Goal: Complete application form: Complete application form

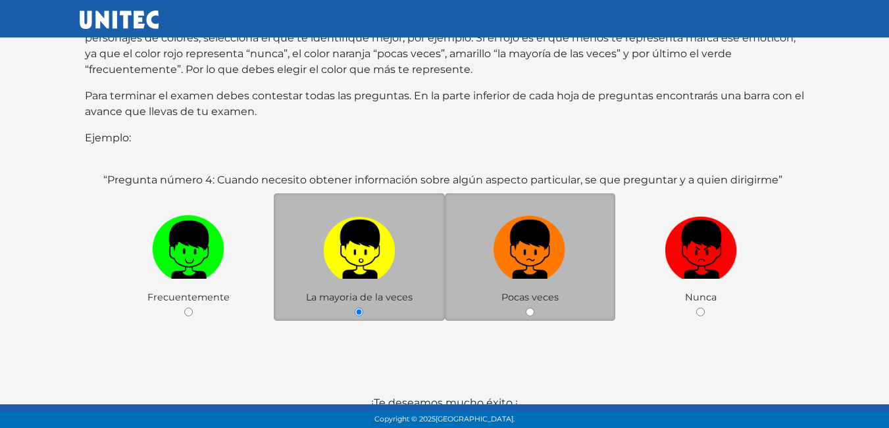
scroll to position [197, 0]
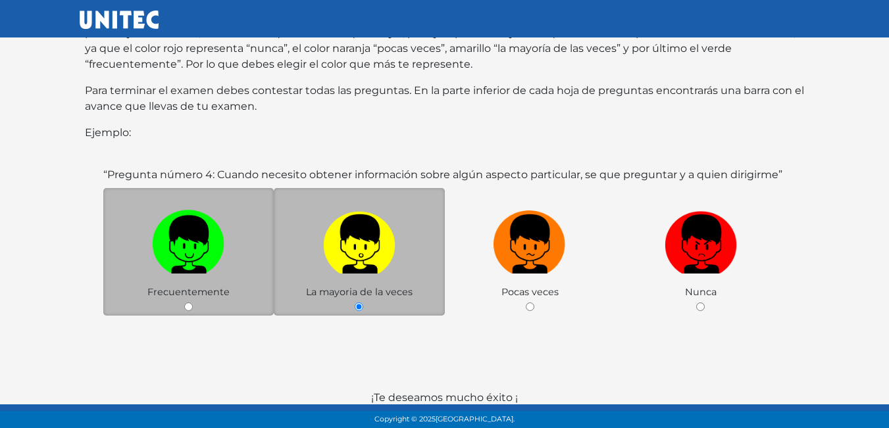
click at [213, 267] on label at bounding box center [188, 245] width 171 height 80
click at [193, 303] on input "radio" at bounding box center [188, 307] width 9 height 9
radio input "true"
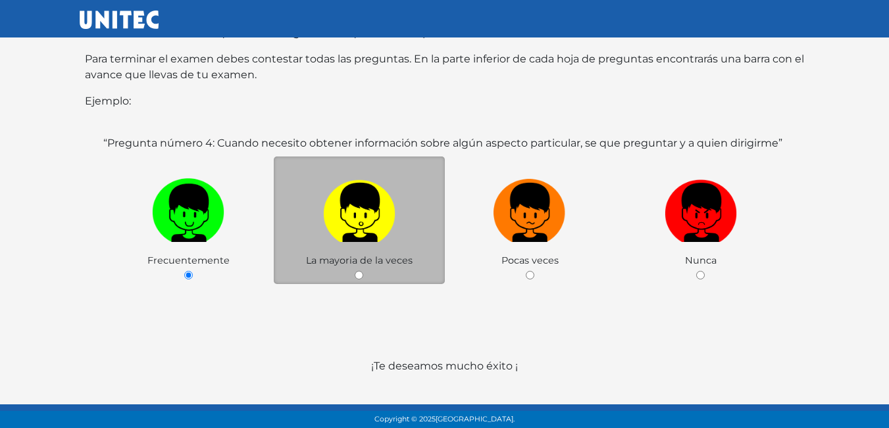
scroll to position [255, 0]
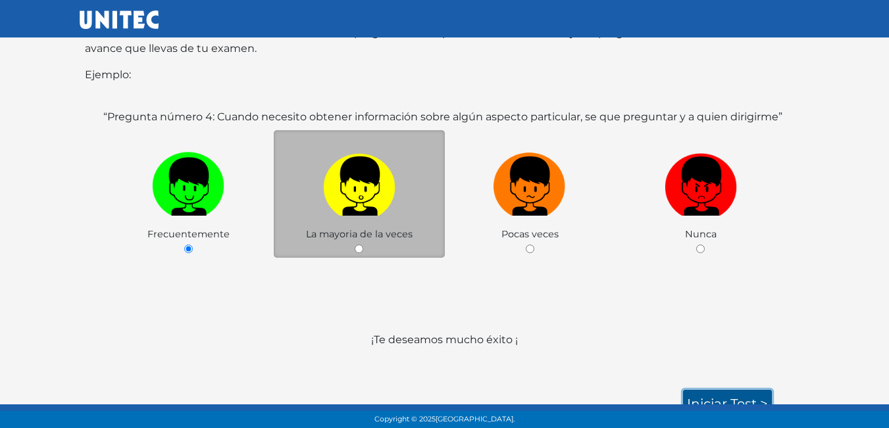
click at [735, 390] on link "Iniciar test >" at bounding box center [727, 404] width 89 height 28
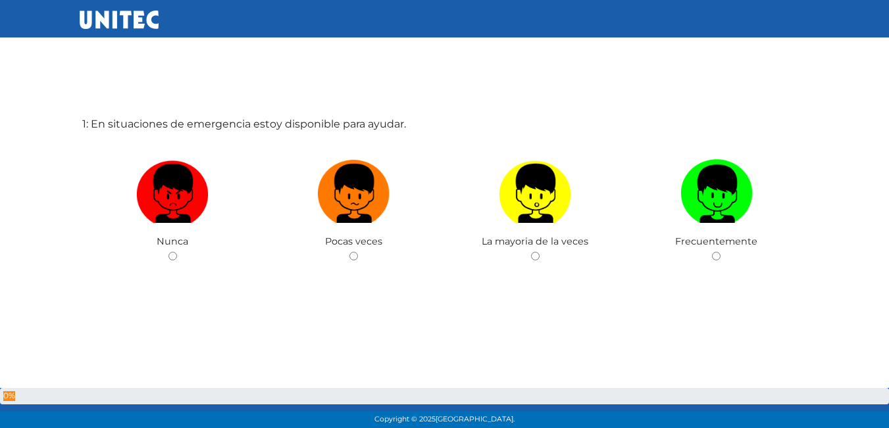
scroll to position [66, 0]
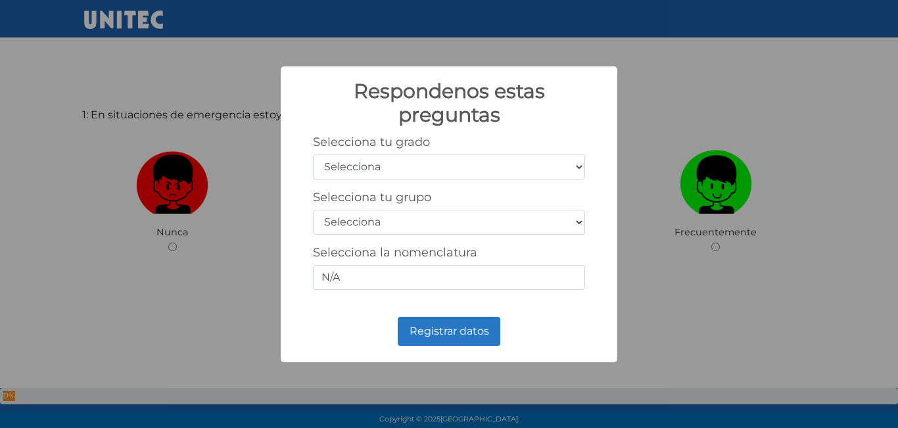
click at [349, 159] on select "Selecciona 1er grado 2do grado 3er grado 4to grado 5to grado 6to grado" at bounding box center [449, 167] width 272 height 25
select select "5"
click at [313, 155] on select "Selecciona 1er grado 2do grado 3er grado 4to grado 5to grado 6to grado" at bounding box center [449, 167] width 272 height 25
click at [403, 209] on div "Selecciona tu grupo Selecciona A B C D E F G H I J K L M N O P Q R S T U V W X …" at bounding box center [449, 212] width 272 height 45
click at [579, 223] on select "Selecciona A B C D E F G H I J K L M N O P Q R S T U V W X Y Z" at bounding box center [449, 222] width 272 height 25
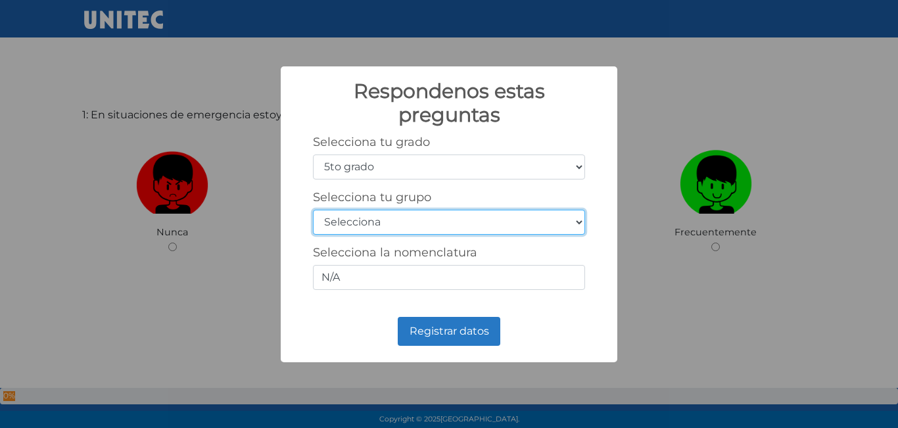
select select "b"
click at [313, 210] on select "Selecciona A B C D E F G H I J K L M N O P Q R S T U V W X Y Z" at bounding box center [449, 222] width 272 height 25
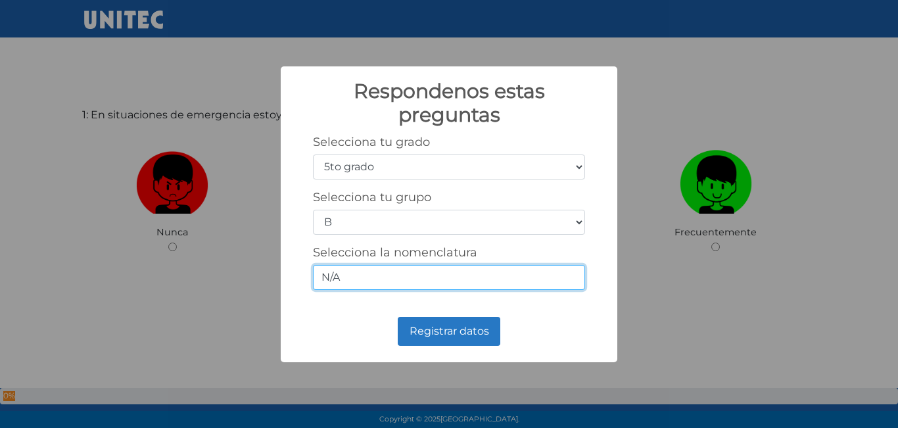
click at [393, 266] on input "N/A" at bounding box center [449, 277] width 272 height 25
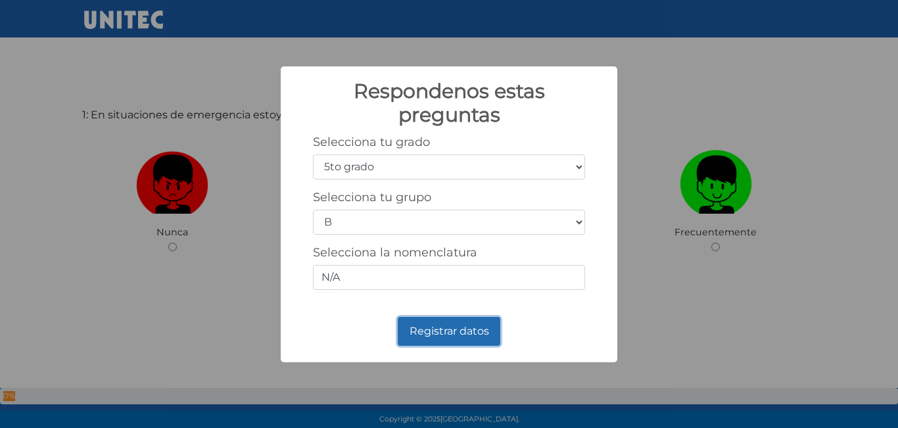
click at [467, 333] on button "Registrar datos" at bounding box center [449, 331] width 103 height 29
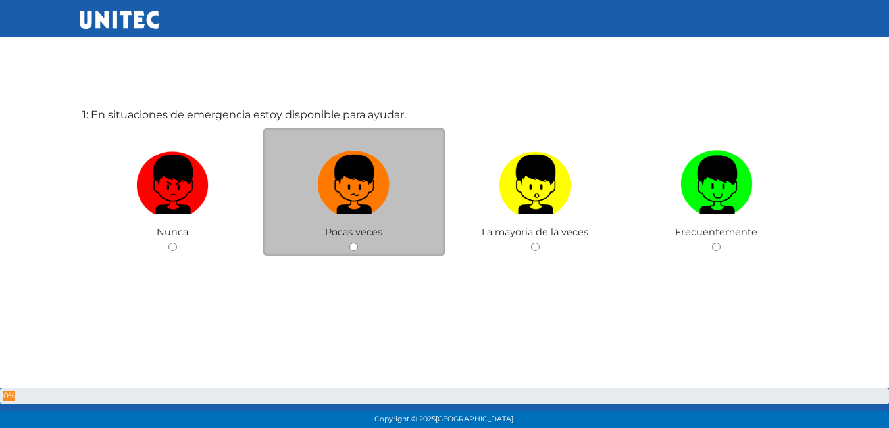
click at [359, 242] on div "Pocas veces" at bounding box center [354, 192] width 182 height 128
click at [352, 240] on div "Pocas veces" at bounding box center [354, 192] width 182 height 128
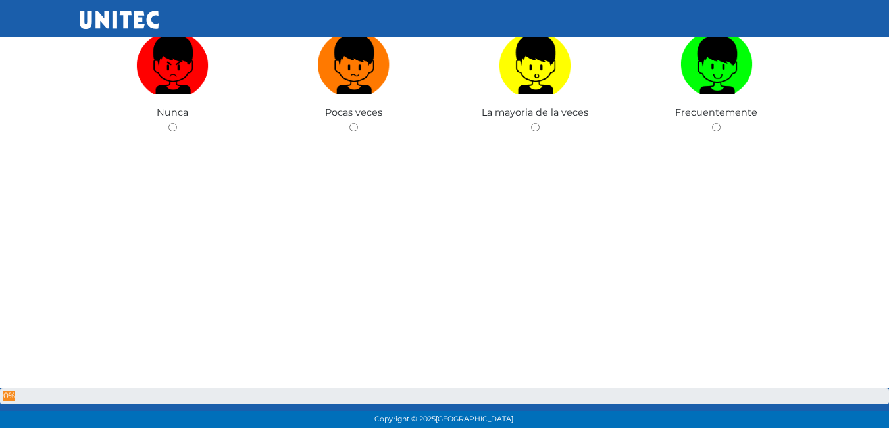
scroll to position [197, 0]
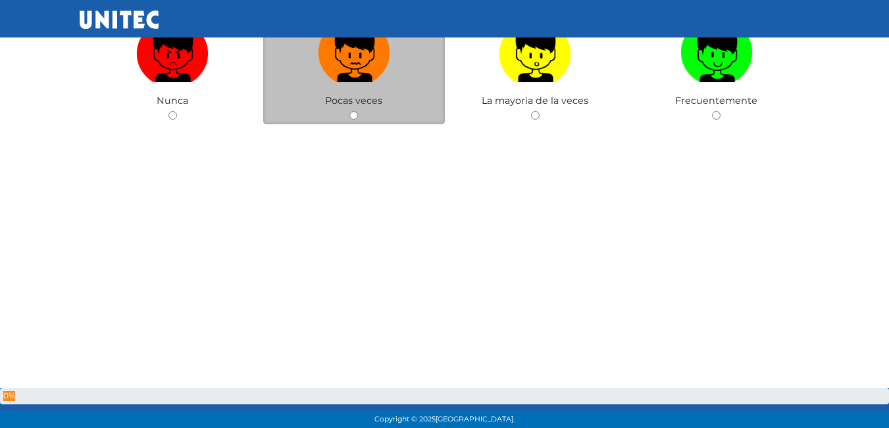
click at [376, 81] on img at bounding box center [354, 48] width 72 height 69
click at [358, 111] on input "radio" at bounding box center [353, 115] width 9 height 9
radio input "true"
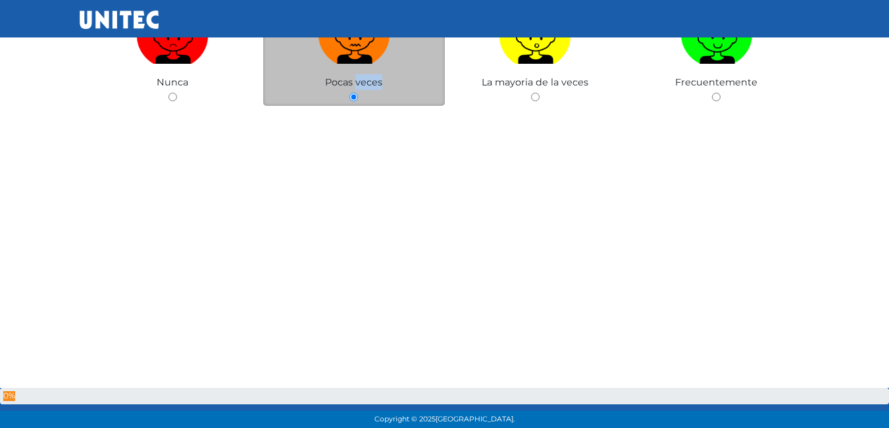
click at [376, 81] on div "Pocas veces" at bounding box center [354, 42] width 182 height 128
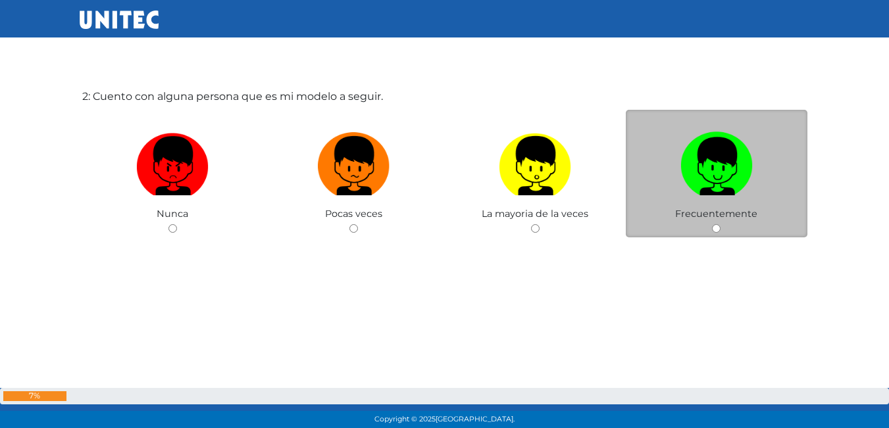
scroll to position [537, 0]
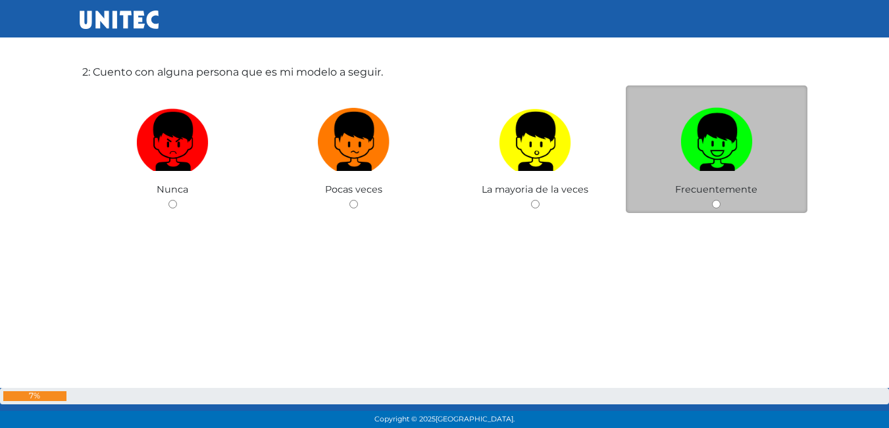
click at [725, 160] on img at bounding box center [716, 137] width 72 height 69
click at [720, 200] on input "radio" at bounding box center [716, 204] width 9 height 9
radio input "true"
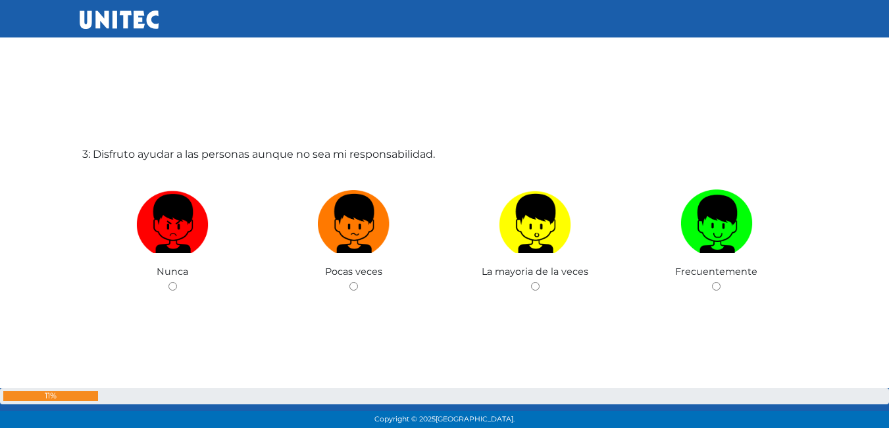
scroll to position [868, 0]
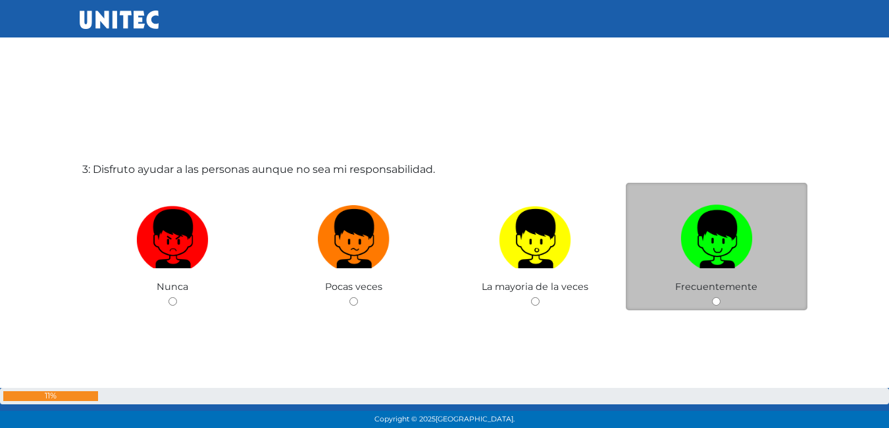
click at [704, 285] on span "Frecuentemente" at bounding box center [716, 287] width 82 height 12
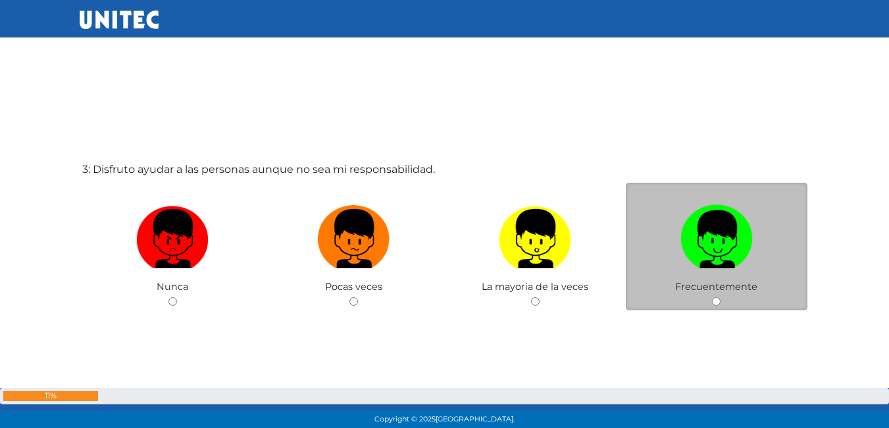
click at [772, 255] on label at bounding box center [717, 239] width 182 height 80
click at [720, 297] on input "radio" at bounding box center [716, 301] width 9 height 9
radio input "true"
click at [772, 255] on label at bounding box center [717, 239] width 182 height 80
click at [720, 297] on input "radio" at bounding box center [716, 301] width 9 height 9
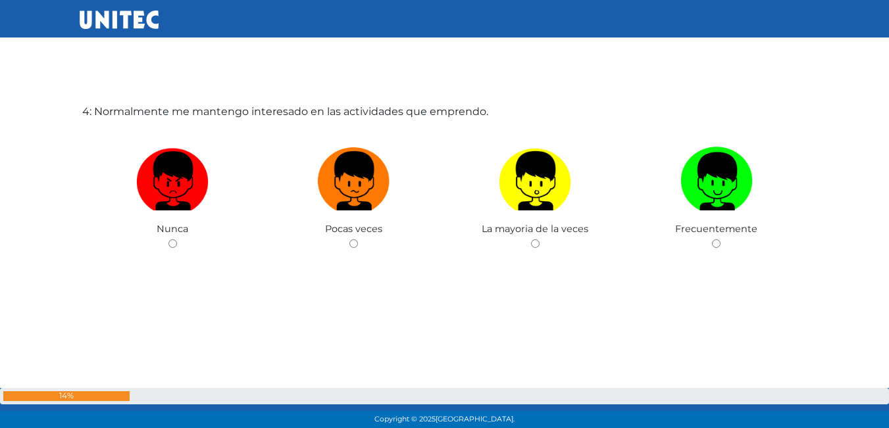
scroll to position [1419, 0]
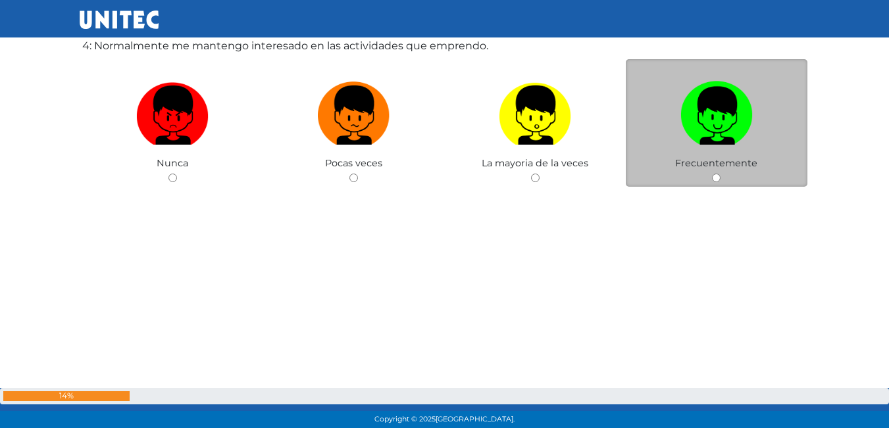
click at [772, 125] on label at bounding box center [717, 116] width 182 height 80
click at [720, 174] on input "radio" at bounding box center [716, 178] width 9 height 9
radio input "true"
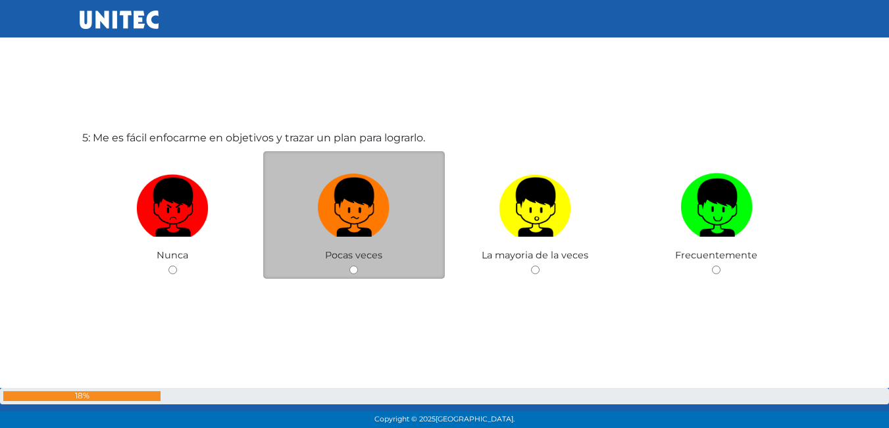
scroll to position [1779, 0]
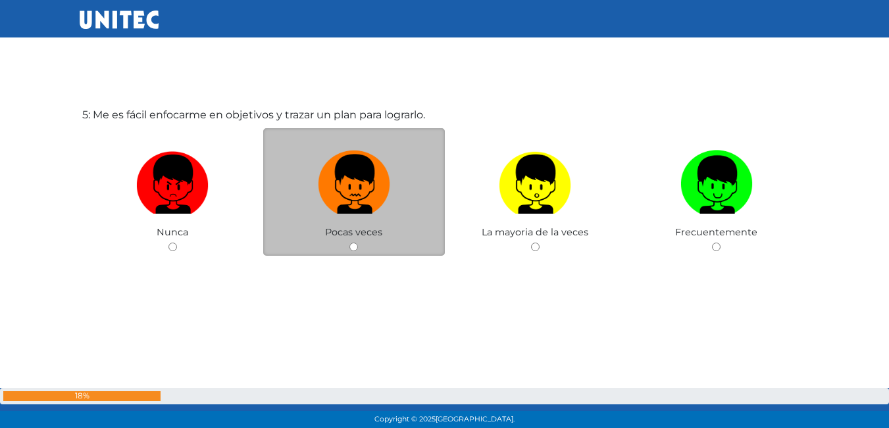
click at [373, 177] on img at bounding box center [354, 179] width 72 height 69
click at [358, 243] on input "radio" at bounding box center [353, 247] width 9 height 9
radio input "true"
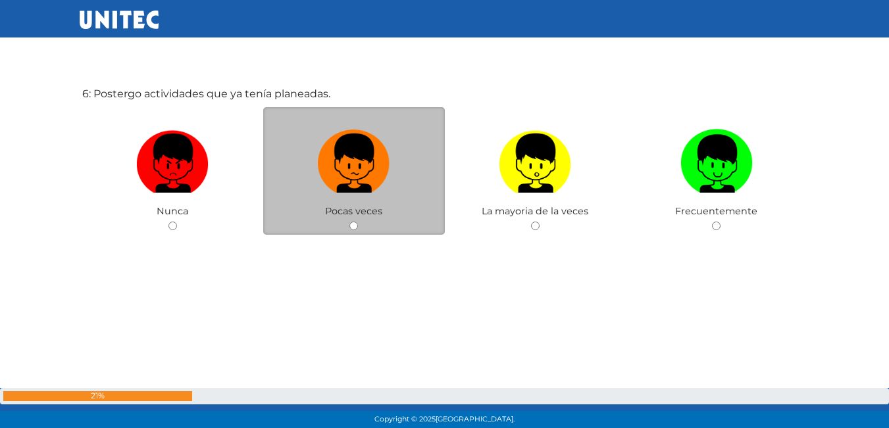
scroll to position [2242, 0]
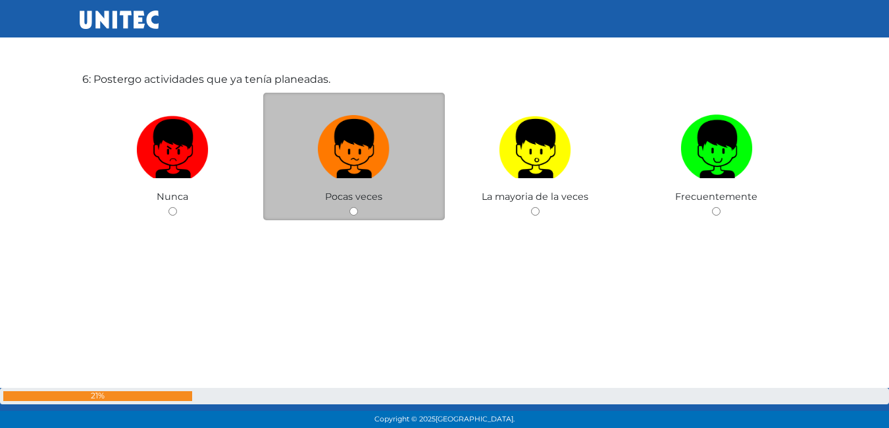
click at [413, 151] on label at bounding box center [354, 149] width 182 height 80
click at [358, 207] on input "radio" at bounding box center [353, 211] width 9 height 9
radio input "true"
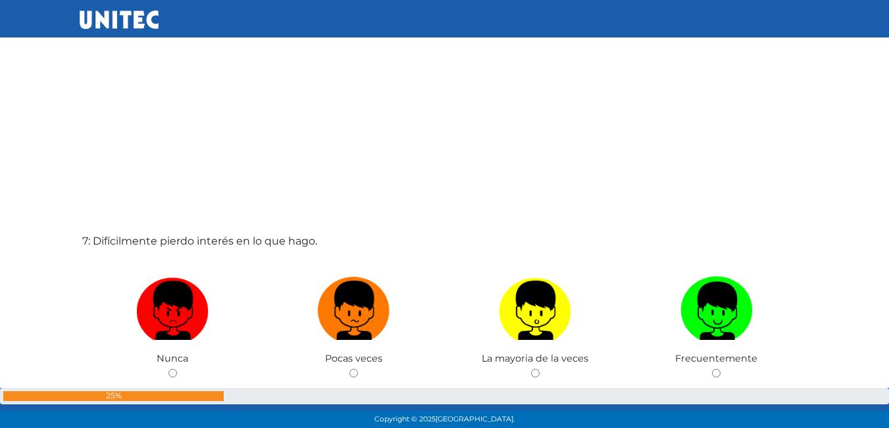
scroll to position [2574, 0]
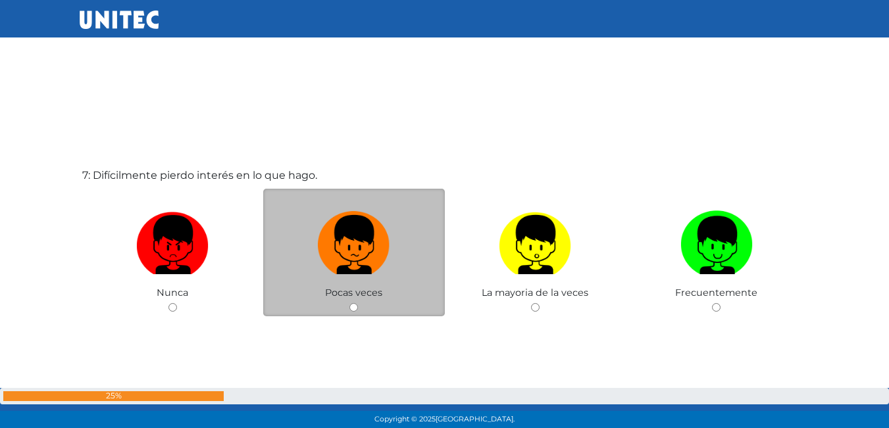
click at [408, 280] on label at bounding box center [354, 245] width 182 height 80
click at [358, 303] on input "radio" at bounding box center [353, 307] width 9 height 9
radio input "true"
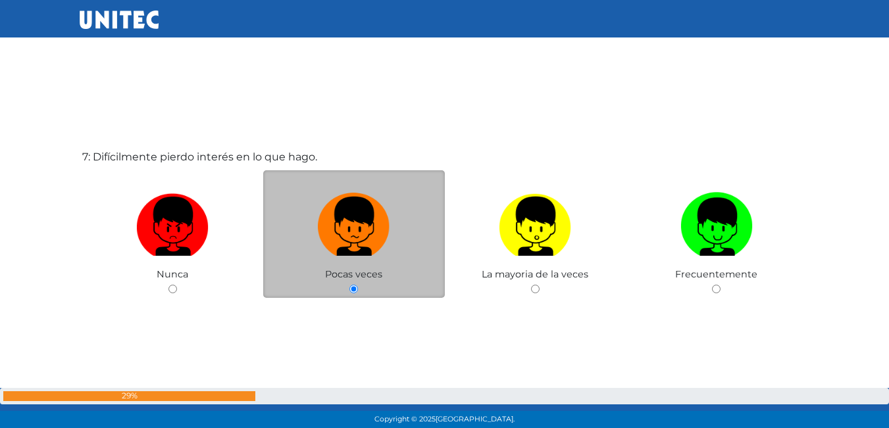
click at [408, 280] on div "Pocas veces" at bounding box center [354, 234] width 182 height 128
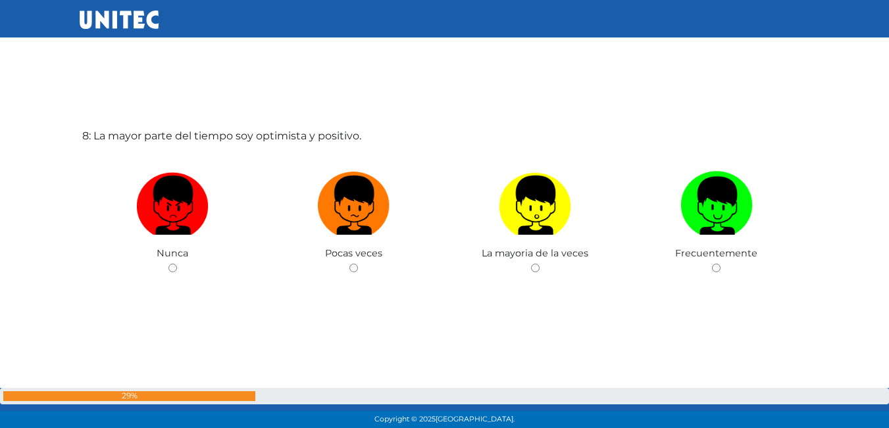
scroll to position [3063, 0]
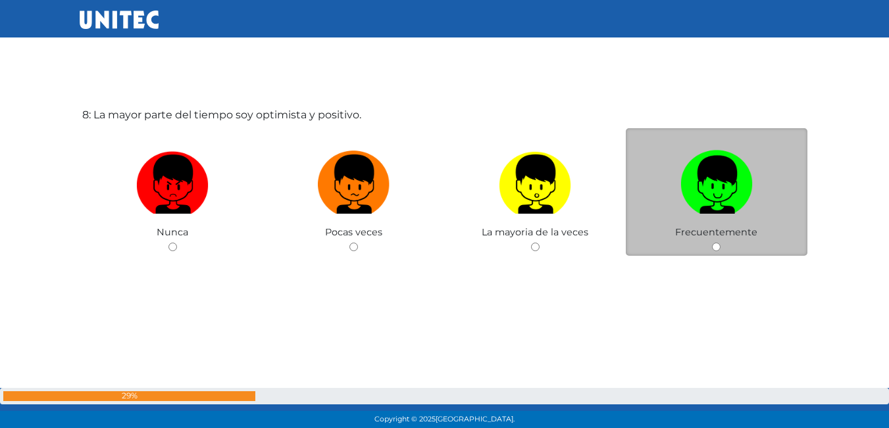
click at [670, 163] on label at bounding box center [717, 185] width 182 height 80
click at [712, 243] on input "radio" at bounding box center [716, 247] width 9 height 9
radio input "true"
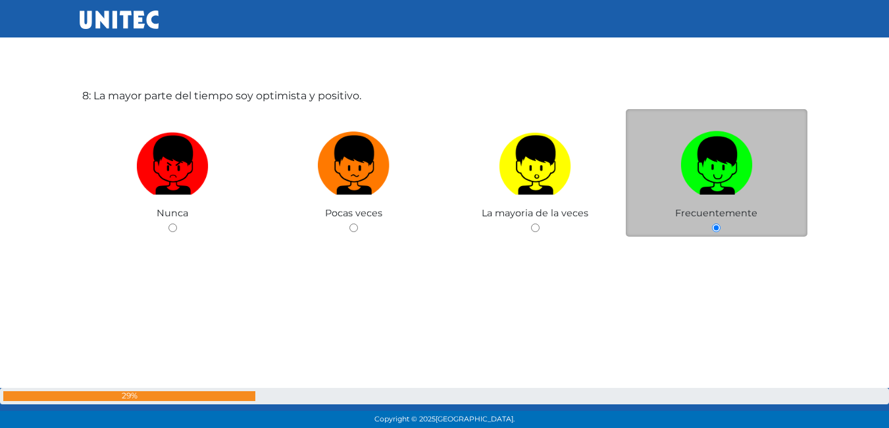
click at [670, 163] on label at bounding box center [717, 166] width 182 height 80
click at [712, 224] on input "radio" at bounding box center [716, 228] width 9 height 9
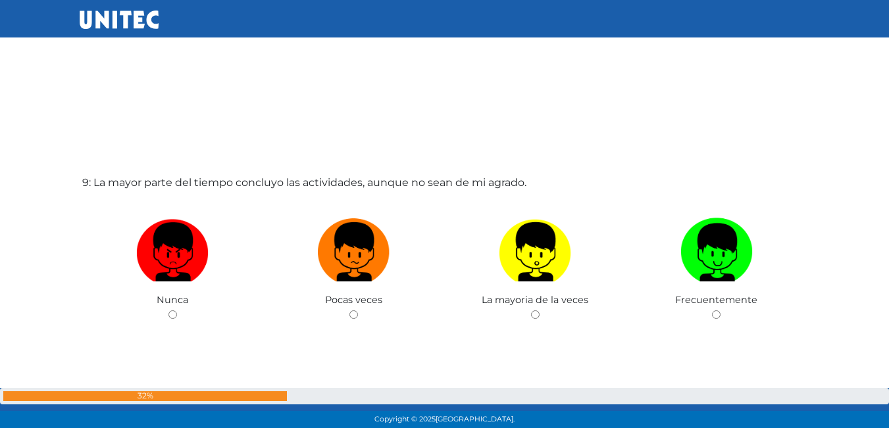
scroll to position [3489, 0]
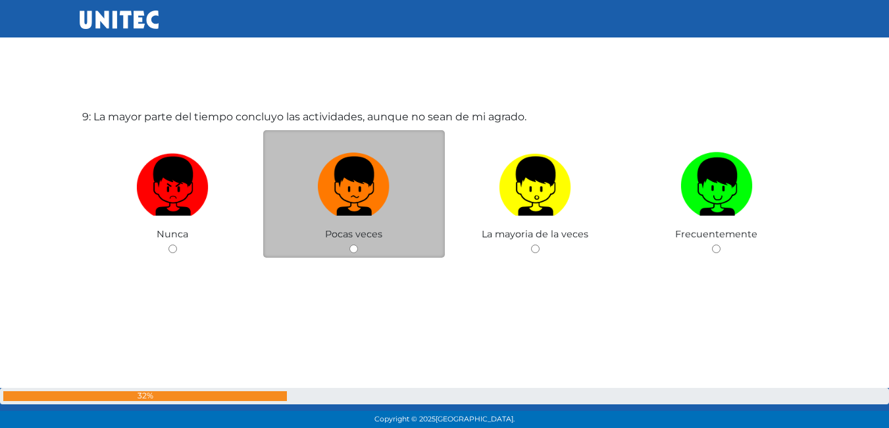
click at [399, 212] on label at bounding box center [354, 187] width 182 height 80
click at [358, 245] on input "radio" at bounding box center [353, 249] width 9 height 9
radio input "true"
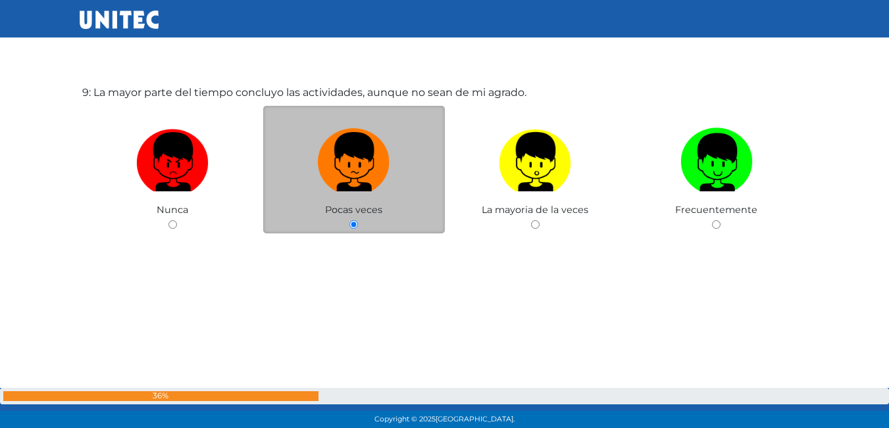
click at [399, 212] on div "Pocas veces" at bounding box center [354, 170] width 182 height 128
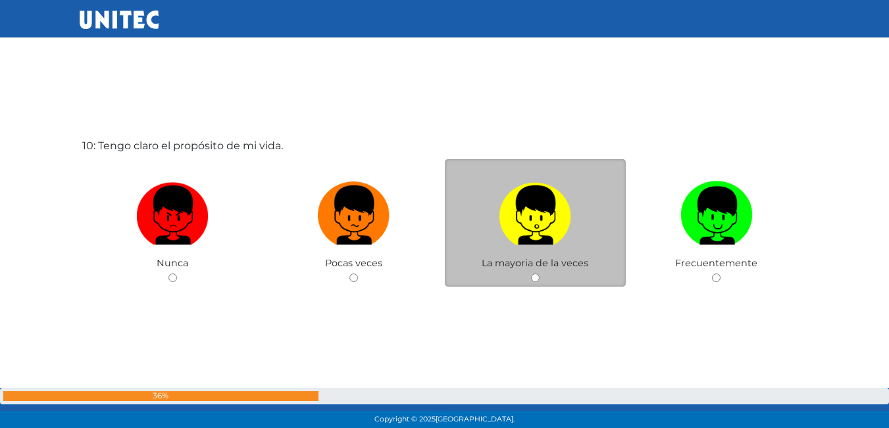
scroll to position [3887, 0]
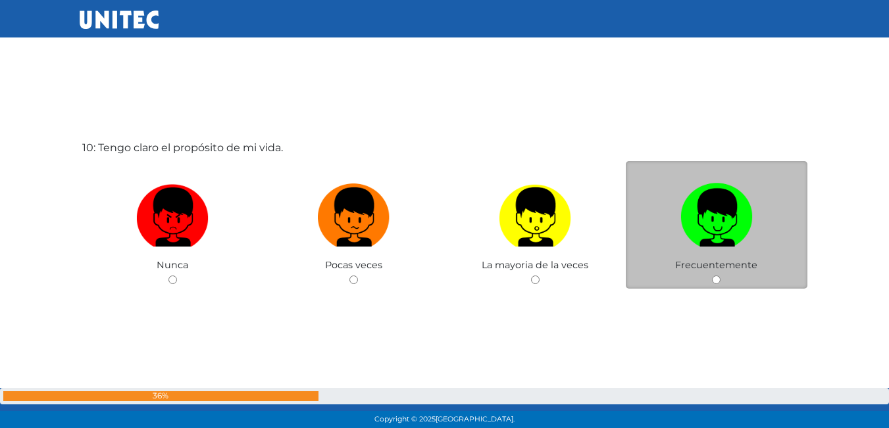
click at [651, 212] on label at bounding box center [717, 218] width 182 height 80
click at [712, 276] on input "radio" at bounding box center [716, 280] width 9 height 9
radio input "true"
click at [651, 212] on label at bounding box center [717, 218] width 182 height 80
click at [712, 276] on input "radio" at bounding box center [716, 280] width 9 height 9
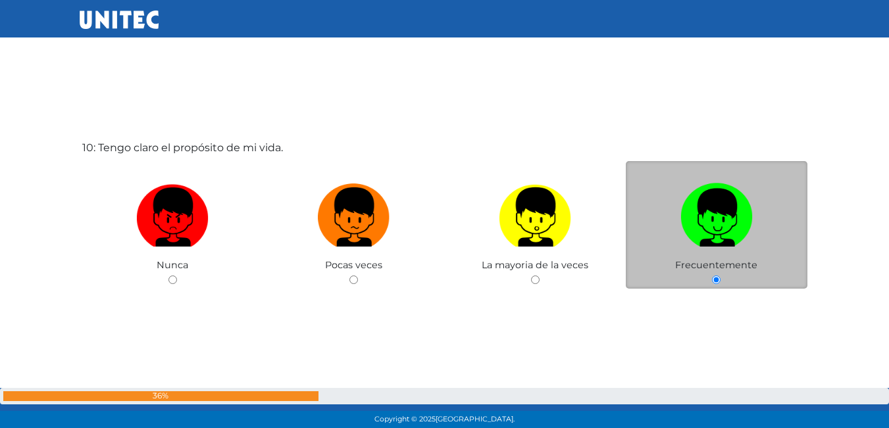
click at [651, 212] on label at bounding box center [717, 218] width 182 height 80
click at [712, 276] on input "radio" at bounding box center [716, 280] width 9 height 9
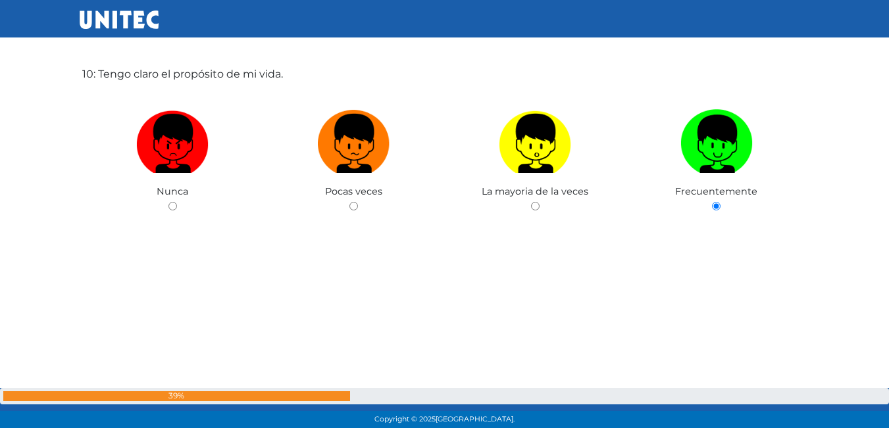
scroll to position [3952, 0]
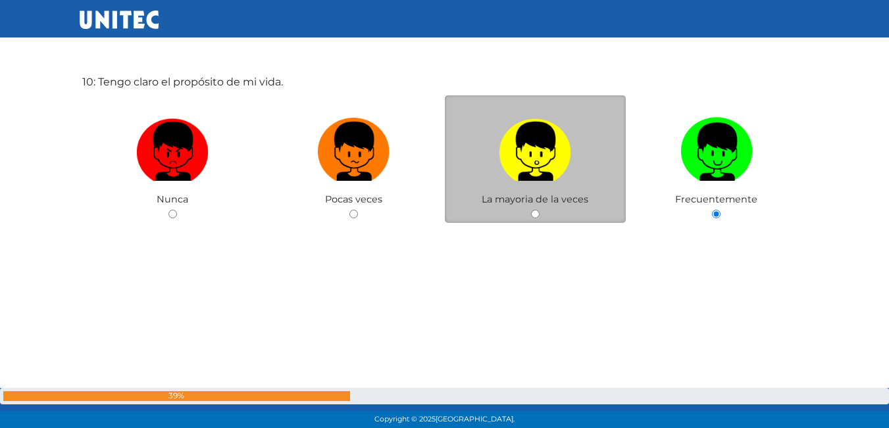
click at [480, 170] on label at bounding box center [536, 152] width 182 height 80
click at [531, 210] on input "radio" at bounding box center [535, 214] width 9 height 9
radio input "true"
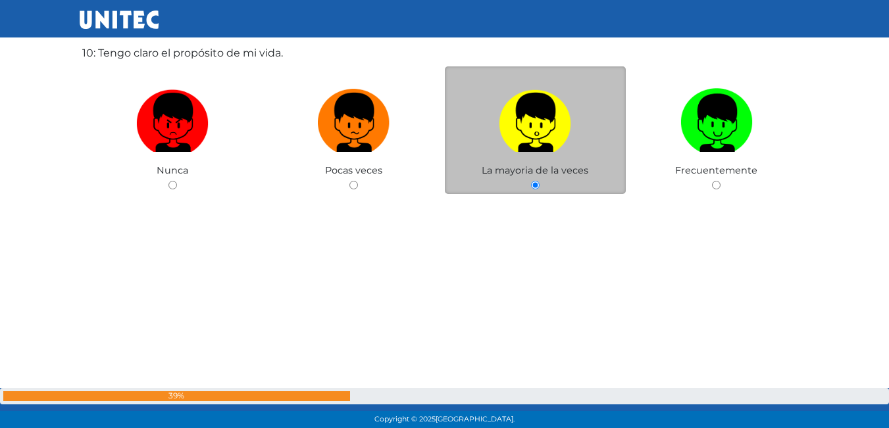
click at [480, 170] on div "La mayoria de la veces" at bounding box center [536, 130] width 182 height 128
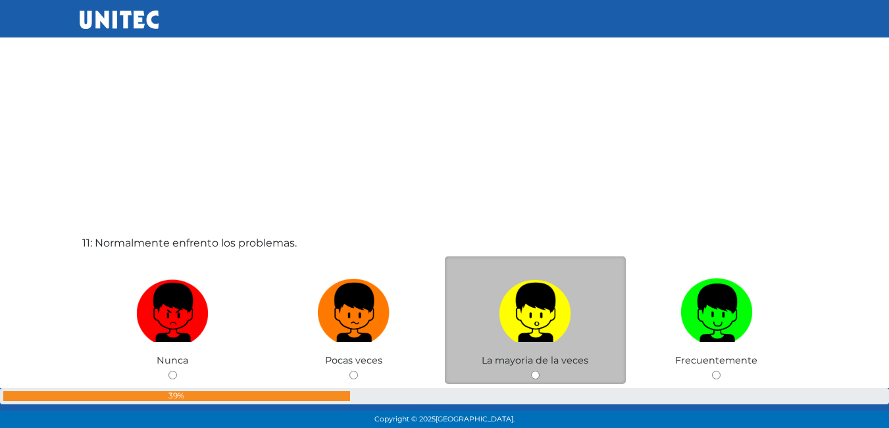
scroll to position [4285, 0]
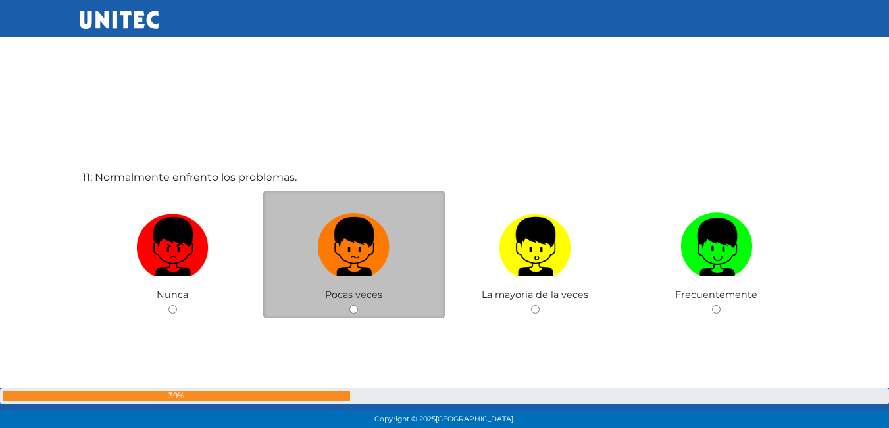
click at [399, 292] on div "Pocas veces" at bounding box center [354, 255] width 182 height 128
click at [403, 293] on div "Pocas veces" at bounding box center [354, 255] width 182 height 128
click at [398, 279] on label at bounding box center [354, 247] width 182 height 80
click at [358, 305] on input "radio" at bounding box center [353, 309] width 9 height 9
radio input "true"
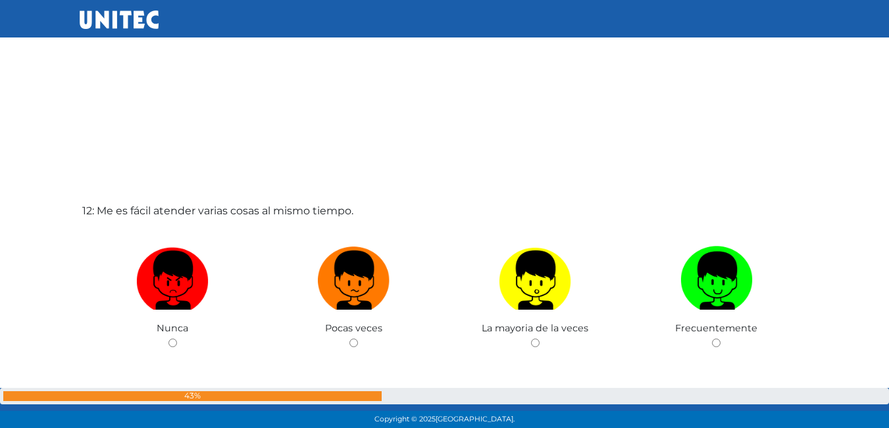
scroll to position [4681, 0]
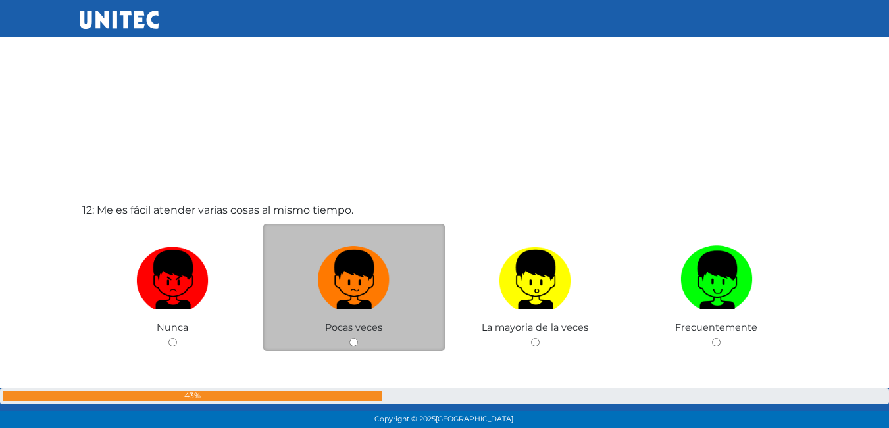
click at [346, 341] on div "Pocas veces" at bounding box center [354, 288] width 182 height 128
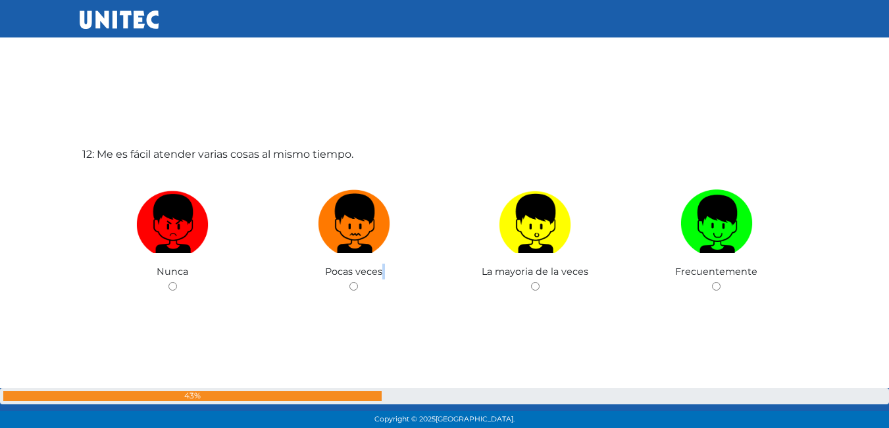
scroll to position [4812, 0]
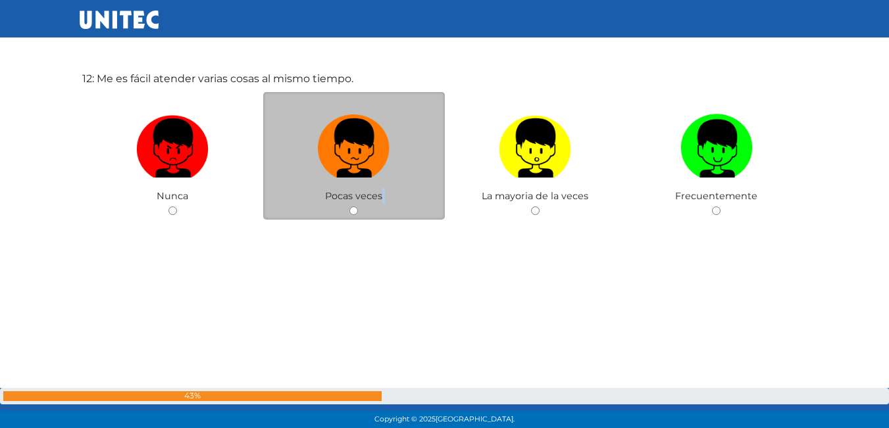
click at [356, 206] on div "Pocas veces" at bounding box center [354, 156] width 182 height 128
click at [354, 220] on div "Pocas veces" at bounding box center [354, 156] width 182 height 128
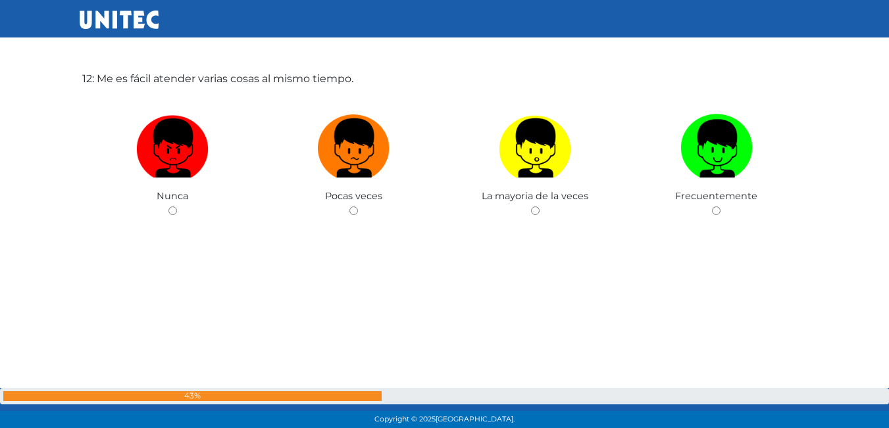
click at [355, 220] on div "12: Me es fácil atender varias cosas al mismo tiempo. Nunca Pocas veces La mayo…" at bounding box center [445, 178] width 730 height 428
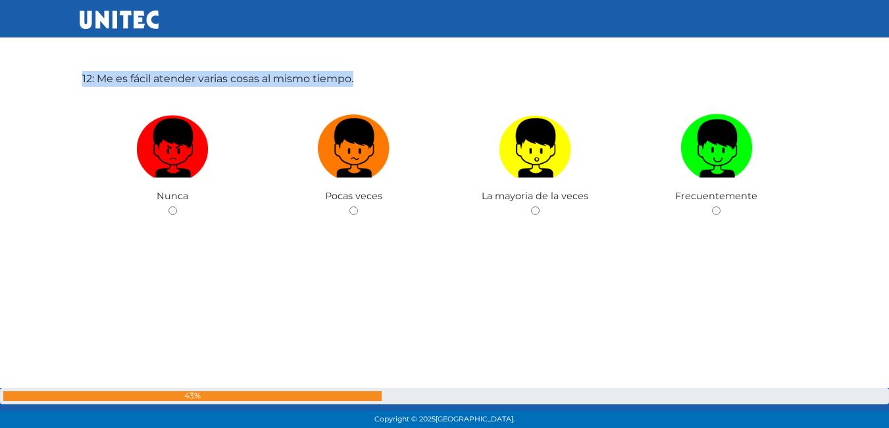
click at [355, 220] on div "12: Me es fácil atender varias cosas al mismo tiempo. Nunca Pocas veces La mayo…" at bounding box center [445, 178] width 730 height 428
click at [366, 239] on div "12: Me es fácil atender varias cosas al mismo tiempo. Nunca Pocas veces La mayo…" at bounding box center [445, 178] width 730 height 428
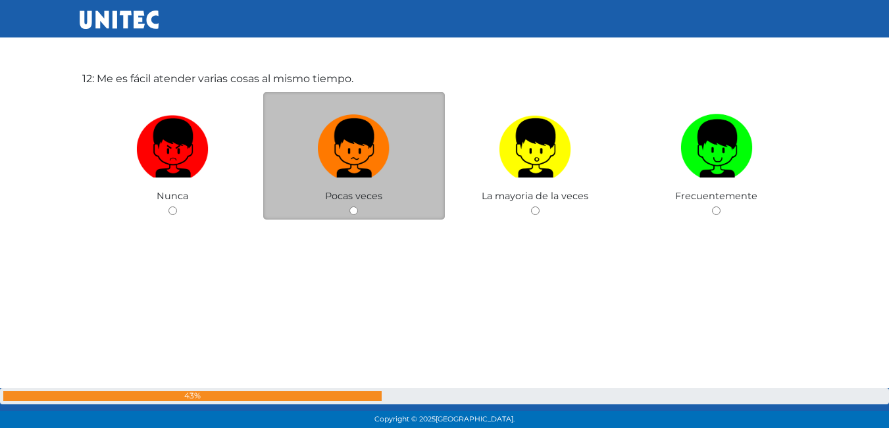
click at [378, 207] on div "Pocas veces" at bounding box center [354, 156] width 182 height 128
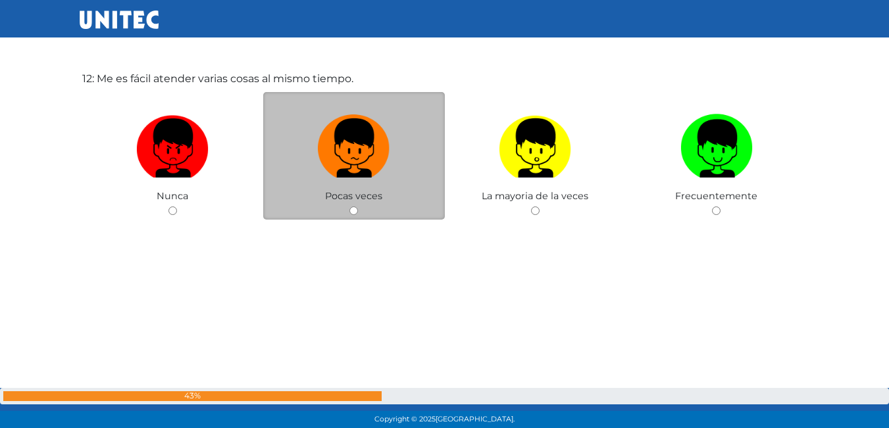
click at [378, 207] on div "Pocas veces" at bounding box center [354, 156] width 182 height 128
click at [418, 184] on label at bounding box center [354, 149] width 182 height 80
click at [358, 207] on input "radio" at bounding box center [353, 211] width 9 height 9
radio input "true"
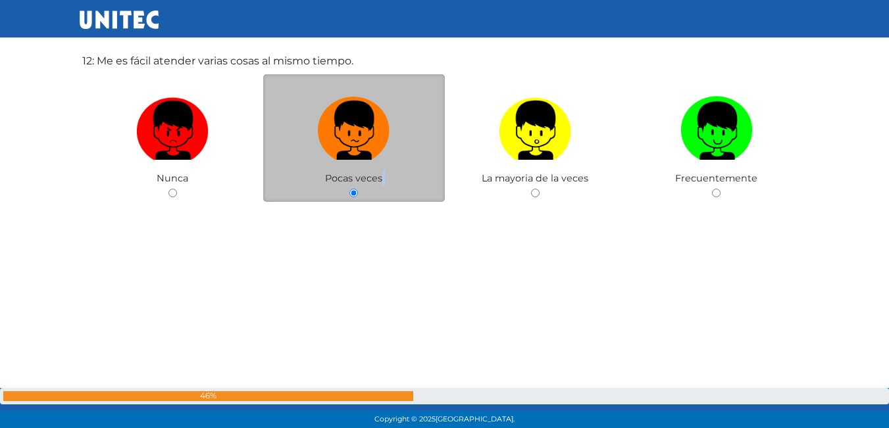
click at [418, 184] on div "Pocas veces" at bounding box center [354, 138] width 182 height 128
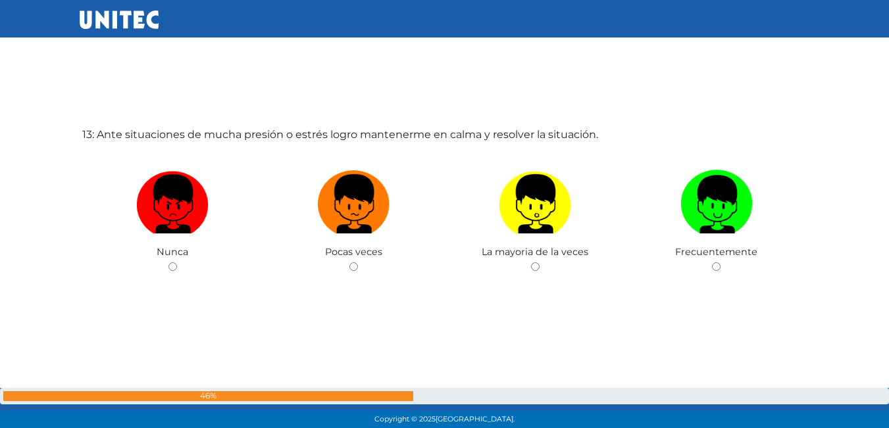
scroll to position [5204, 0]
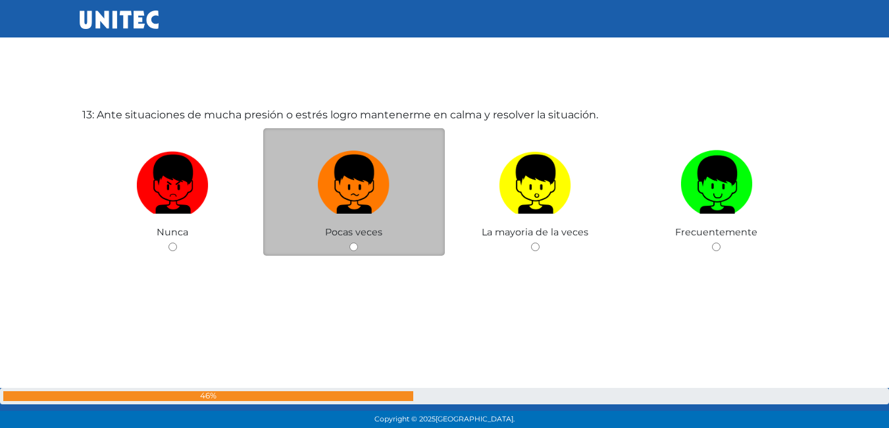
click at [416, 220] on label at bounding box center [354, 185] width 182 height 80
click at [358, 243] on input "radio" at bounding box center [353, 247] width 9 height 9
radio input "true"
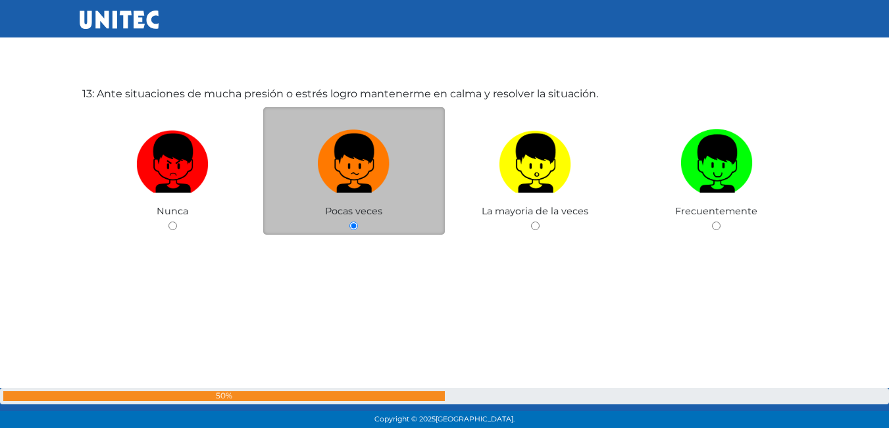
click at [416, 220] on div "Pocas veces" at bounding box center [354, 171] width 182 height 128
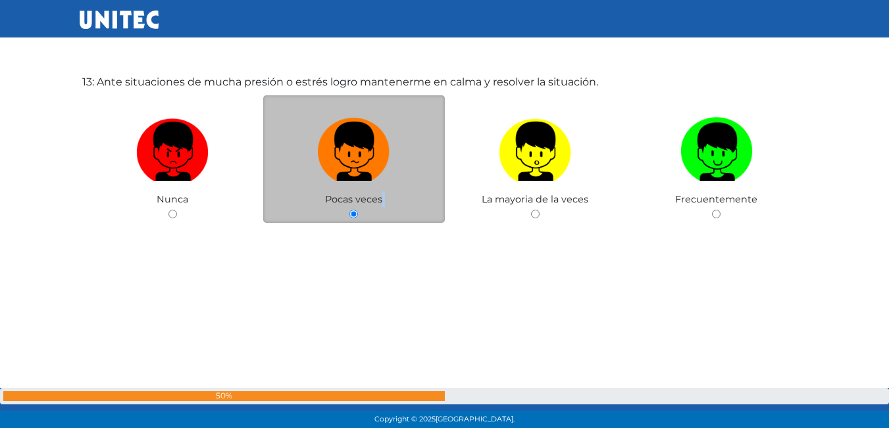
click at [416, 220] on div "Pocas veces" at bounding box center [354, 159] width 182 height 128
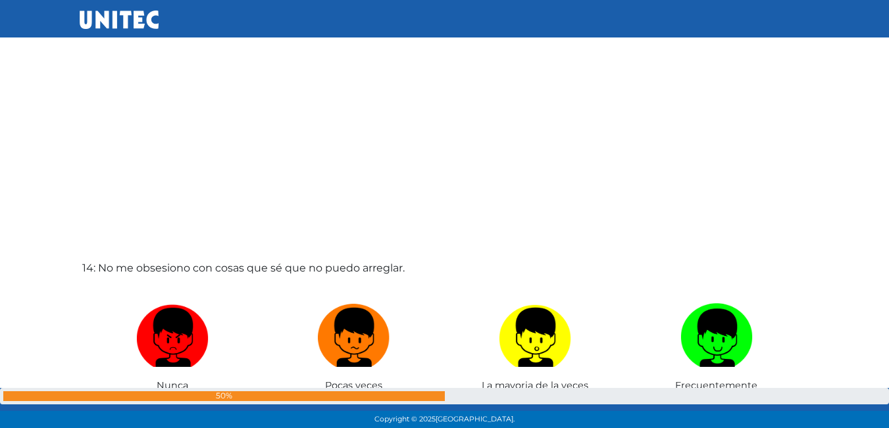
scroll to position [5536, 0]
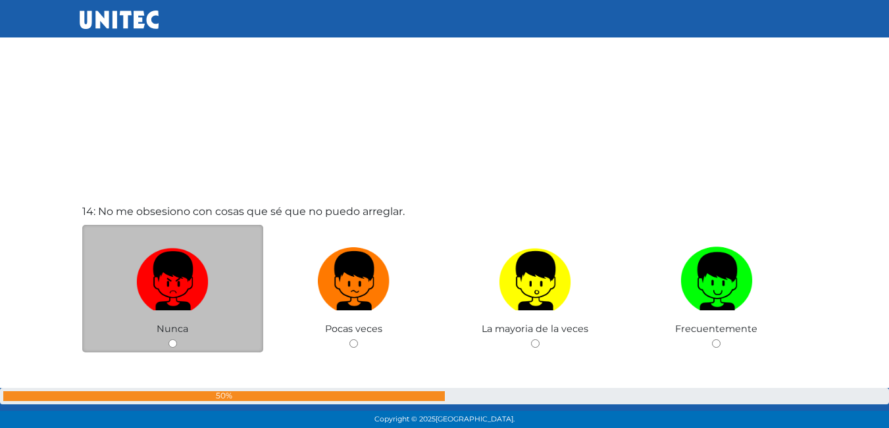
click at [245, 270] on label at bounding box center [173, 281] width 182 height 80
click at [177, 339] on input "radio" at bounding box center [172, 343] width 9 height 9
radio input "true"
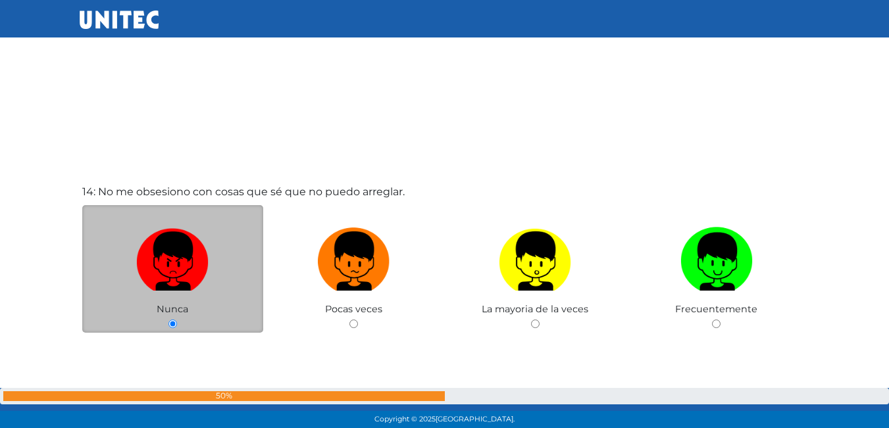
click at [244, 270] on label at bounding box center [173, 262] width 182 height 80
click at [177, 320] on input "radio" at bounding box center [172, 324] width 9 height 9
click at [243, 270] on label at bounding box center [173, 262] width 182 height 80
click at [177, 320] on input "radio" at bounding box center [172, 324] width 9 height 9
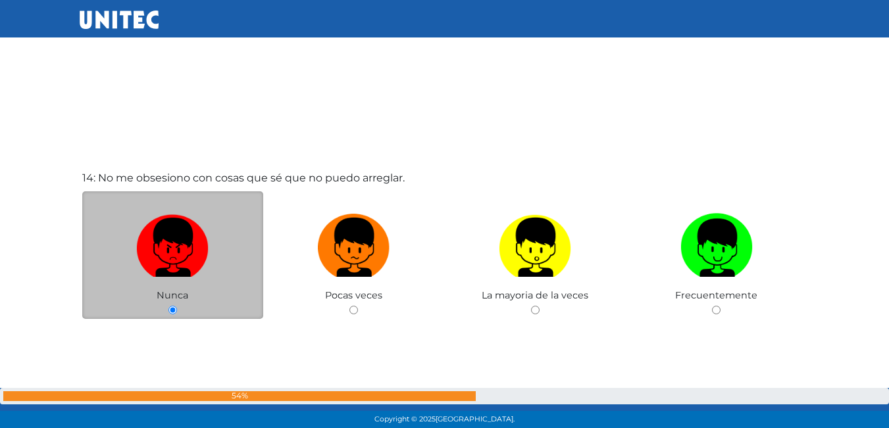
click at [243, 270] on label at bounding box center [173, 248] width 182 height 80
click at [177, 306] on input "radio" at bounding box center [172, 310] width 9 height 9
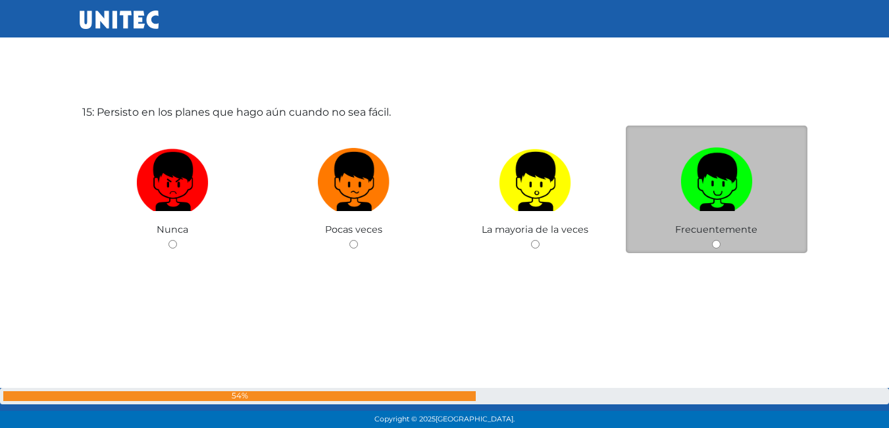
click at [787, 235] on div "Frecuentemente" at bounding box center [717, 190] width 182 height 128
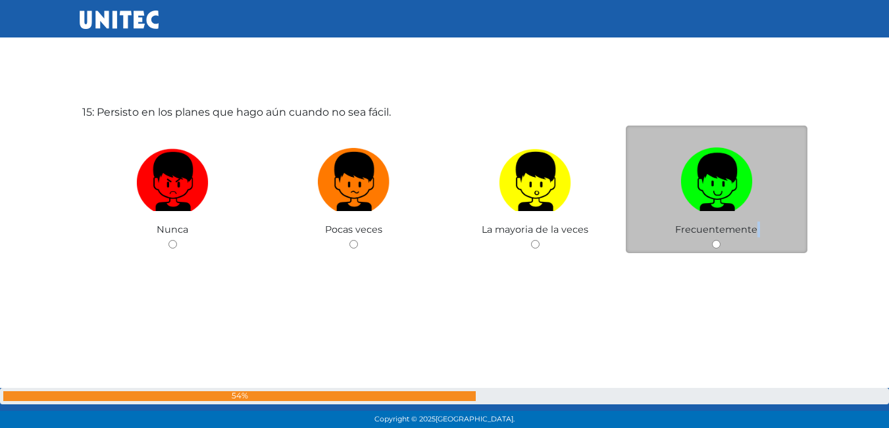
click at [787, 235] on div "Frecuentemente" at bounding box center [717, 190] width 182 height 128
click at [793, 157] on label at bounding box center [717, 182] width 182 height 80
click at [720, 240] on input "radio" at bounding box center [716, 244] width 9 height 9
radio input "true"
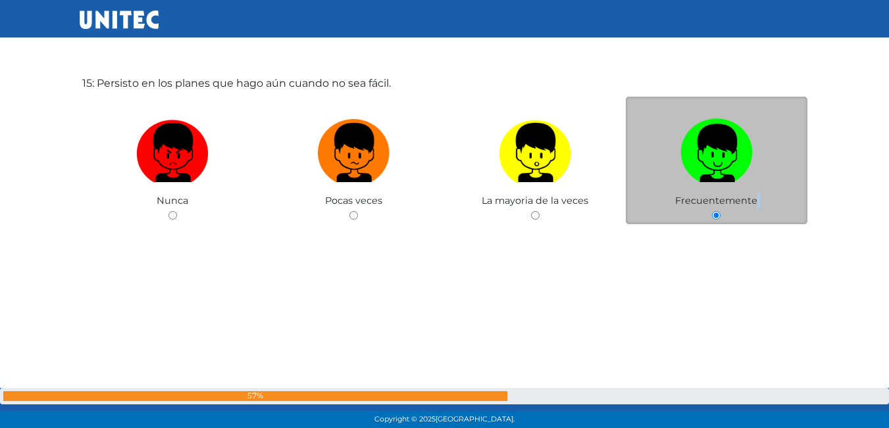
click at [793, 157] on label at bounding box center [717, 153] width 182 height 80
click at [720, 211] on input "radio" at bounding box center [716, 215] width 9 height 9
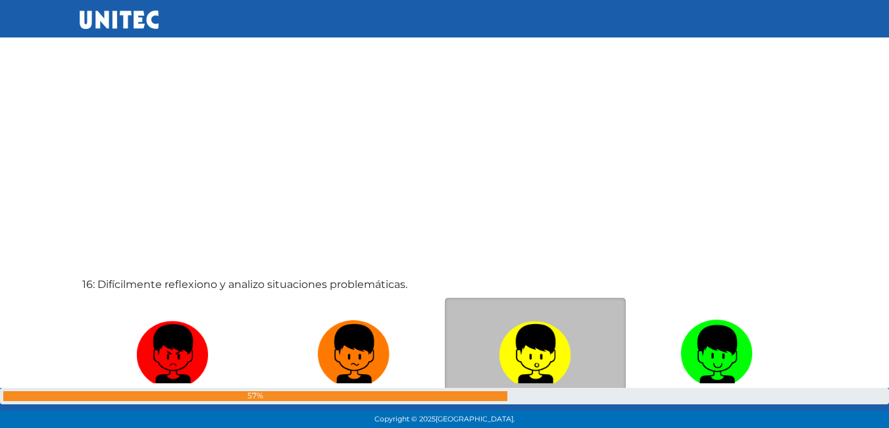
scroll to position [6395, 0]
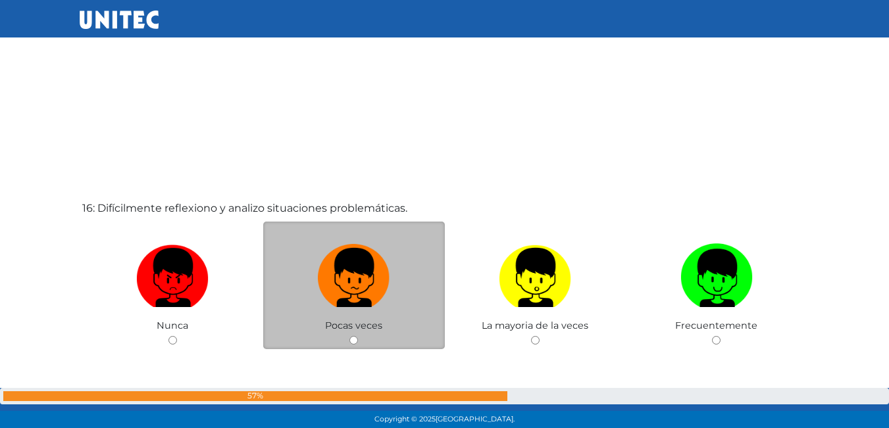
click at [316, 245] on label at bounding box center [354, 278] width 182 height 80
click at [349, 336] on input "radio" at bounding box center [353, 340] width 9 height 9
radio input "true"
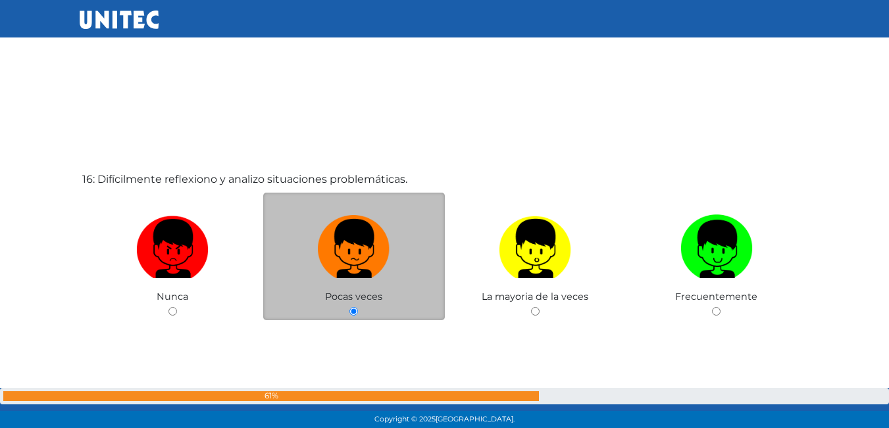
click at [313, 245] on label at bounding box center [354, 249] width 182 height 80
click at [349, 307] on input "radio" at bounding box center [353, 311] width 9 height 9
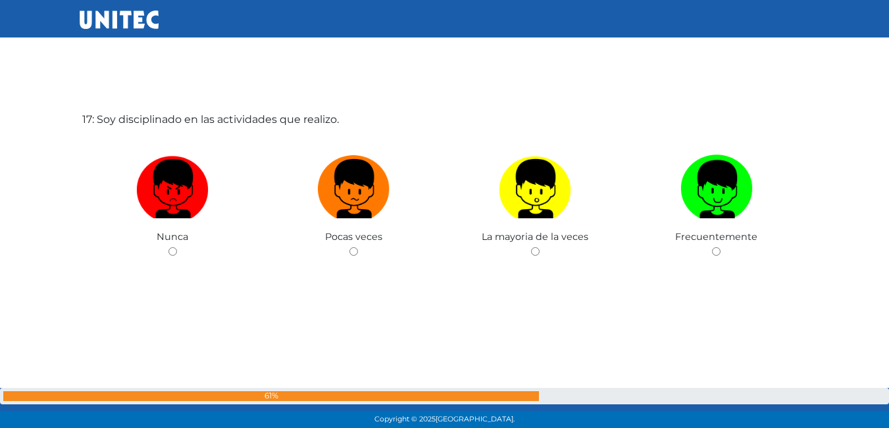
scroll to position [6917, 0]
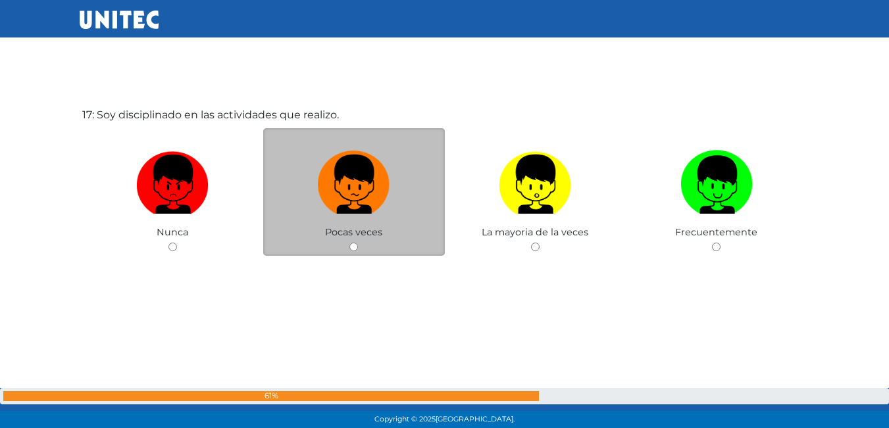
click at [376, 216] on label at bounding box center [354, 185] width 182 height 80
click at [358, 243] on input "radio" at bounding box center [353, 247] width 9 height 9
radio input "true"
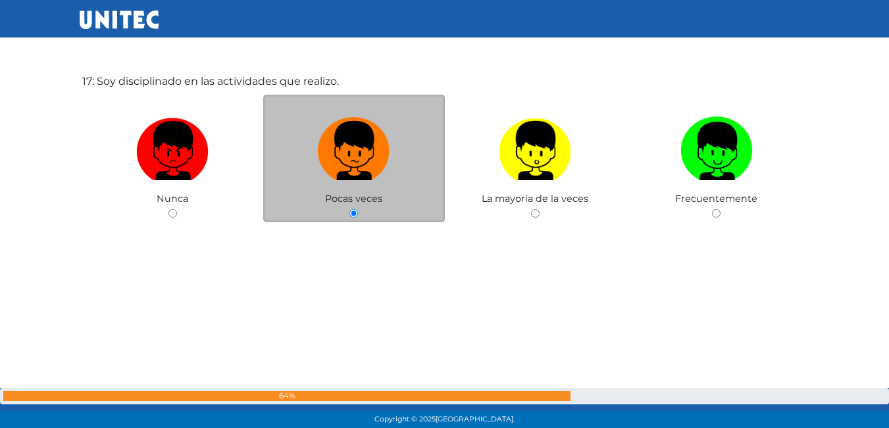
click at [376, 216] on div "Pocas veces" at bounding box center [354, 159] width 182 height 128
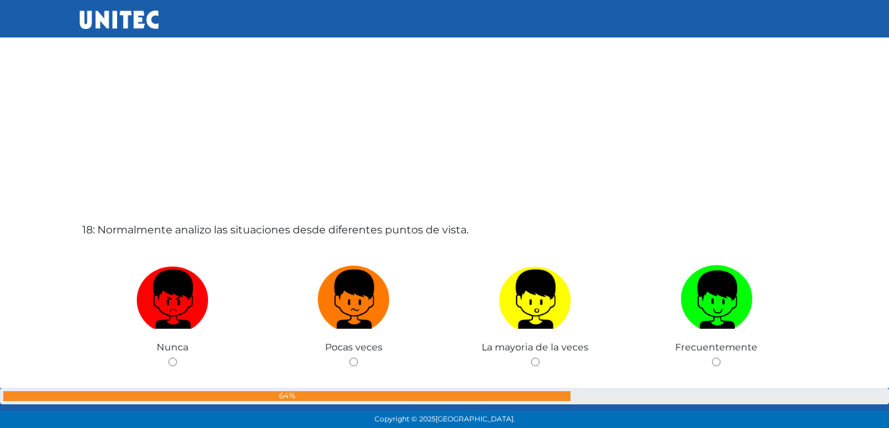
scroll to position [7248, 0]
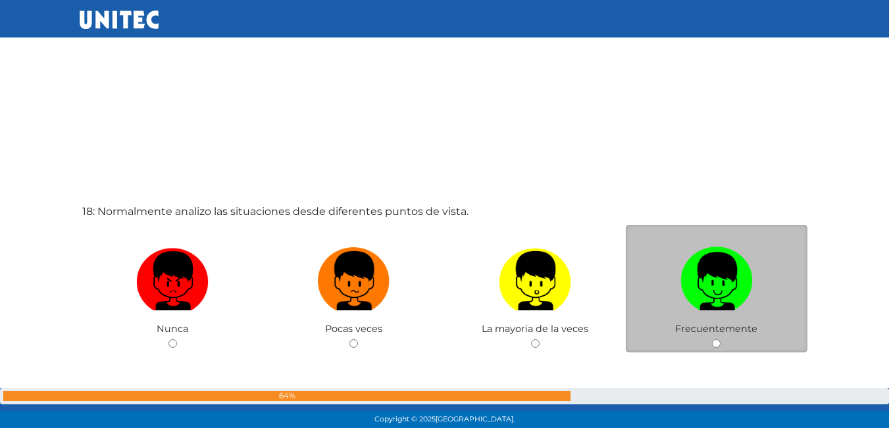
click at [650, 291] on label at bounding box center [717, 281] width 182 height 80
click at [712, 339] on input "radio" at bounding box center [716, 343] width 9 height 9
radio input "true"
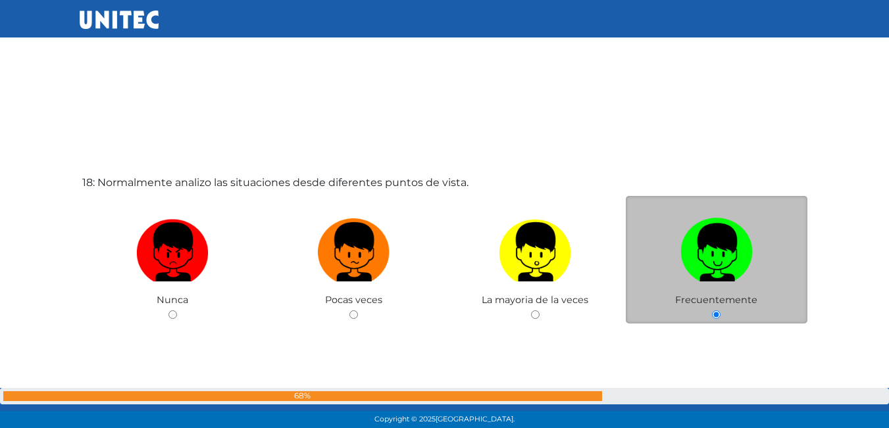
click at [650, 291] on label at bounding box center [717, 252] width 182 height 80
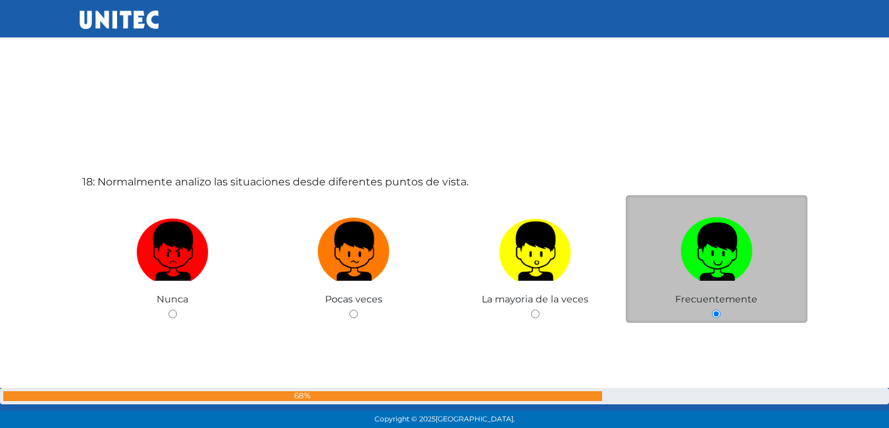
click at [712, 310] on input "radio" at bounding box center [716, 314] width 9 height 9
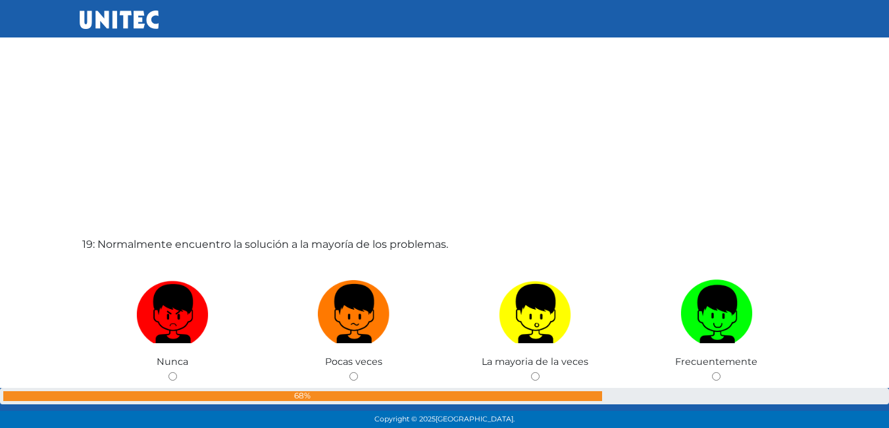
scroll to position [7644, 0]
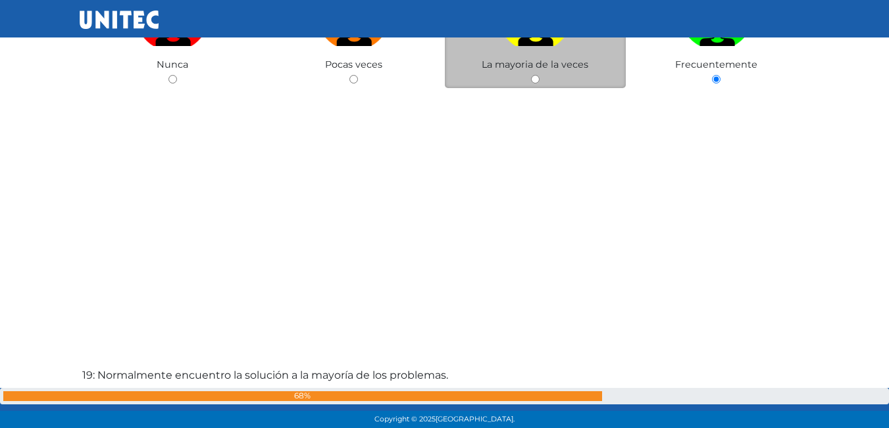
click at [599, 57] on label at bounding box center [536, 17] width 182 height 80
click at [539, 75] on input "radio" at bounding box center [535, 79] width 9 height 9
radio input "true"
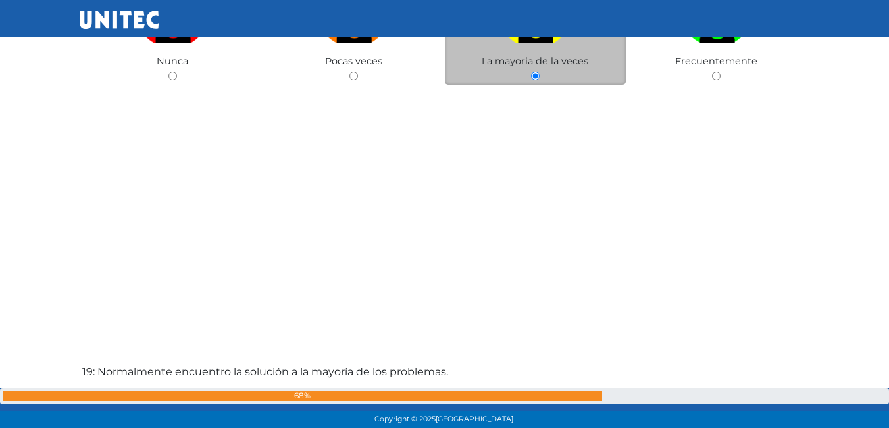
click at [599, 57] on div "La mayoria de la veces" at bounding box center [536, 21] width 182 height 128
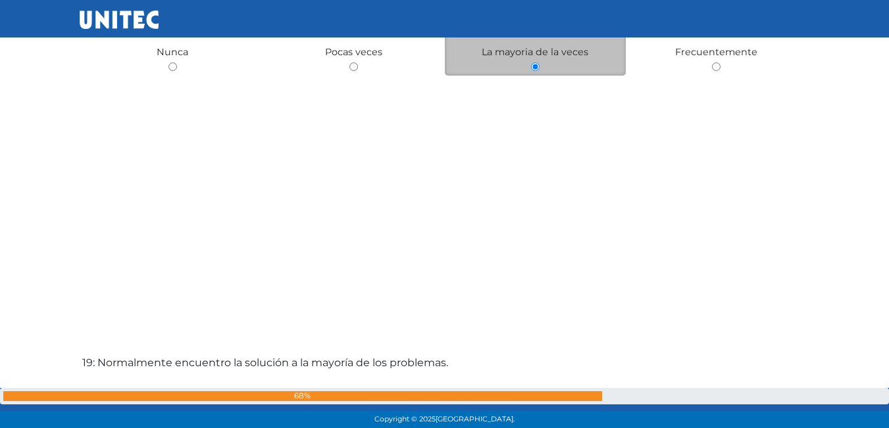
click at [599, 57] on div "La mayoria de la veces" at bounding box center [536, 12] width 182 height 128
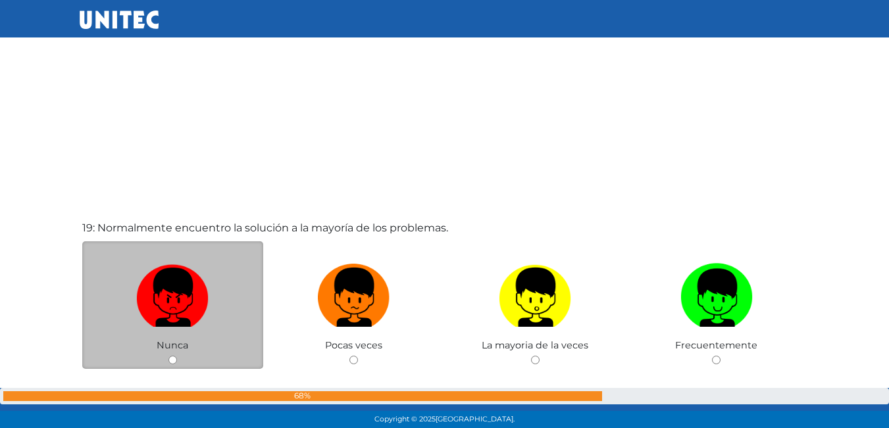
scroll to position [7726, 0]
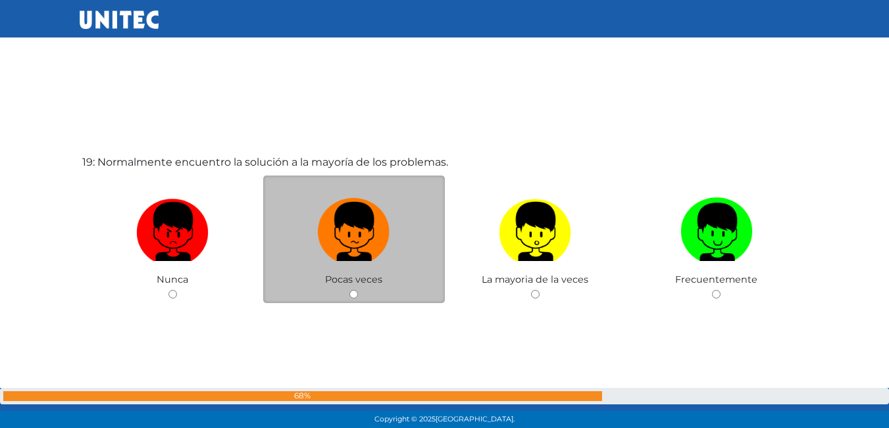
click at [433, 220] on label at bounding box center [354, 232] width 182 height 80
click at [358, 290] on input "radio" at bounding box center [353, 294] width 9 height 9
radio input "true"
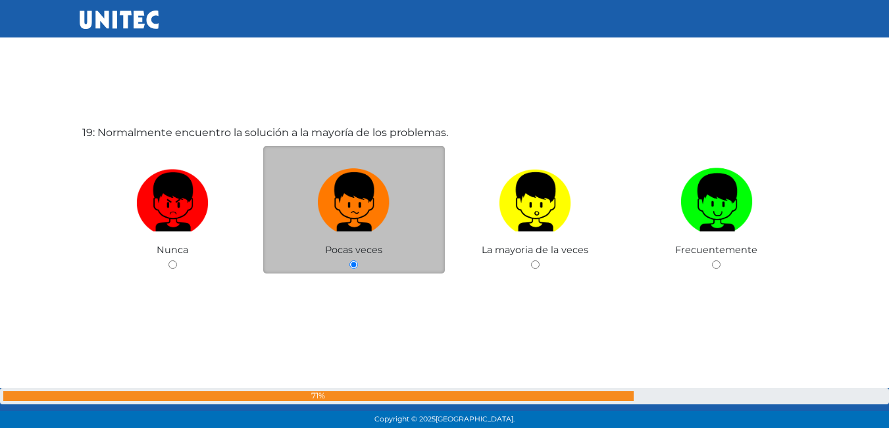
click at [433, 220] on label at bounding box center [354, 202] width 182 height 80
click at [358, 260] on input "radio" at bounding box center [353, 264] width 9 height 9
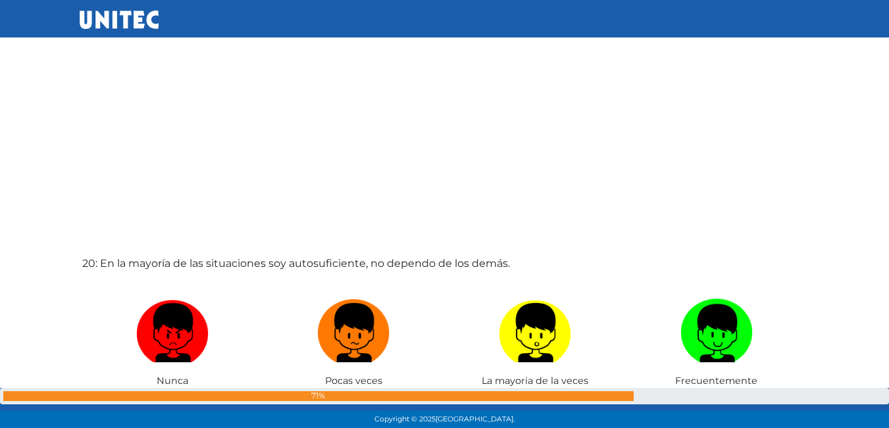
scroll to position [8116, 0]
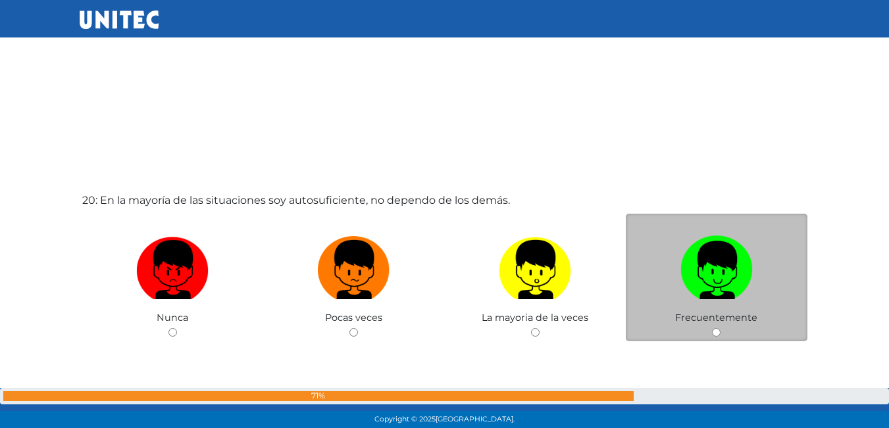
click at [666, 277] on label at bounding box center [717, 270] width 182 height 80
click at [712, 328] on input "radio" at bounding box center [716, 332] width 9 height 9
radio input "true"
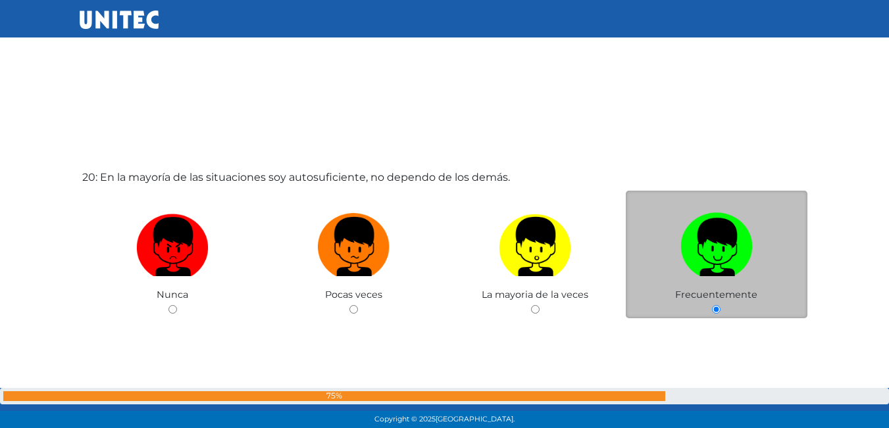
click at [666, 277] on label at bounding box center [717, 247] width 182 height 80
click at [712, 305] on input "radio" at bounding box center [716, 309] width 9 height 9
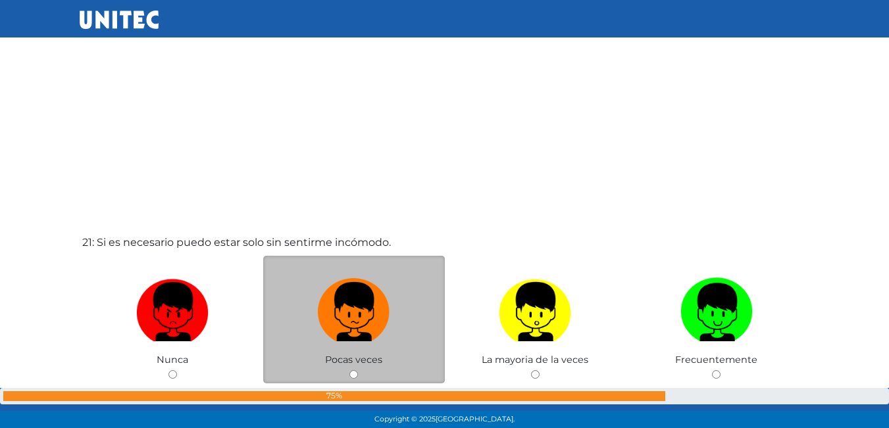
scroll to position [8503, 0]
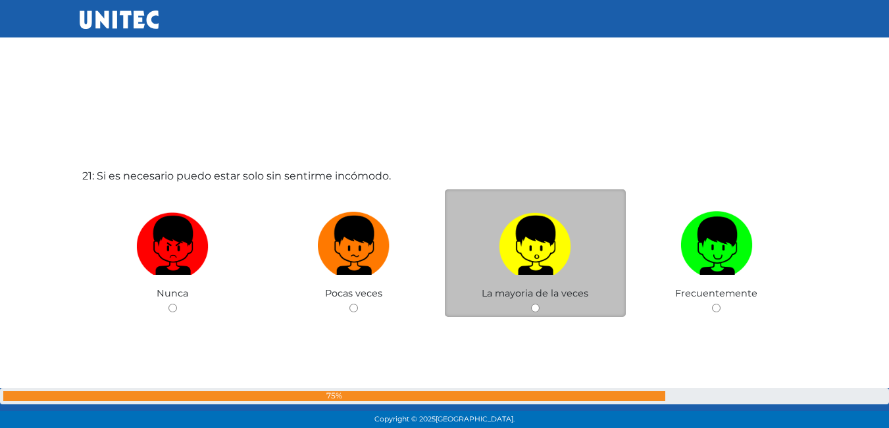
click at [592, 245] on label at bounding box center [536, 246] width 182 height 80
click at [539, 304] on input "radio" at bounding box center [535, 308] width 9 height 9
radio input "true"
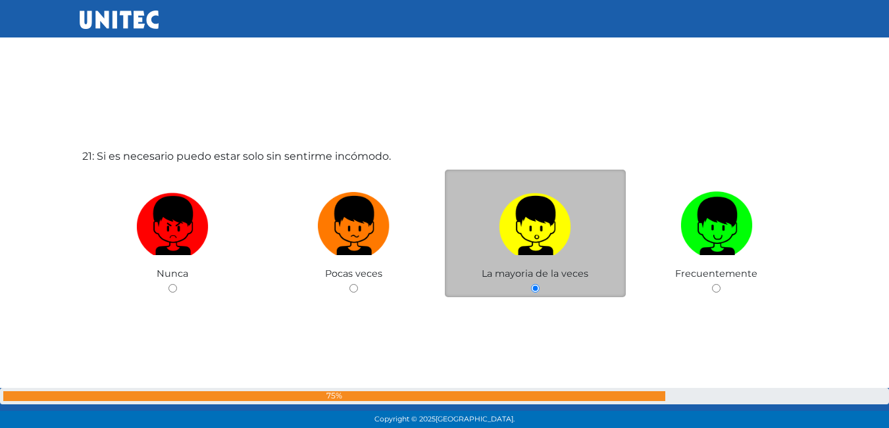
click at [595, 245] on label at bounding box center [536, 226] width 182 height 80
click at [539, 284] on input "radio" at bounding box center [535, 288] width 9 height 9
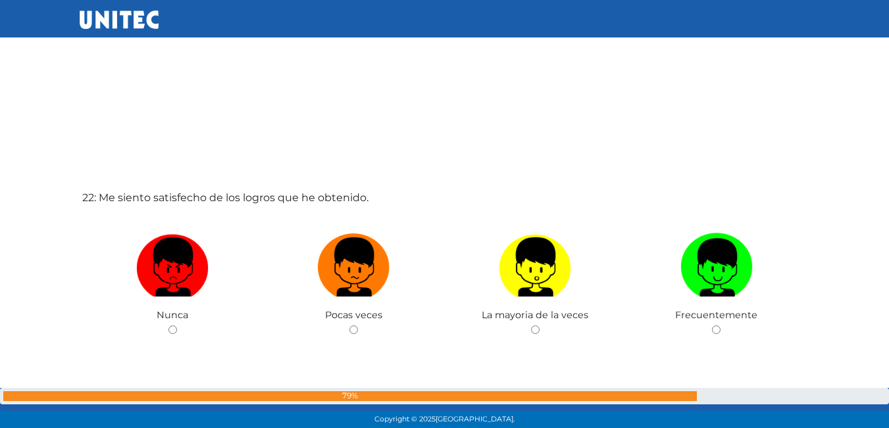
scroll to position [9058, 0]
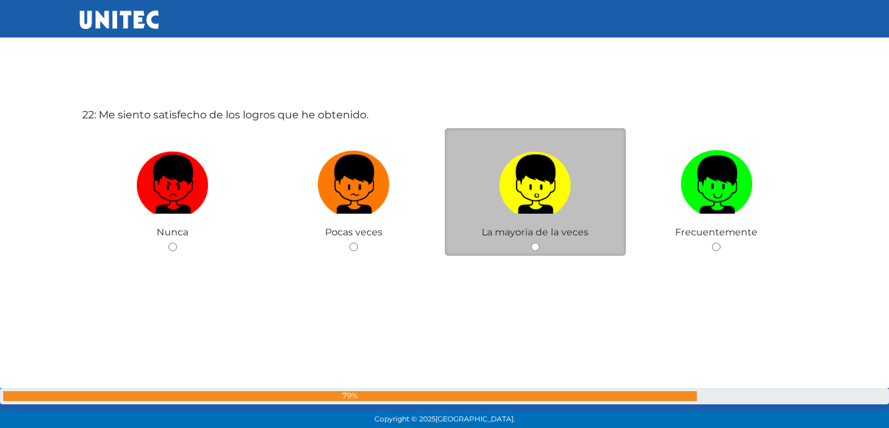
click at [577, 203] on label at bounding box center [536, 185] width 182 height 80
click at [539, 243] on input "radio" at bounding box center [535, 247] width 9 height 9
radio input "true"
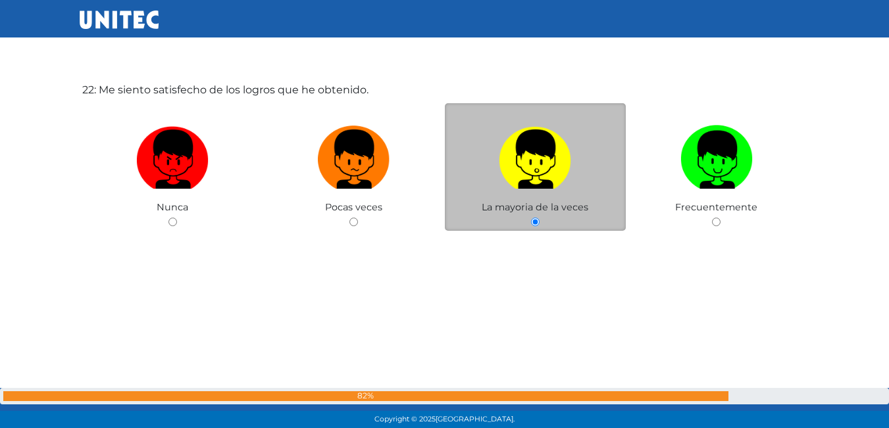
click at [577, 203] on div "La mayoria de la veces" at bounding box center [536, 167] width 182 height 128
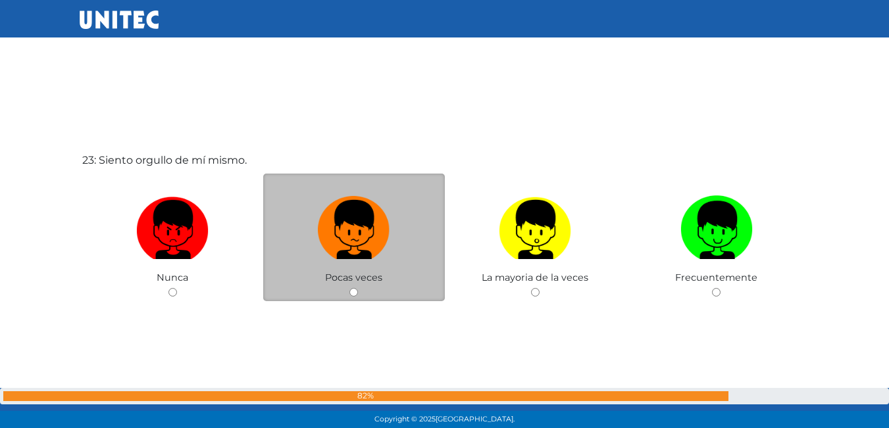
scroll to position [9440, 0]
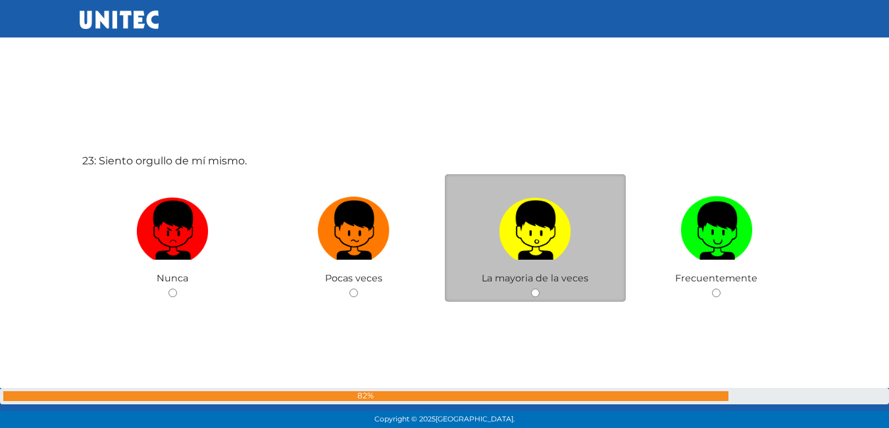
click at [497, 220] on label at bounding box center [536, 231] width 182 height 80
click at [531, 289] on input "radio" at bounding box center [535, 293] width 9 height 9
radio input "true"
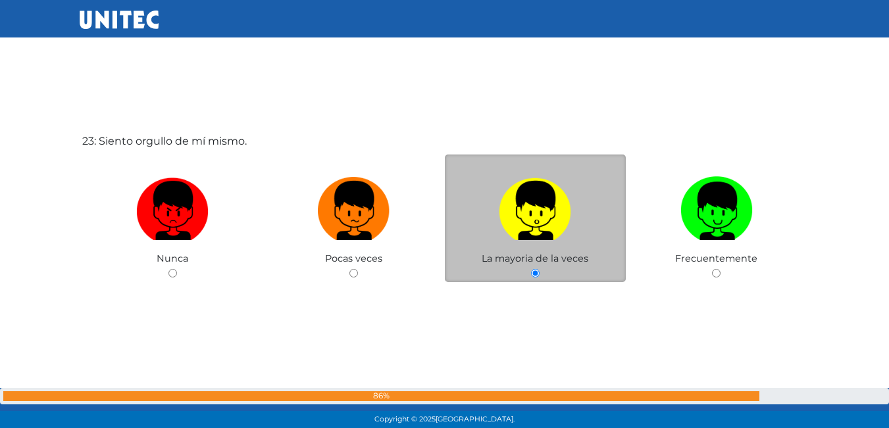
click at [497, 220] on label at bounding box center [536, 211] width 182 height 80
click at [531, 269] on input "radio" at bounding box center [535, 273] width 9 height 9
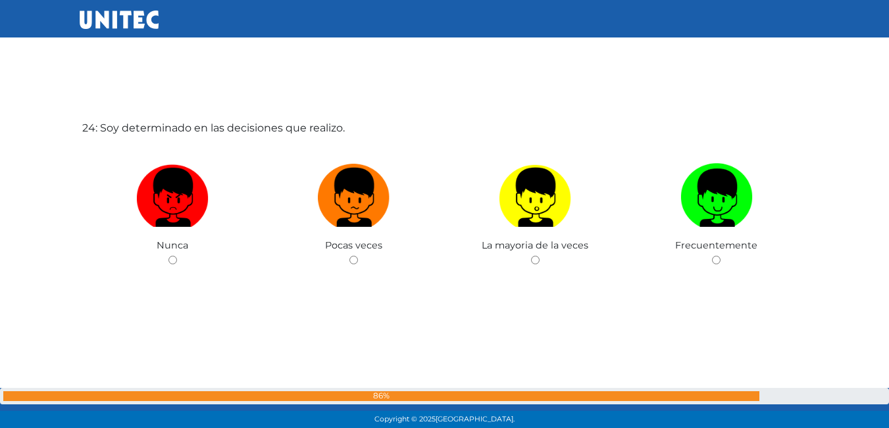
scroll to position [9902, 0]
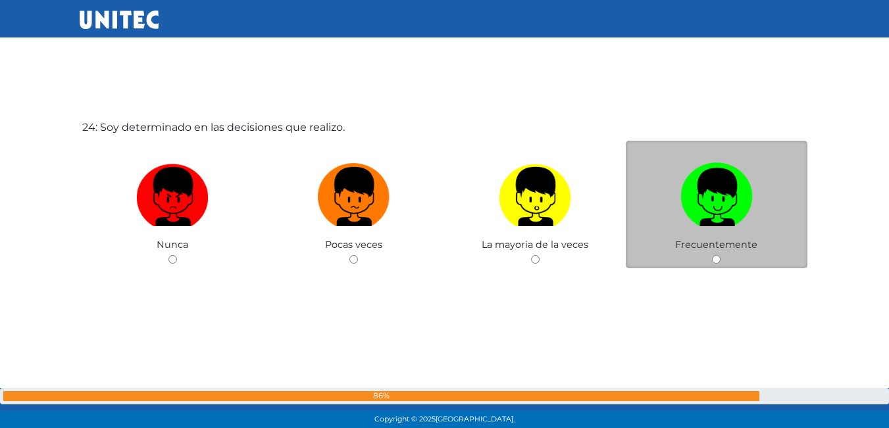
click at [668, 178] on label at bounding box center [717, 197] width 182 height 80
click at [712, 255] on input "radio" at bounding box center [716, 259] width 9 height 9
radio input "true"
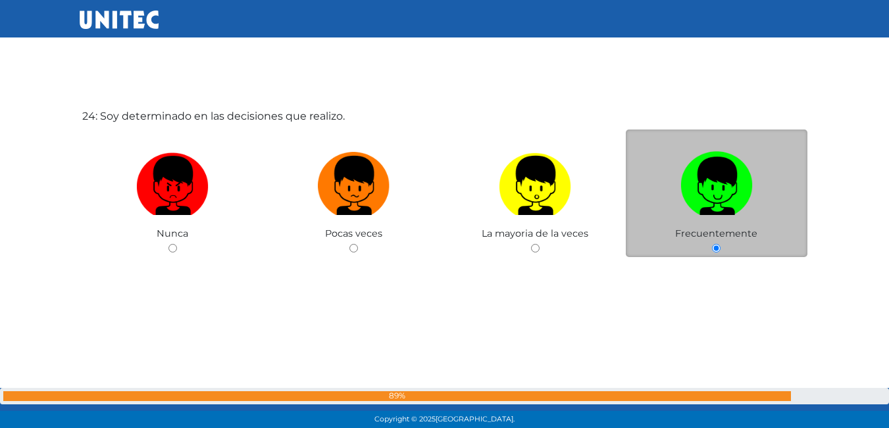
click at [668, 178] on label at bounding box center [717, 186] width 182 height 80
click at [712, 244] on input "radio" at bounding box center [716, 248] width 9 height 9
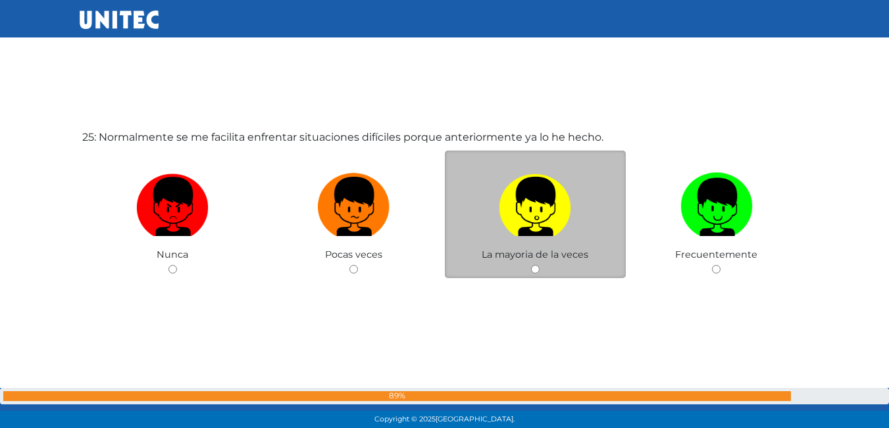
scroll to position [10297, 0]
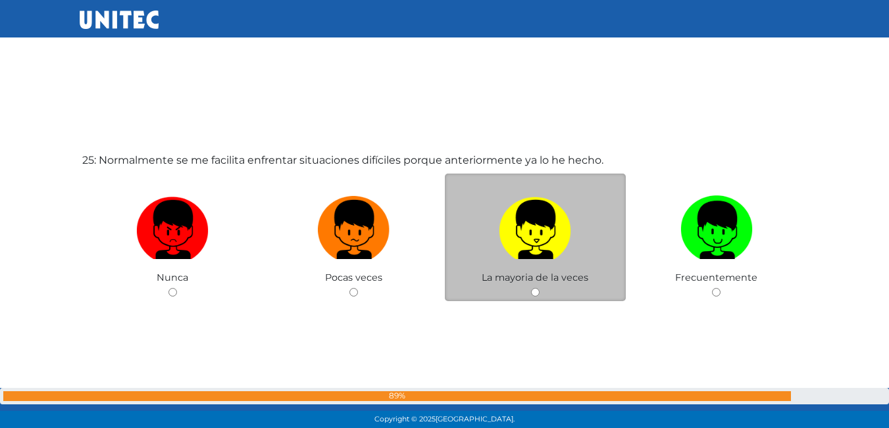
click at [519, 191] on img at bounding box center [535, 225] width 72 height 69
click at [531, 288] on input "radio" at bounding box center [535, 292] width 9 height 9
radio input "true"
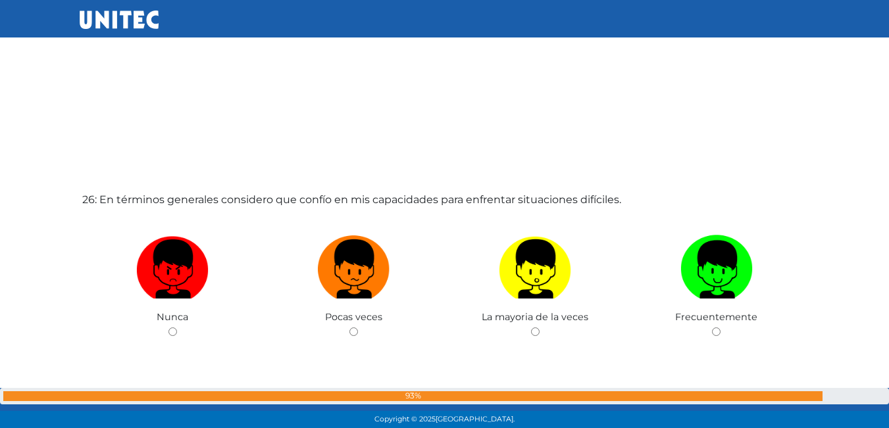
scroll to position [10692, 0]
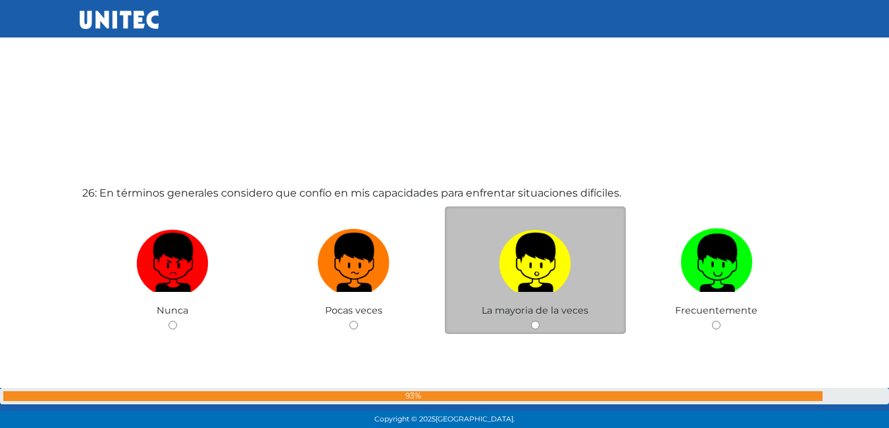
click at [476, 270] on label at bounding box center [536, 263] width 182 height 80
click at [531, 321] on input "radio" at bounding box center [535, 325] width 9 height 9
radio input "true"
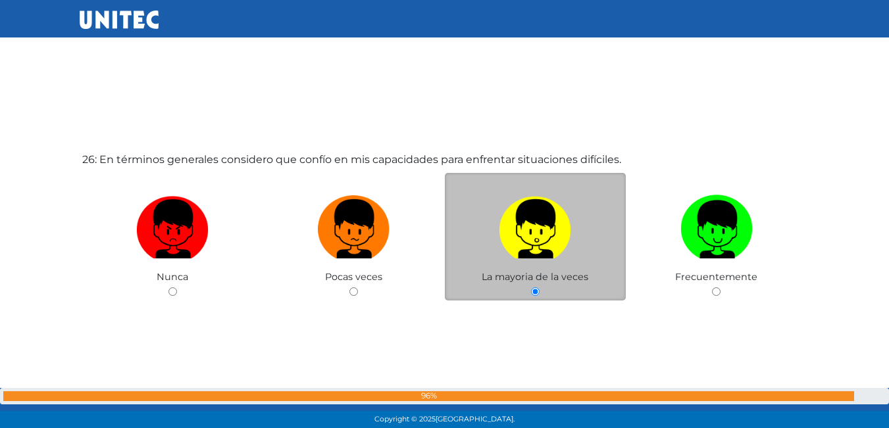
click at [476, 270] on div "La mayoria de la veces" at bounding box center [536, 237] width 182 height 128
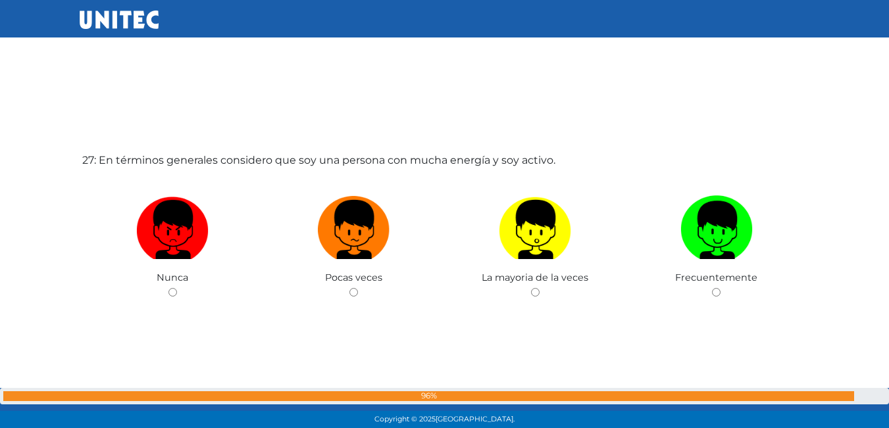
scroll to position [11133, 0]
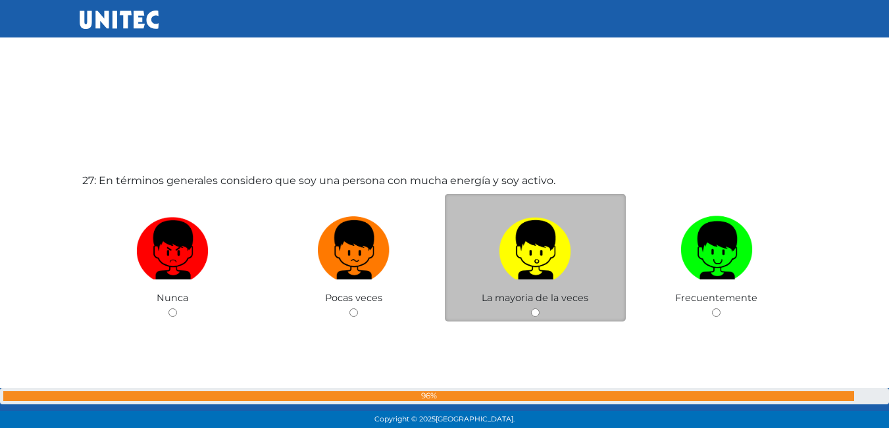
click at [472, 271] on label at bounding box center [536, 250] width 182 height 80
click at [531, 308] on input "radio" at bounding box center [535, 312] width 9 height 9
radio input "true"
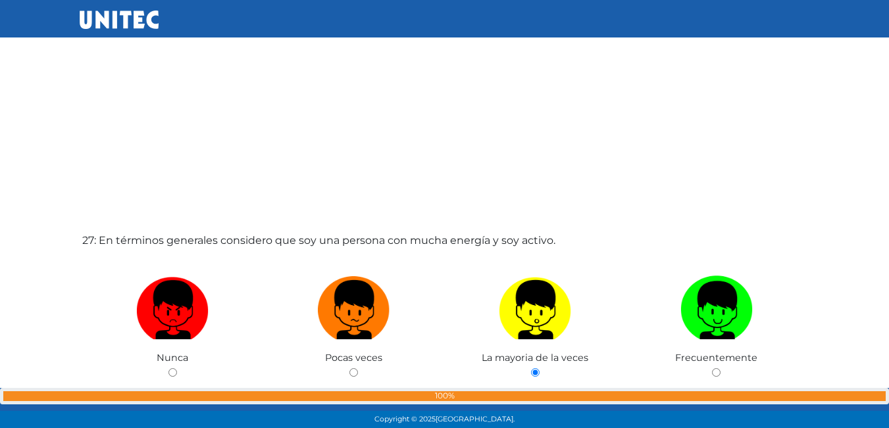
click at [472, 272] on div "27: En términos generales considero que soy una persona con mucha energía y soy…" at bounding box center [445, 340] width 730 height 428
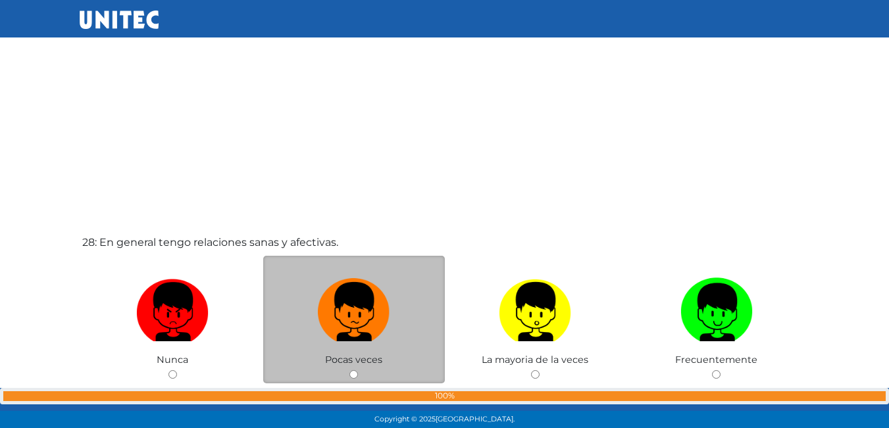
scroll to position [11374, 0]
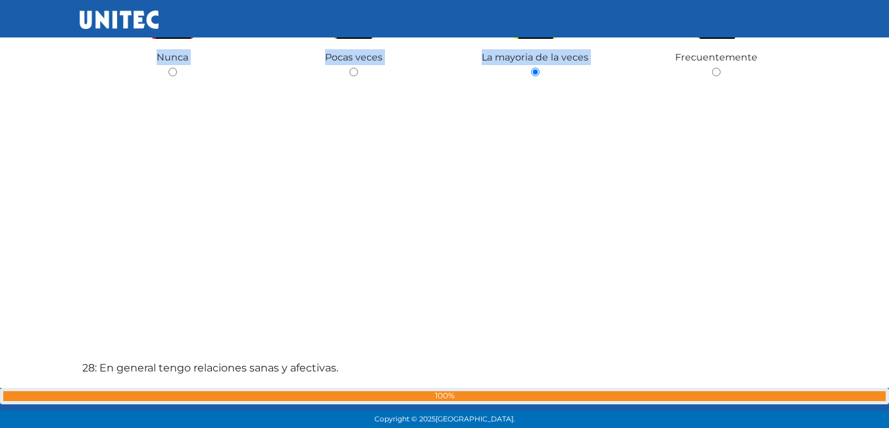
click at [410, 209] on div "27: En términos generales considero que soy una persona con mucha energía y soy…" at bounding box center [445, 39] width 730 height 428
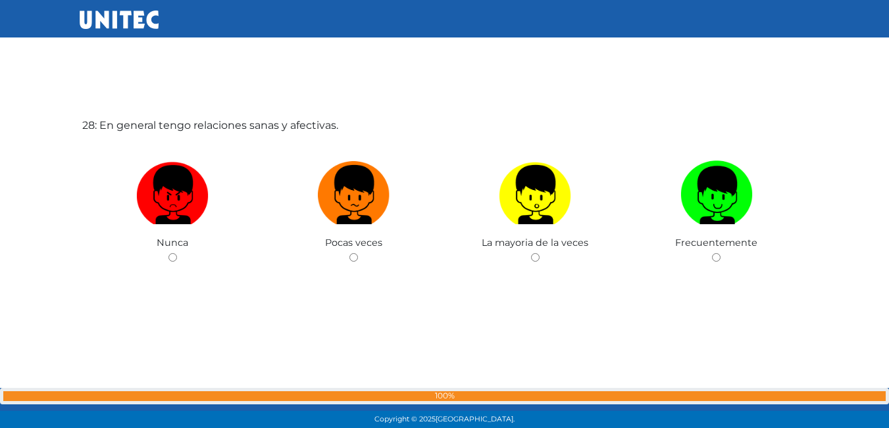
scroll to position [11637, 0]
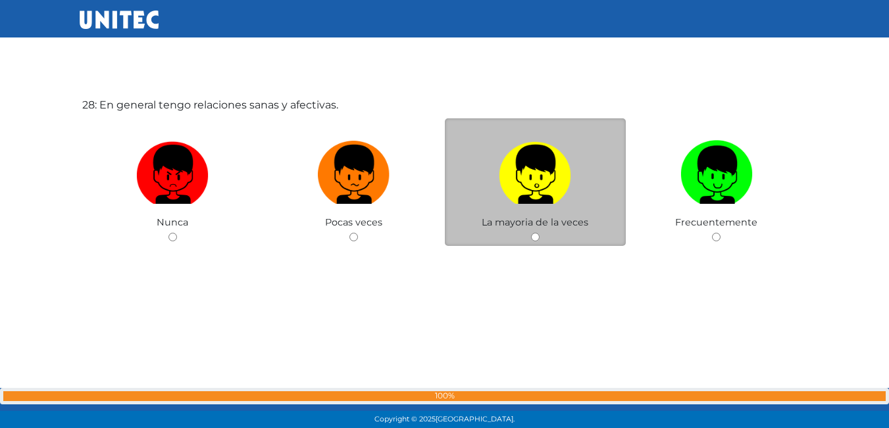
click at [481, 164] on label at bounding box center [536, 175] width 182 height 80
click at [531, 233] on input "radio" at bounding box center [535, 237] width 9 height 9
radio input "true"
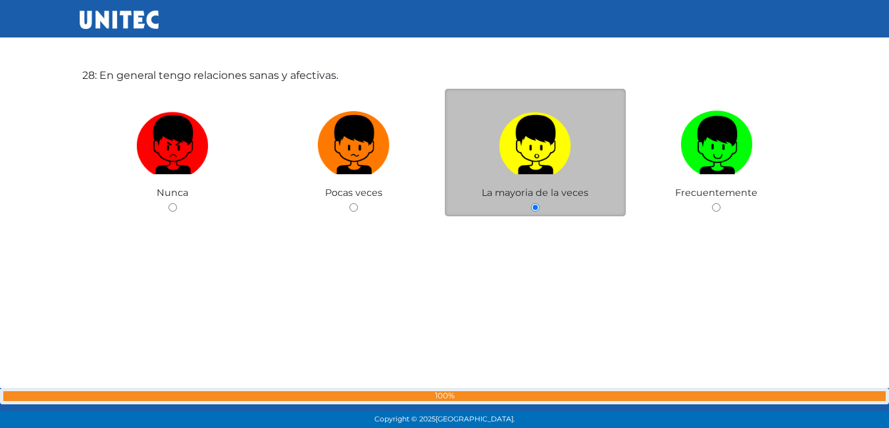
click at [482, 164] on label at bounding box center [536, 145] width 182 height 80
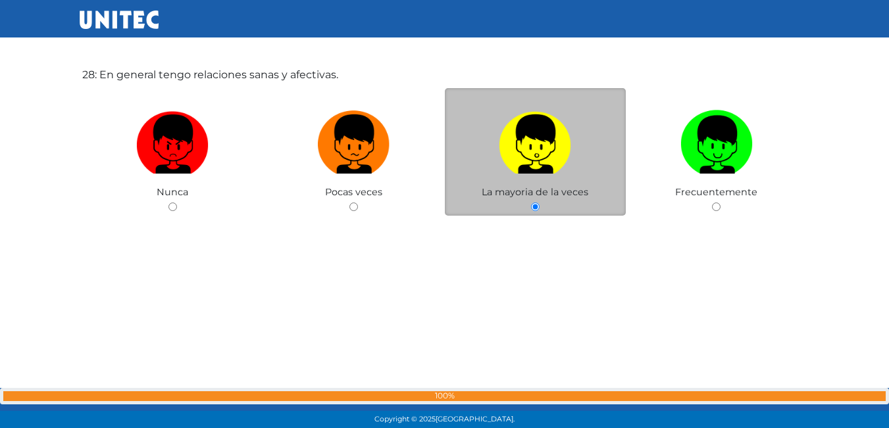
click at [531, 203] on input "radio" at bounding box center [535, 207] width 9 height 9
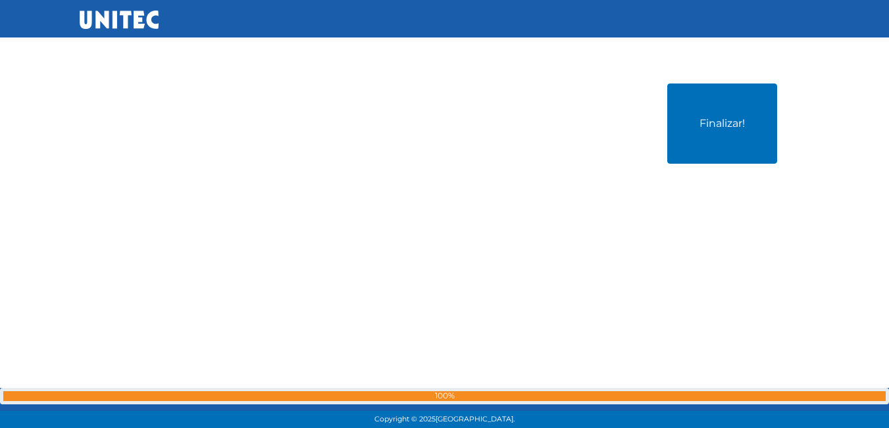
scroll to position [12082, 0]
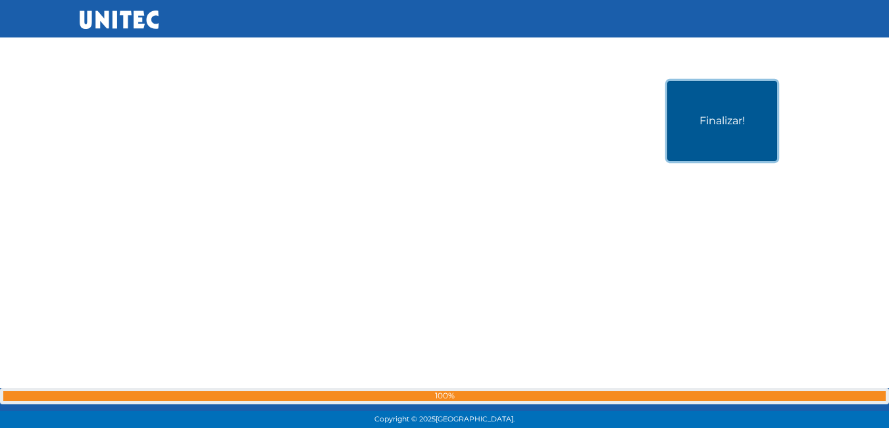
click at [727, 127] on button "Finalizar!" at bounding box center [722, 121] width 110 height 80
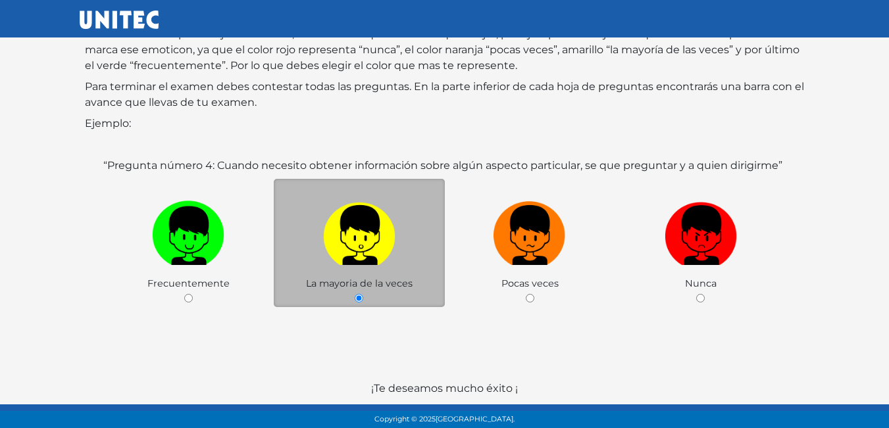
scroll to position [196, 0]
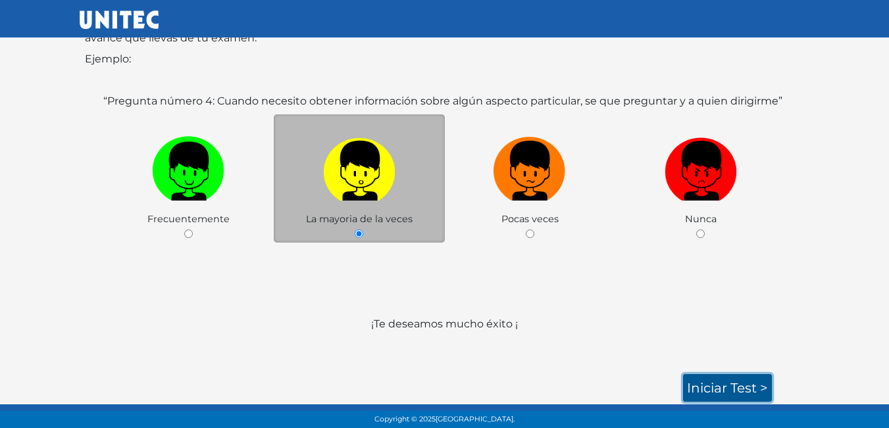
click at [728, 383] on link "Iniciar test >" at bounding box center [727, 388] width 89 height 28
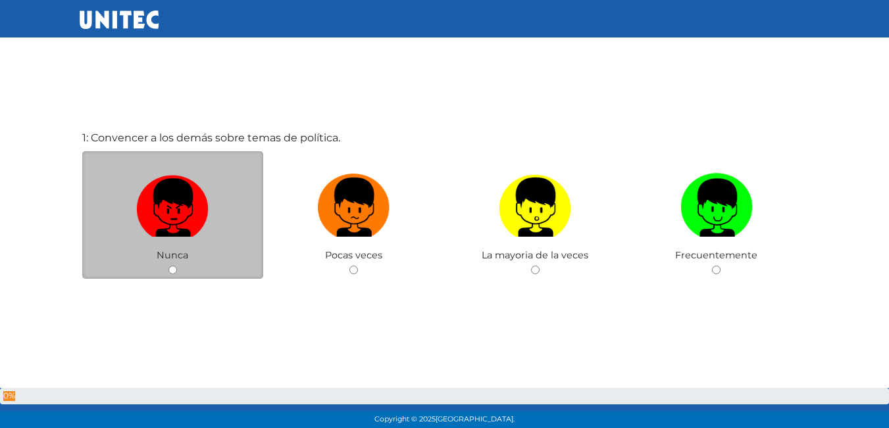
scroll to position [66, 0]
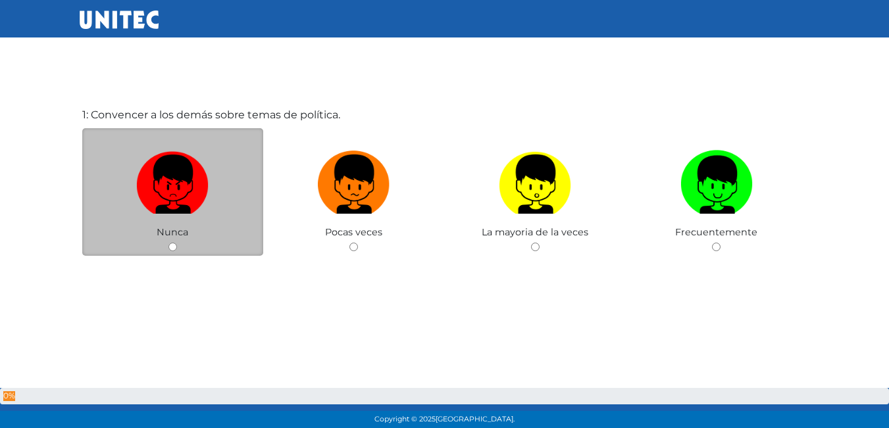
click at [235, 203] on label at bounding box center [173, 185] width 182 height 80
click at [177, 243] on input "radio" at bounding box center [172, 247] width 9 height 9
radio input "true"
click at [234, 203] on label at bounding box center [173, 185] width 182 height 80
click at [177, 243] on input "radio" at bounding box center [172, 247] width 9 height 9
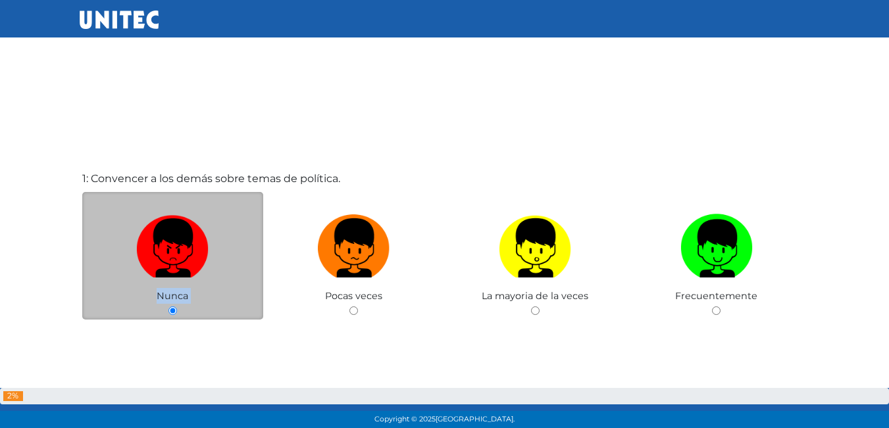
click at [231, 203] on div "Nunca" at bounding box center [173, 256] width 182 height 128
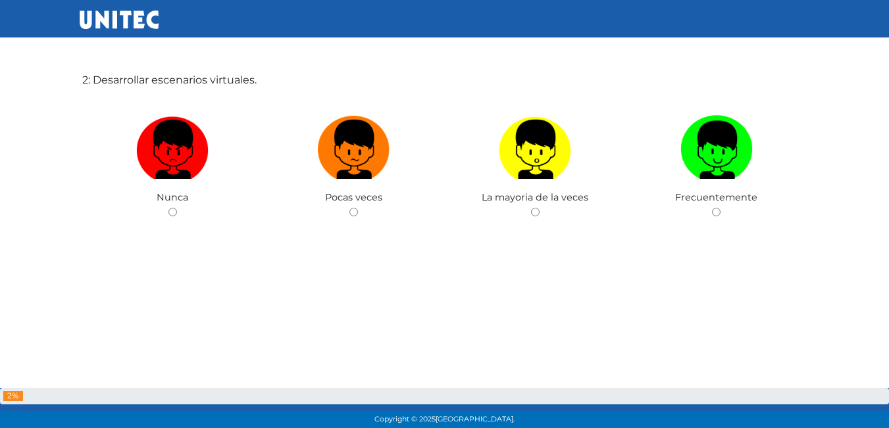
scroll to position [560, 0]
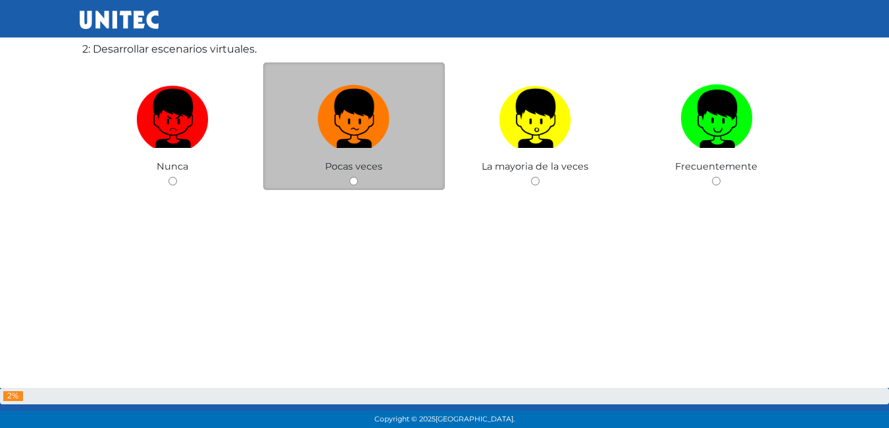
click at [421, 139] on label at bounding box center [354, 119] width 182 height 80
click at [358, 177] on input "radio" at bounding box center [353, 181] width 9 height 9
radio input "true"
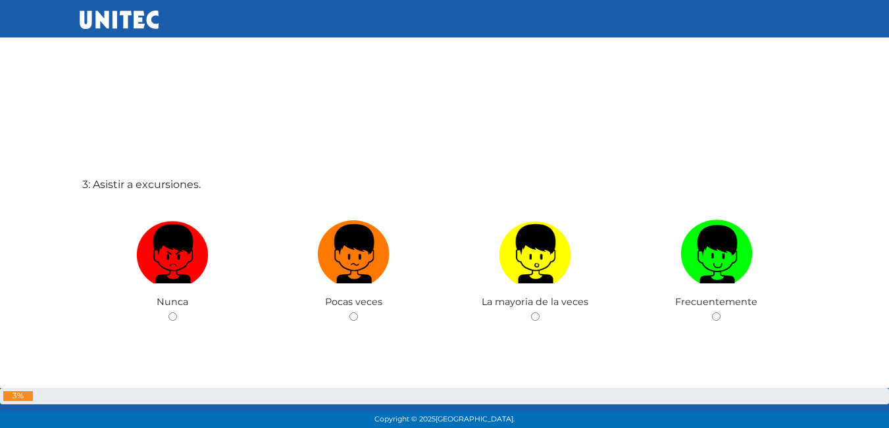
scroll to position [829, 0]
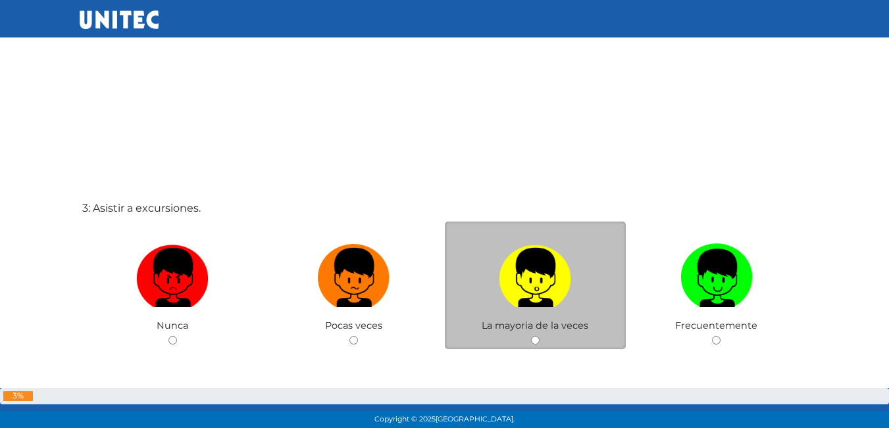
click at [607, 272] on label at bounding box center [536, 278] width 182 height 80
click at [539, 336] on input "radio" at bounding box center [535, 340] width 9 height 9
radio input "true"
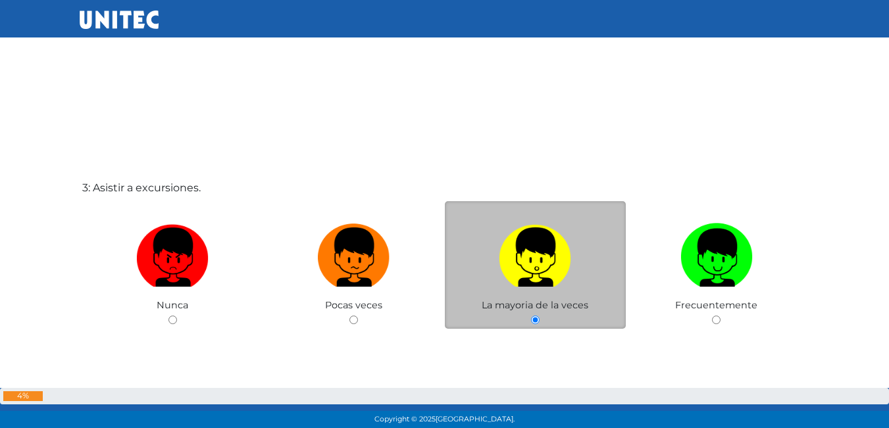
click at [607, 272] on label at bounding box center [536, 258] width 182 height 80
click at [539, 316] on input "radio" at bounding box center [535, 320] width 9 height 9
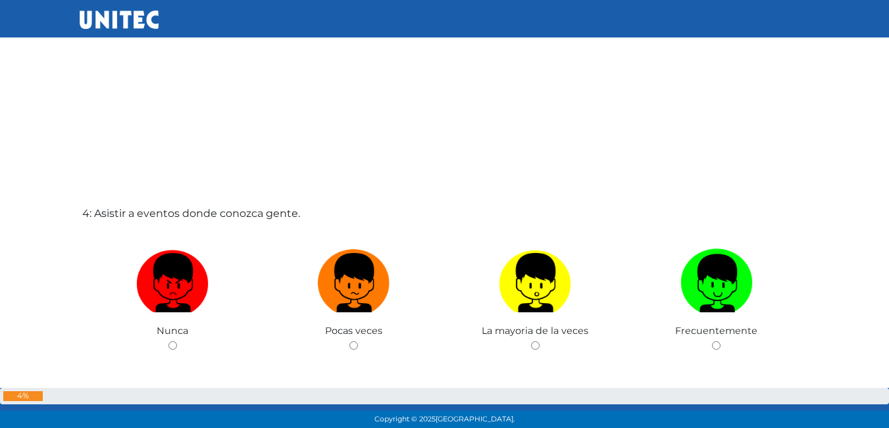
scroll to position [1278, 0]
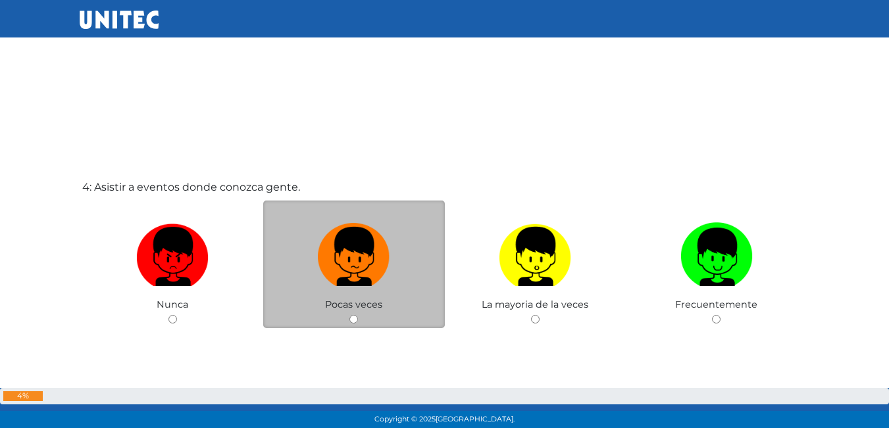
click at [408, 220] on label at bounding box center [354, 257] width 182 height 80
click at [358, 315] on input "radio" at bounding box center [353, 319] width 9 height 9
radio input "true"
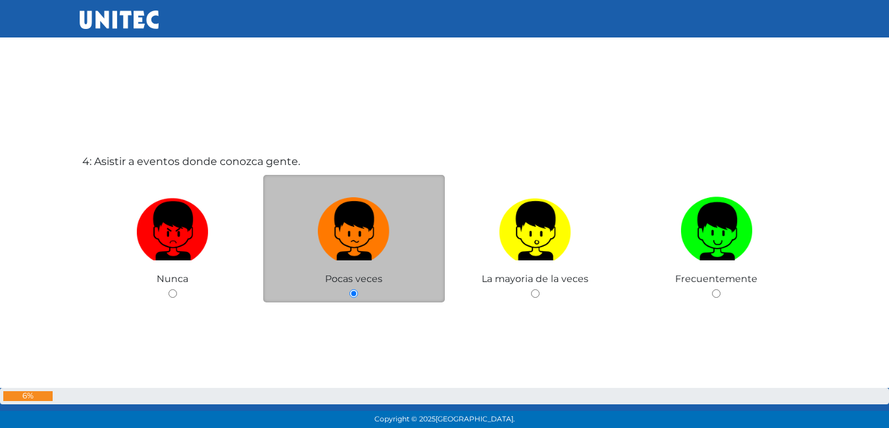
click at [408, 220] on label at bounding box center [354, 231] width 182 height 80
click at [358, 289] on input "radio" at bounding box center [353, 293] width 9 height 9
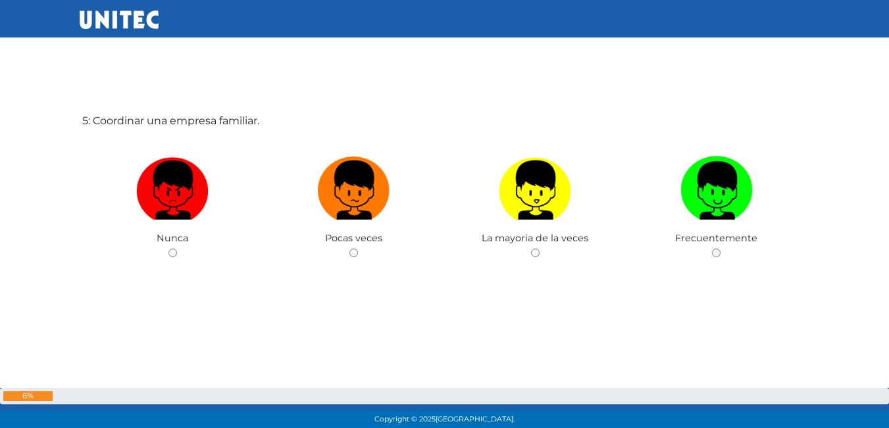
scroll to position [1779, 0]
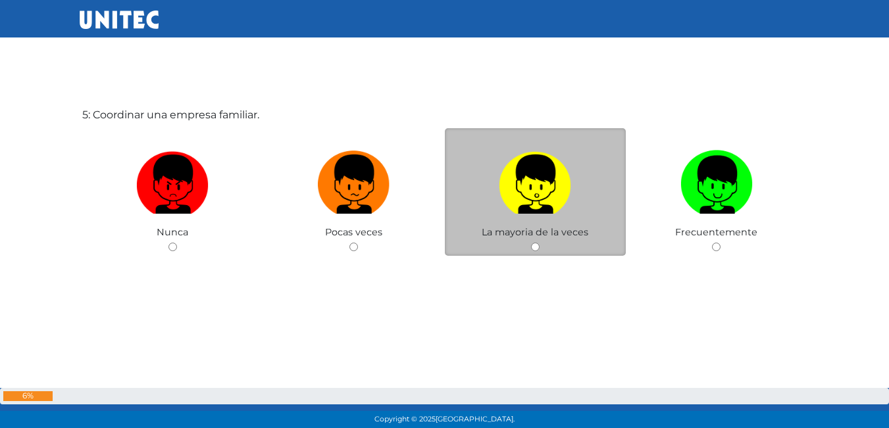
click at [593, 193] on label at bounding box center [536, 185] width 182 height 80
click at [539, 243] on input "radio" at bounding box center [535, 247] width 9 height 9
radio input "true"
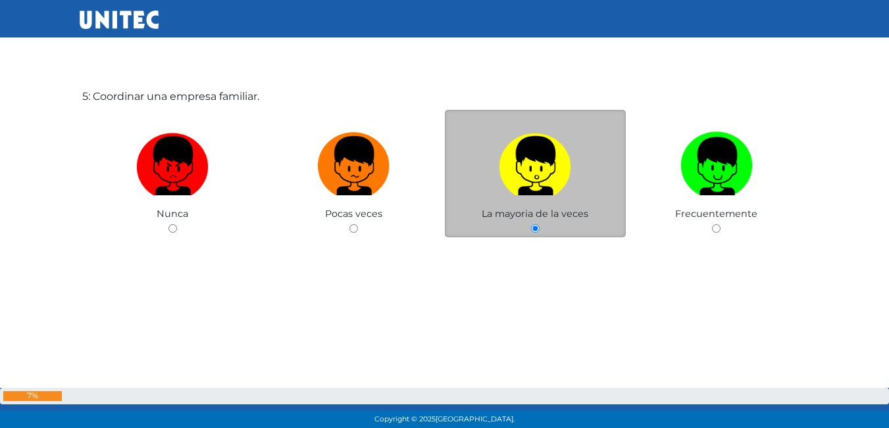
click at [593, 182] on label at bounding box center [536, 166] width 182 height 80
click at [539, 224] on input "radio" at bounding box center [535, 228] width 9 height 9
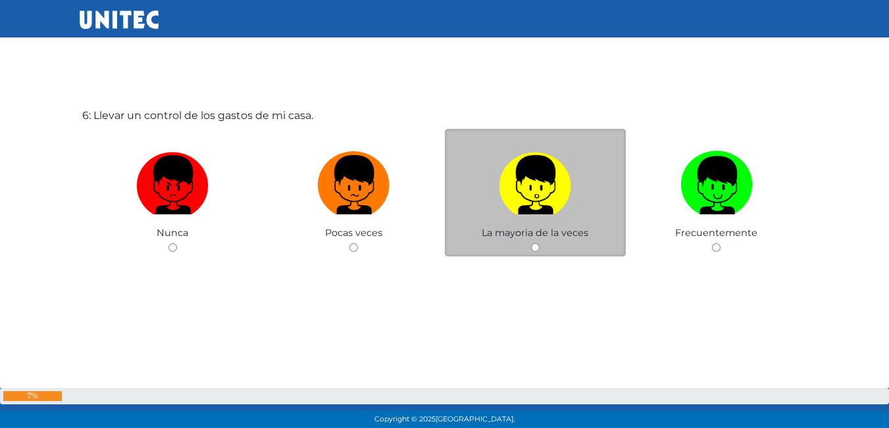
scroll to position [2207, 0]
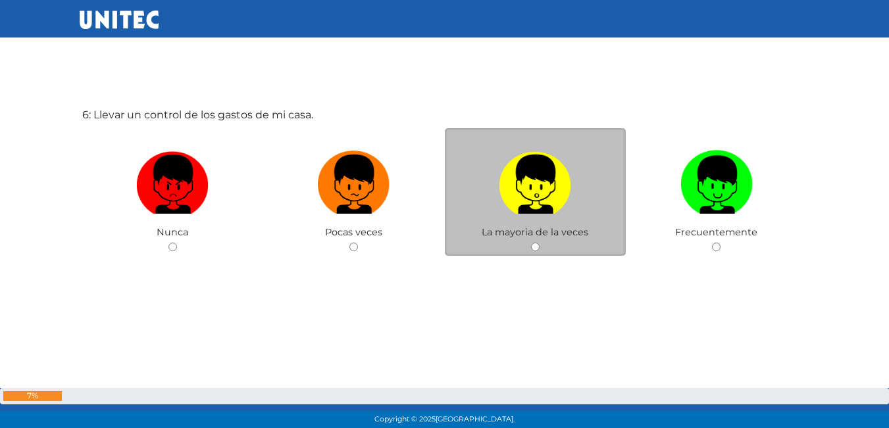
click at [609, 212] on label at bounding box center [536, 185] width 182 height 80
click at [539, 243] on input "radio" at bounding box center [535, 247] width 9 height 9
radio input "true"
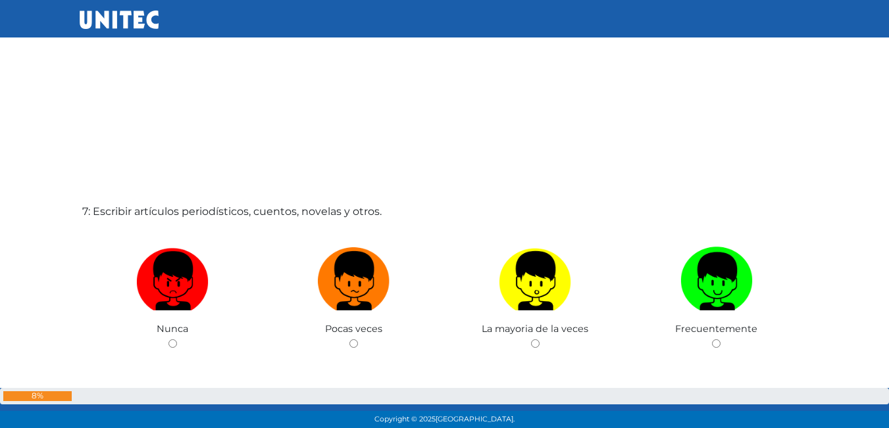
scroll to position [2604, 0]
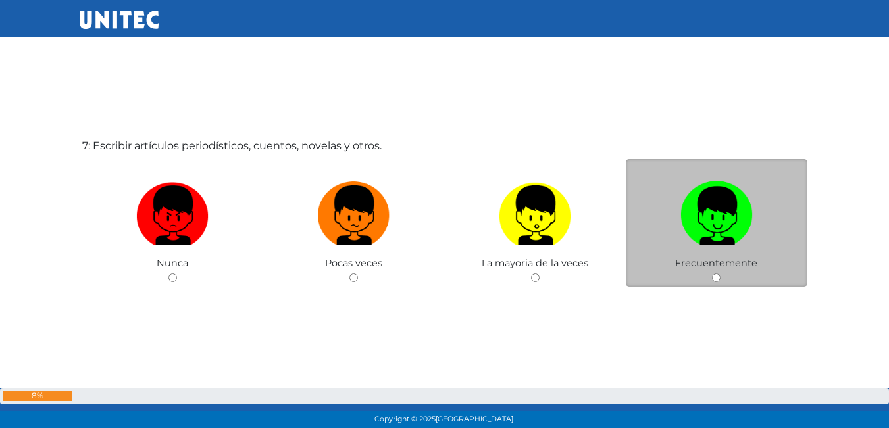
click at [641, 245] on label at bounding box center [717, 216] width 182 height 80
click at [712, 274] on input "radio" at bounding box center [716, 278] width 9 height 9
radio input "true"
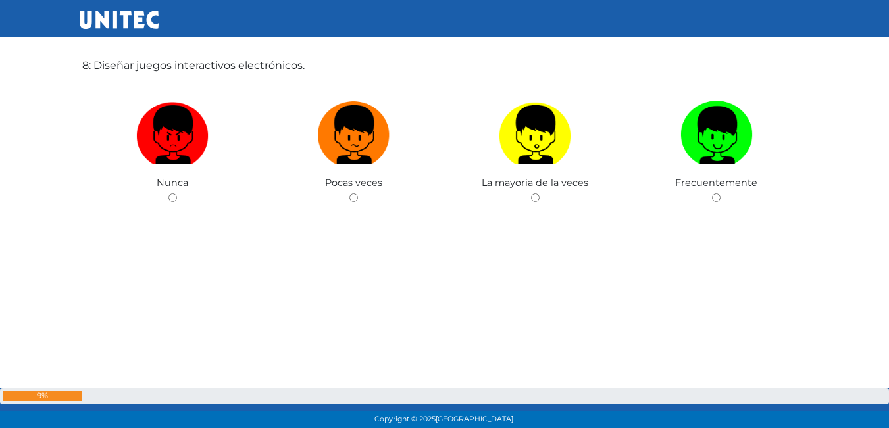
scroll to position [3113, 0]
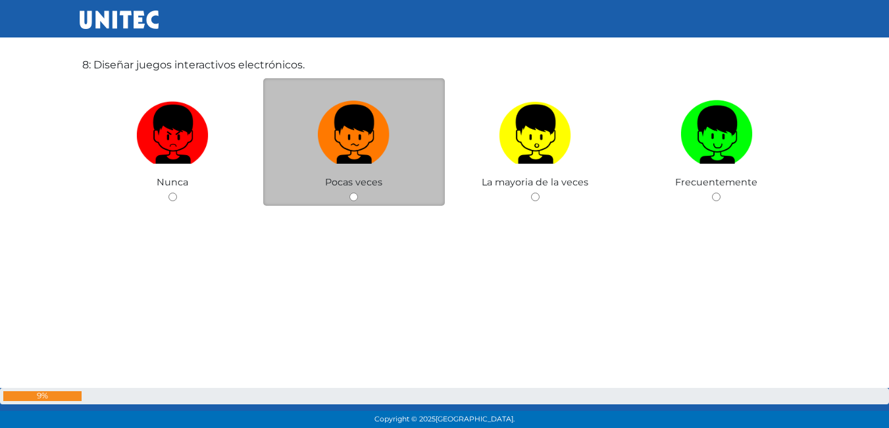
click at [424, 144] on label at bounding box center [354, 135] width 182 height 80
click at [358, 193] on input "radio" at bounding box center [353, 197] width 9 height 9
radio input "true"
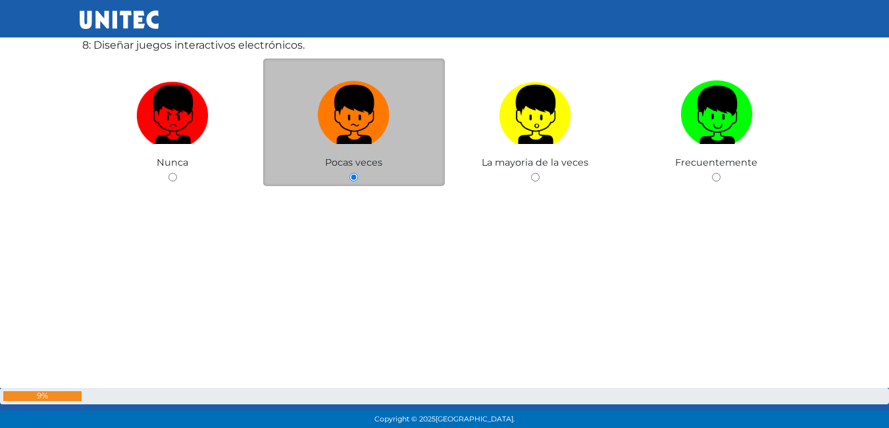
click at [424, 144] on label at bounding box center [354, 115] width 182 height 80
click at [358, 173] on input "radio" at bounding box center [353, 177] width 9 height 9
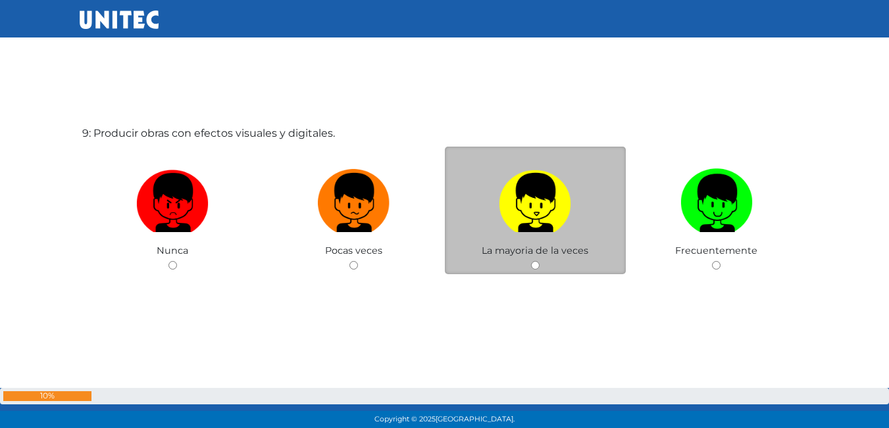
scroll to position [3491, 0]
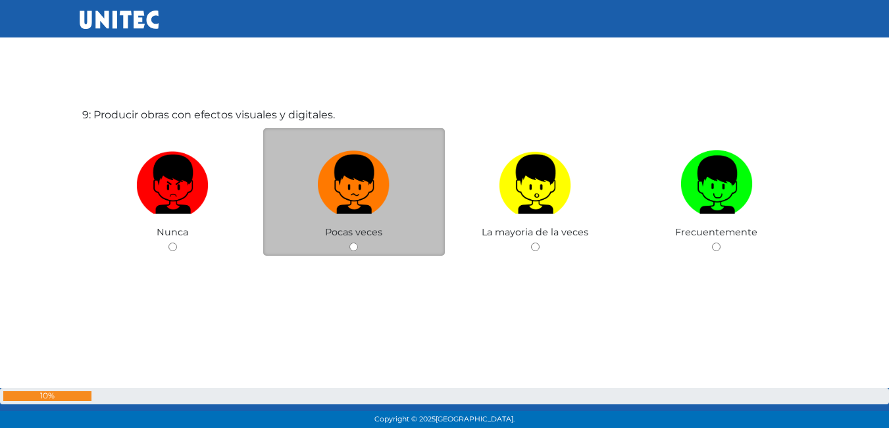
click at [424, 195] on label at bounding box center [354, 185] width 182 height 80
click at [358, 243] on input "radio" at bounding box center [353, 247] width 9 height 9
radio input "true"
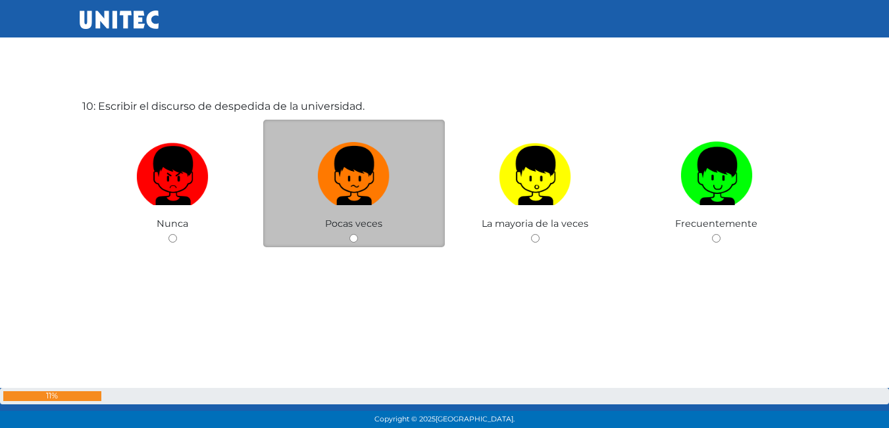
scroll to position [3948, 0]
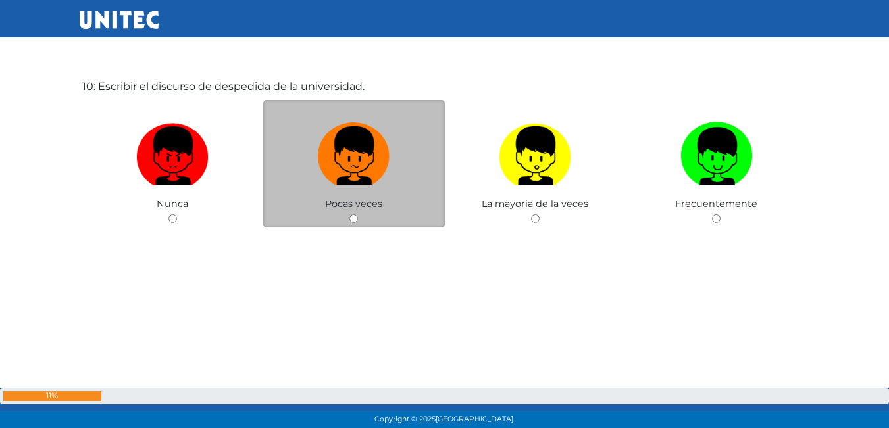
click at [298, 194] on label at bounding box center [354, 156] width 182 height 80
click at [349, 214] on input "radio" at bounding box center [353, 218] width 9 height 9
radio input "true"
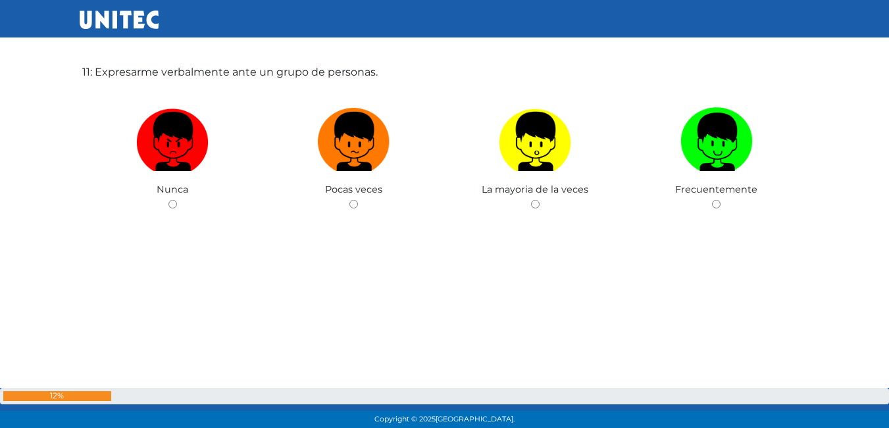
scroll to position [4414, 0]
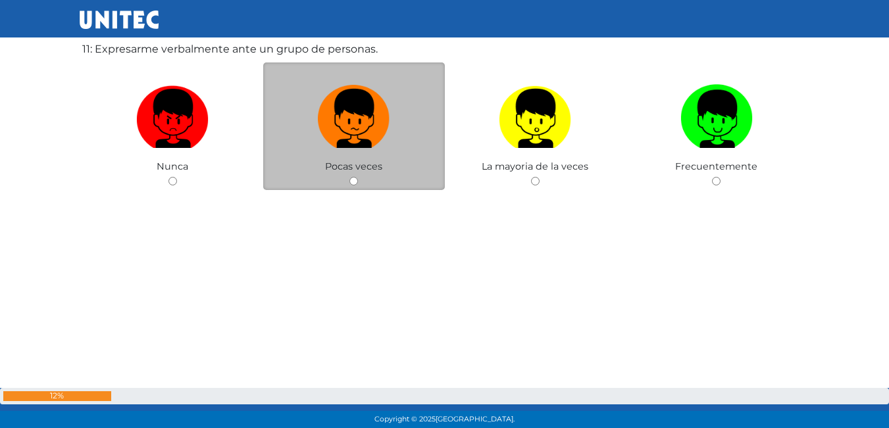
click at [419, 157] on label at bounding box center [354, 119] width 182 height 80
click at [358, 177] on input "radio" at bounding box center [353, 181] width 9 height 9
radio input "true"
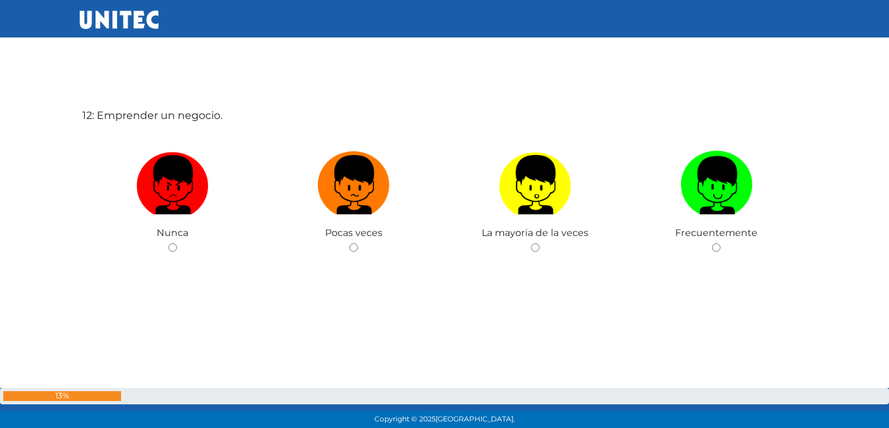
scroll to position [4776, 0]
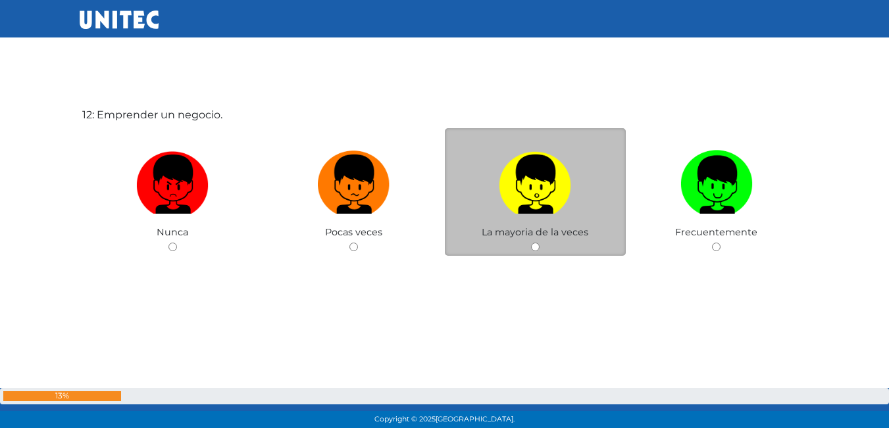
click at [584, 168] on label at bounding box center [536, 185] width 182 height 80
click at [539, 243] on input "radio" at bounding box center [535, 247] width 9 height 9
radio input "true"
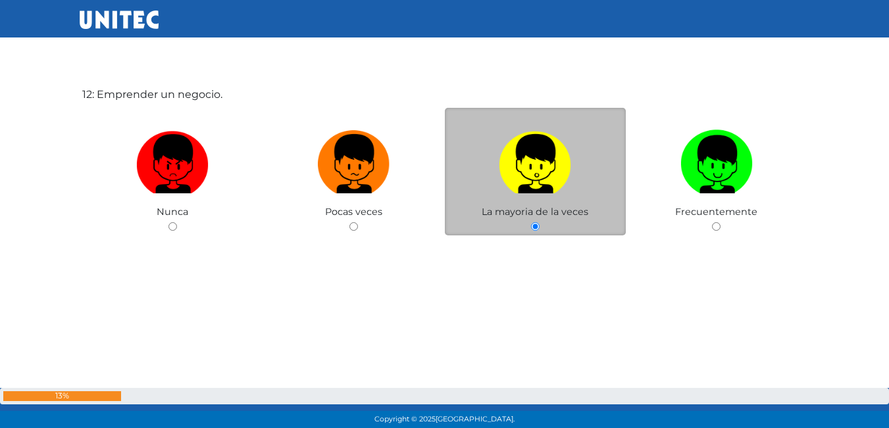
click at [584, 168] on label at bounding box center [536, 164] width 182 height 80
click at [539, 222] on input "radio" at bounding box center [535, 226] width 9 height 9
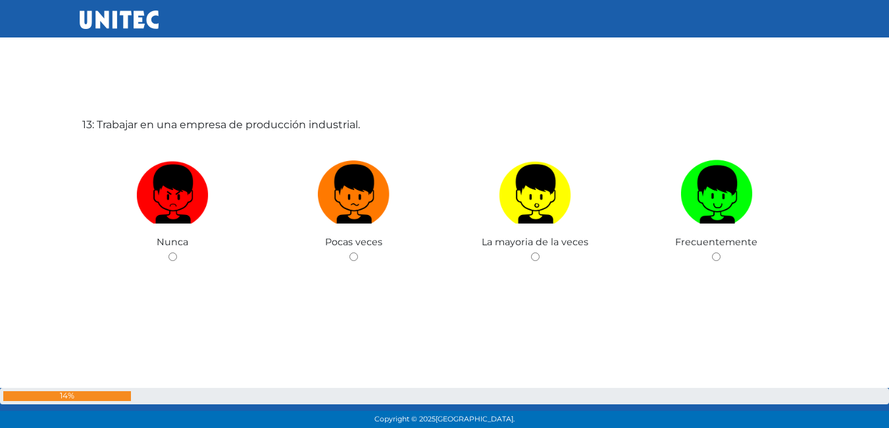
scroll to position [5204, 0]
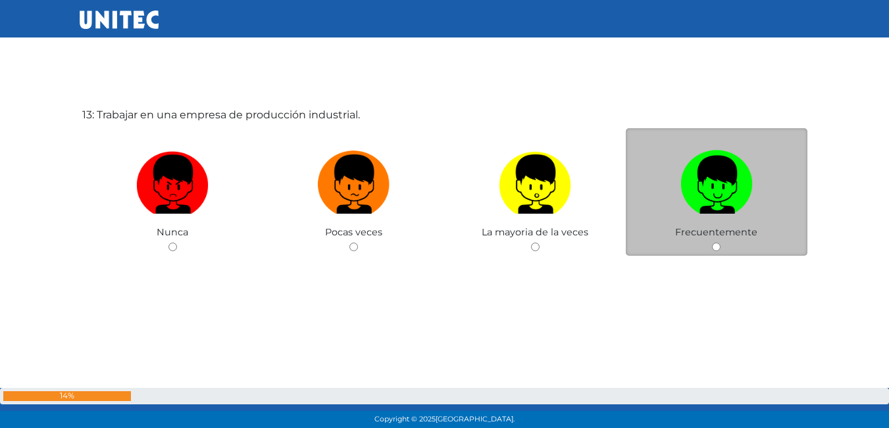
click at [644, 160] on label at bounding box center [717, 185] width 182 height 80
click at [712, 243] on input "radio" at bounding box center [716, 247] width 9 height 9
radio input "true"
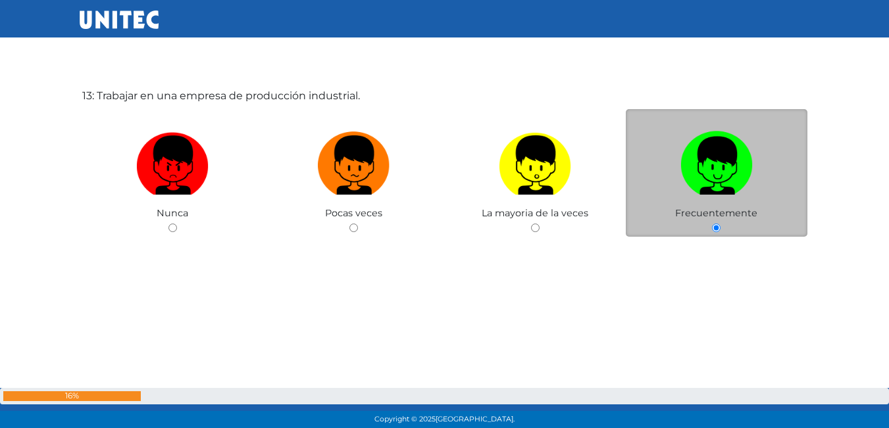
click at [644, 160] on label at bounding box center [717, 166] width 182 height 80
click at [712, 224] on input "radio" at bounding box center [716, 228] width 9 height 9
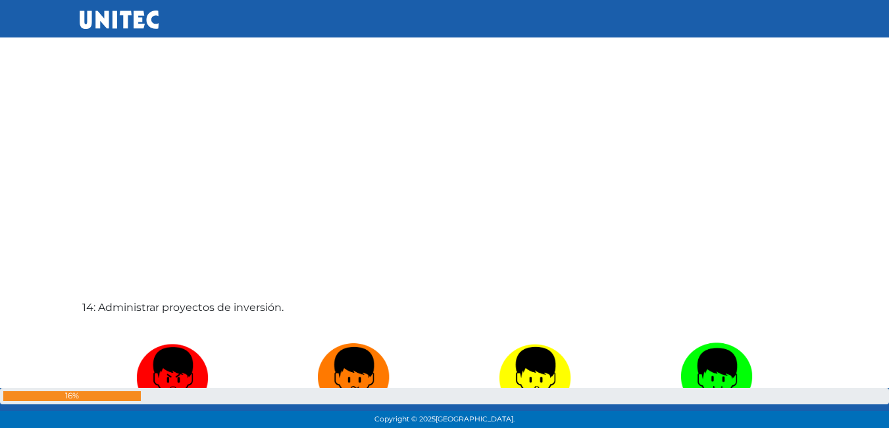
scroll to position [5571, 0]
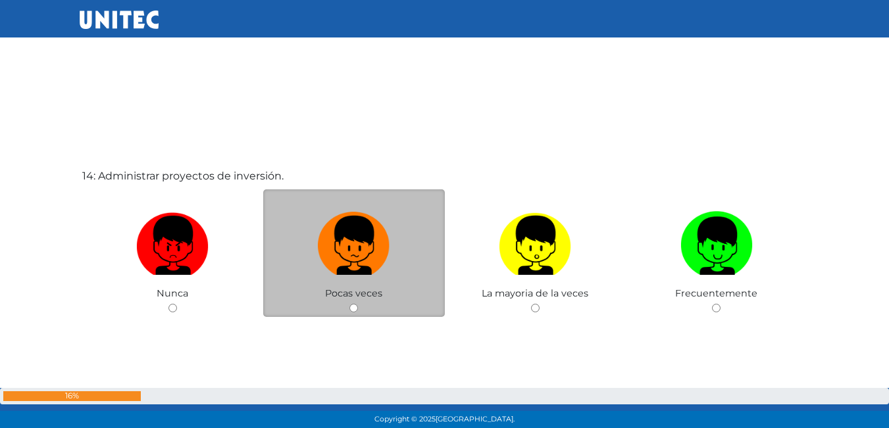
click at [414, 243] on label at bounding box center [354, 246] width 182 height 80
click at [358, 304] on input "radio" at bounding box center [353, 308] width 9 height 9
radio input "true"
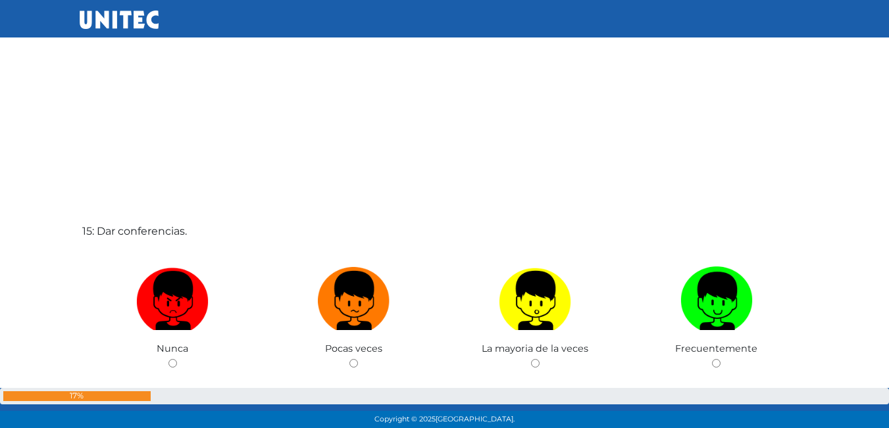
scroll to position [6032, 0]
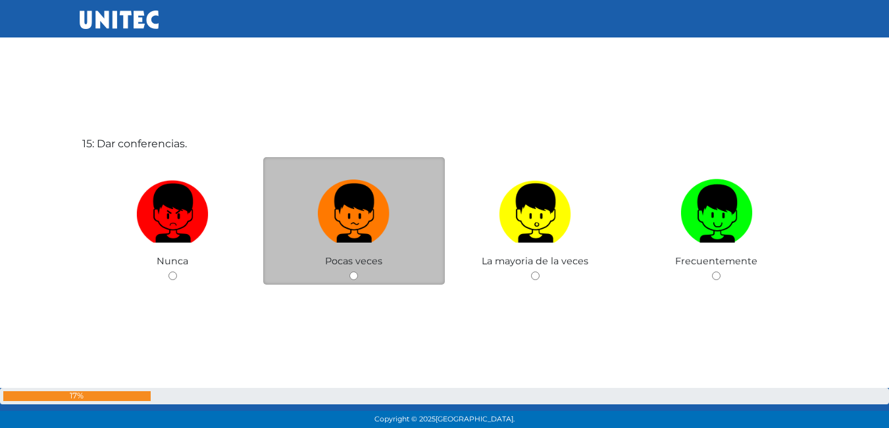
click at [395, 203] on label at bounding box center [354, 214] width 182 height 80
click at [358, 272] on input "radio" at bounding box center [353, 276] width 9 height 9
radio input "true"
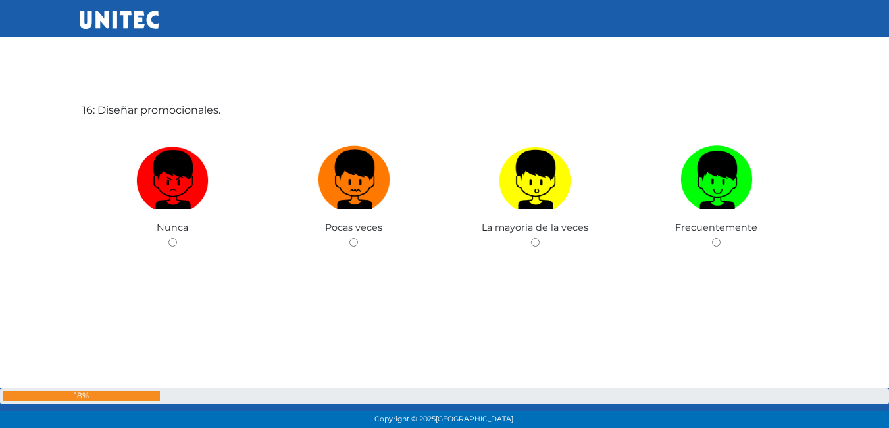
scroll to position [6559, 0]
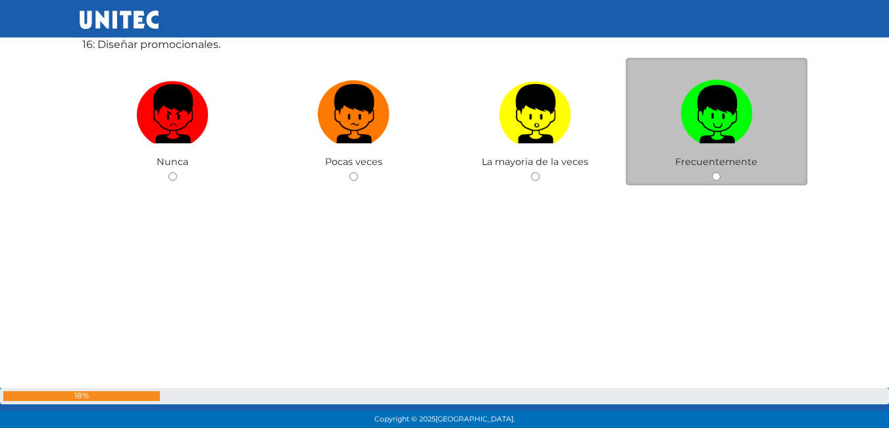
click at [646, 121] on label at bounding box center [717, 114] width 182 height 80
click at [712, 172] on input "radio" at bounding box center [716, 176] width 9 height 9
radio input "true"
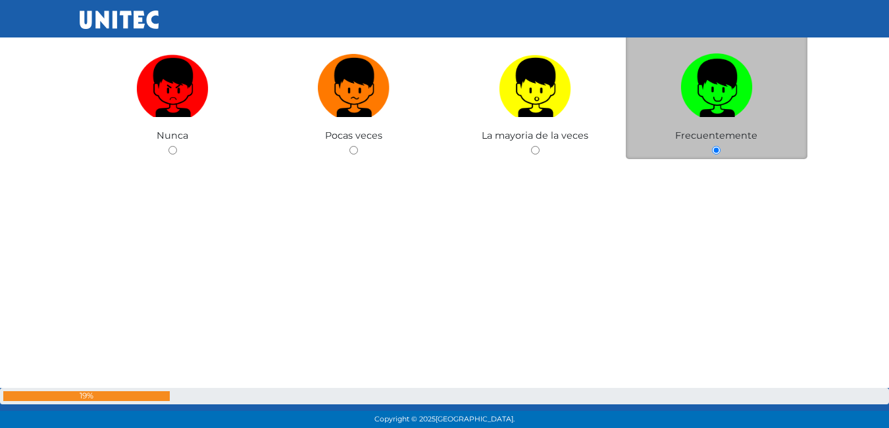
click at [646, 121] on label at bounding box center [717, 88] width 182 height 80
click at [712, 146] on input "radio" at bounding box center [716, 150] width 9 height 9
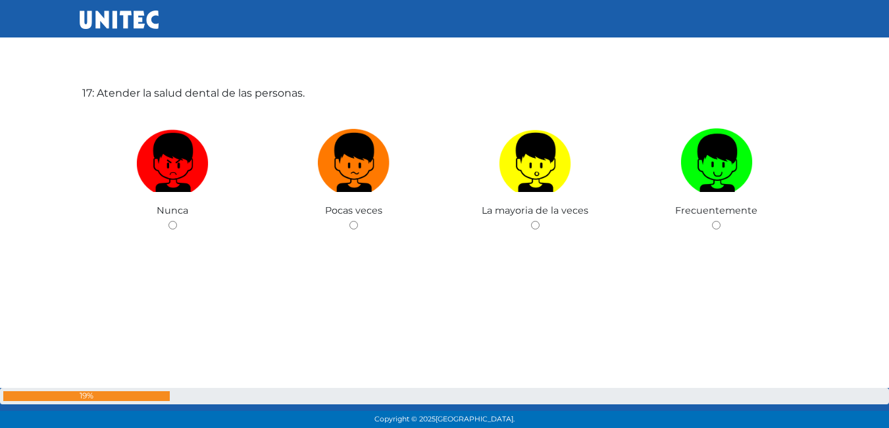
scroll to position [6962, 0]
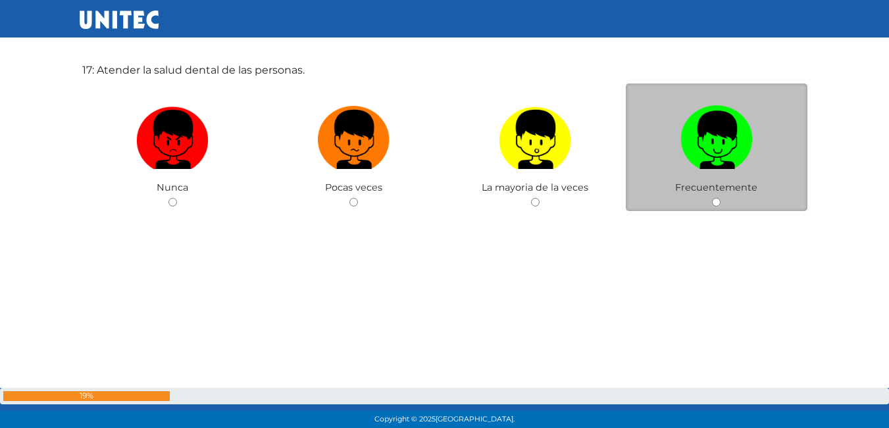
click at [630, 149] on label at bounding box center [717, 140] width 182 height 80
click at [712, 198] on input "radio" at bounding box center [716, 202] width 9 height 9
radio input "true"
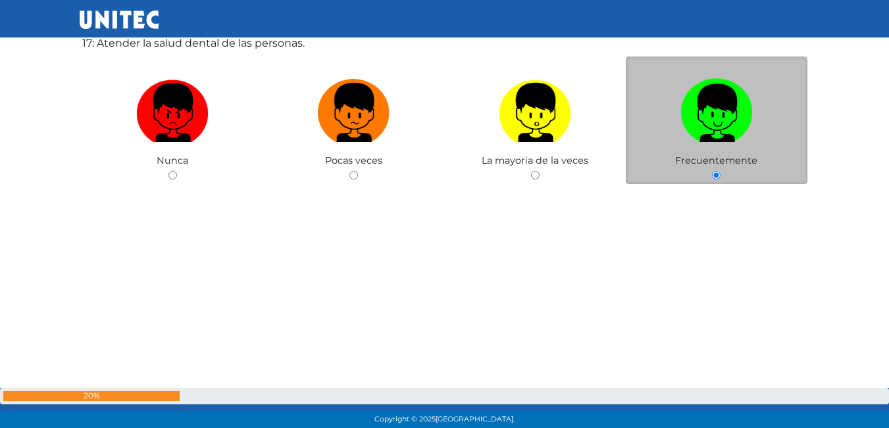
click at [630, 149] on label at bounding box center [717, 113] width 182 height 80
click at [712, 171] on input "radio" at bounding box center [716, 175] width 9 height 9
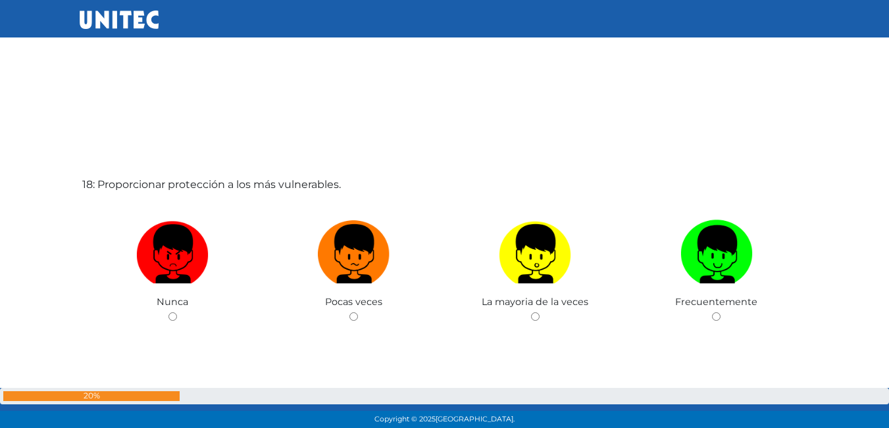
scroll to position [7283, 0]
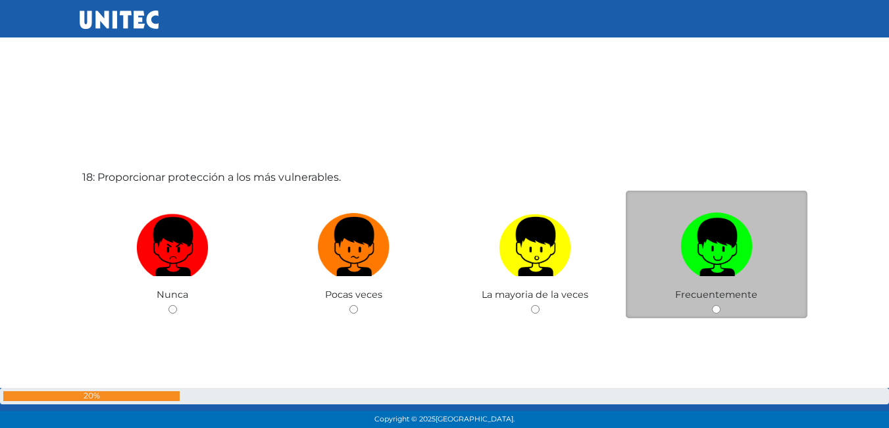
click at [651, 253] on label at bounding box center [717, 247] width 182 height 80
click at [712, 305] on input "radio" at bounding box center [716, 309] width 9 height 9
radio input "true"
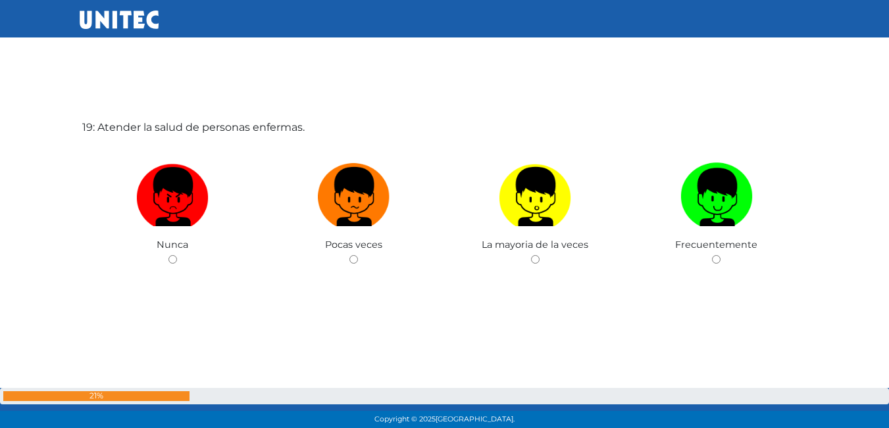
scroll to position [7773, 0]
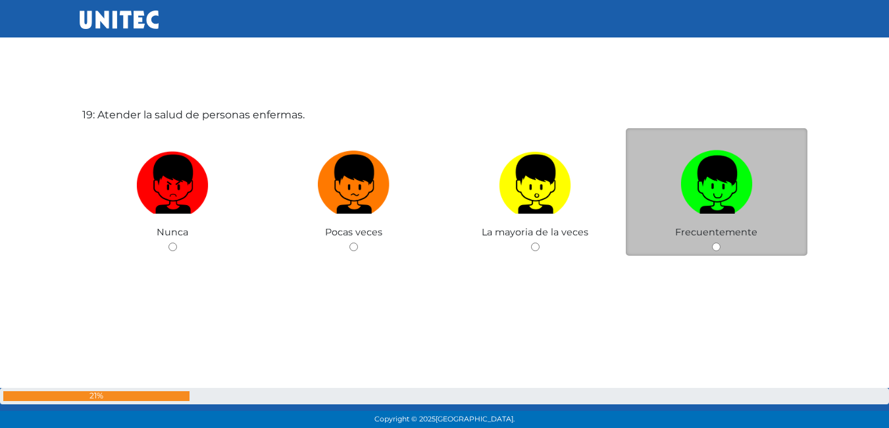
click at [658, 207] on label at bounding box center [717, 185] width 182 height 80
click at [712, 243] on input "radio" at bounding box center [716, 247] width 9 height 9
radio input "true"
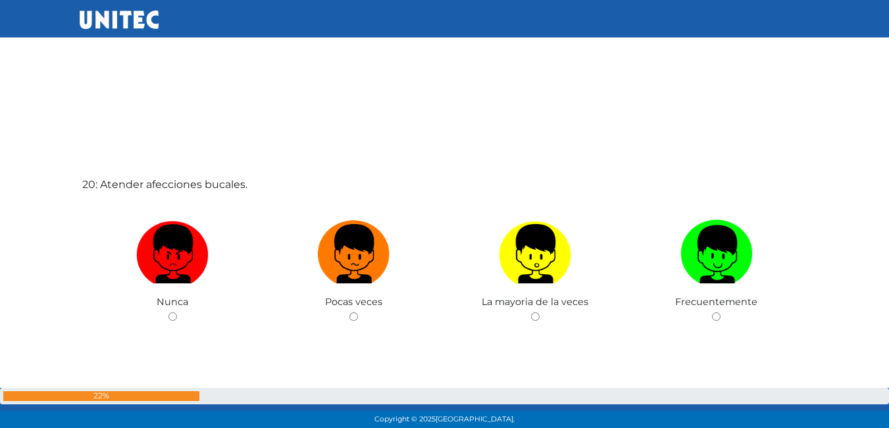
scroll to position [8202, 0]
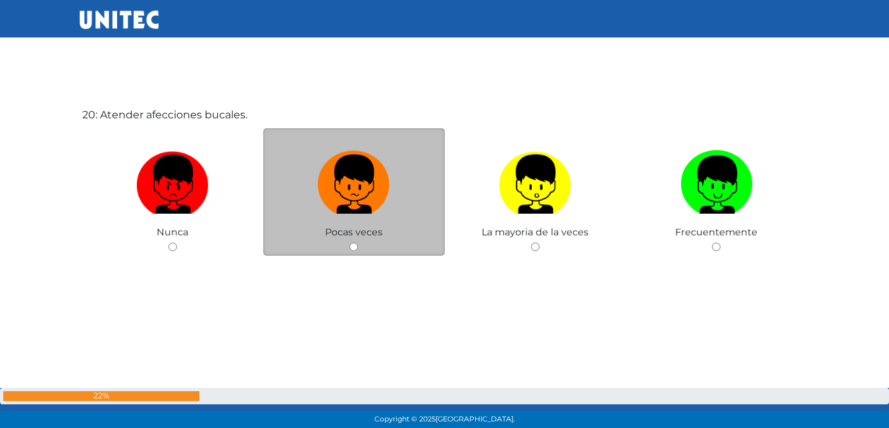
click at [419, 203] on label at bounding box center [354, 185] width 182 height 80
click at [358, 243] on input "radio" at bounding box center [353, 247] width 9 height 9
radio input "true"
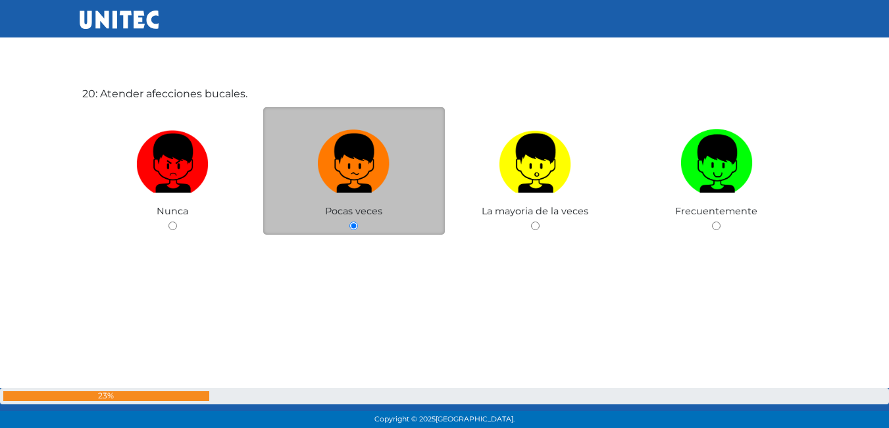
click at [419, 203] on label at bounding box center [354, 164] width 182 height 80
click at [358, 222] on input "radio" at bounding box center [353, 226] width 9 height 9
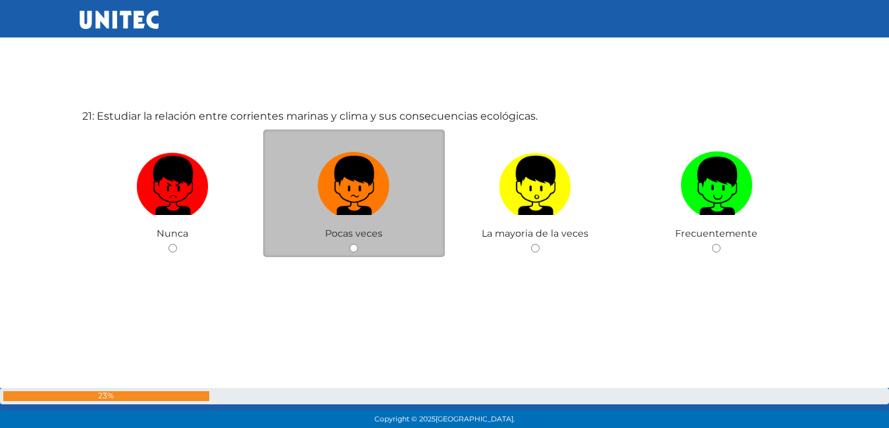
scroll to position [8624, 0]
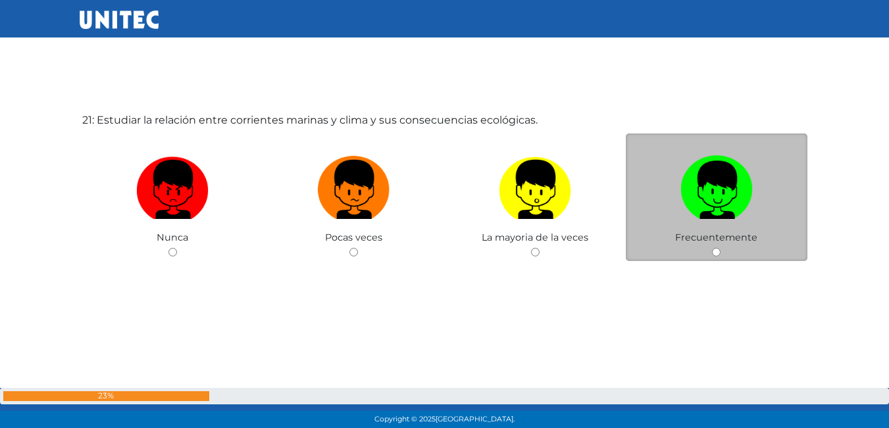
click at [648, 180] on label at bounding box center [717, 190] width 182 height 80
click at [712, 248] on input "radio" at bounding box center [716, 252] width 9 height 9
radio input "true"
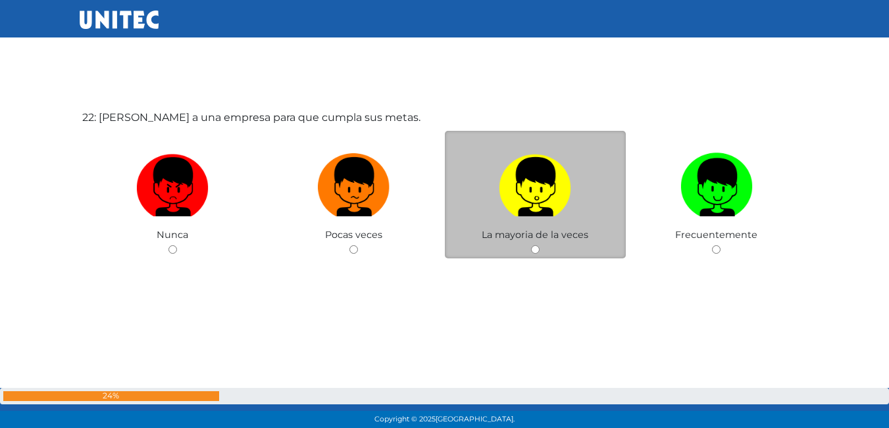
scroll to position [9058, 0]
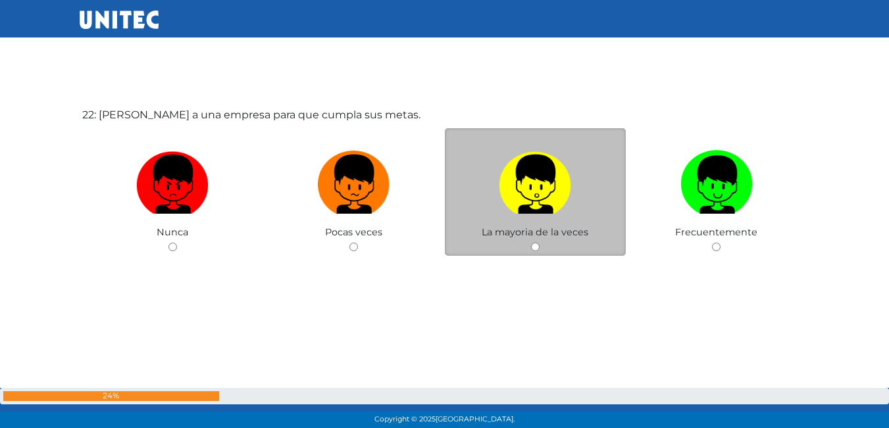
click at [448, 210] on label at bounding box center [536, 185] width 182 height 80
click at [531, 243] on input "radio" at bounding box center [535, 247] width 9 height 9
radio input "true"
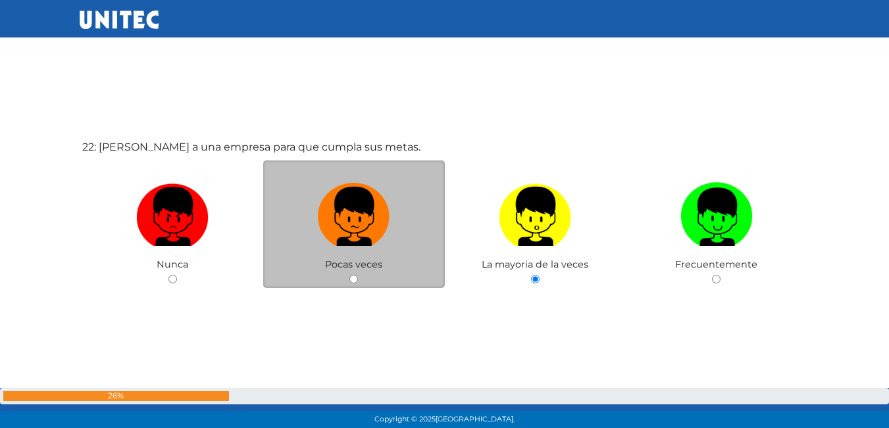
click at [407, 195] on label at bounding box center [354, 217] width 182 height 80
click at [358, 275] on input "radio" at bounding box center [353, 279] width 9 height 9
radio input "true"
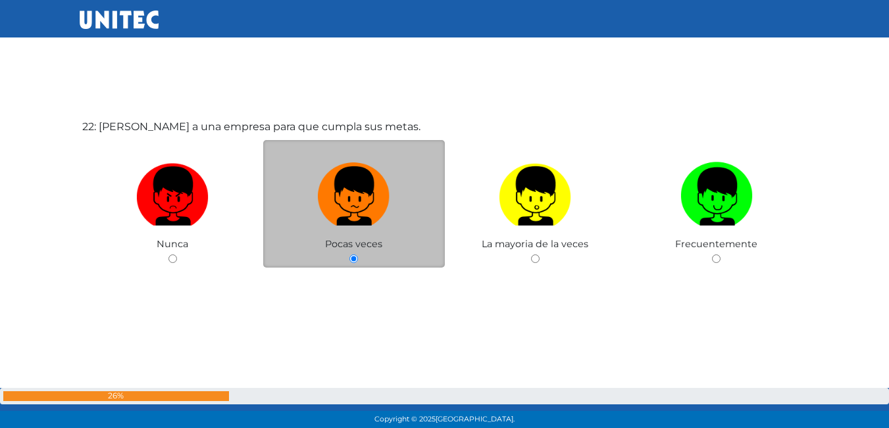
click at [407, 195] on label at bounding box center [354, 197] width 182 height 80
click at [358, 255] on input "radio" at bounding box center [353, 259] width 9 height 9
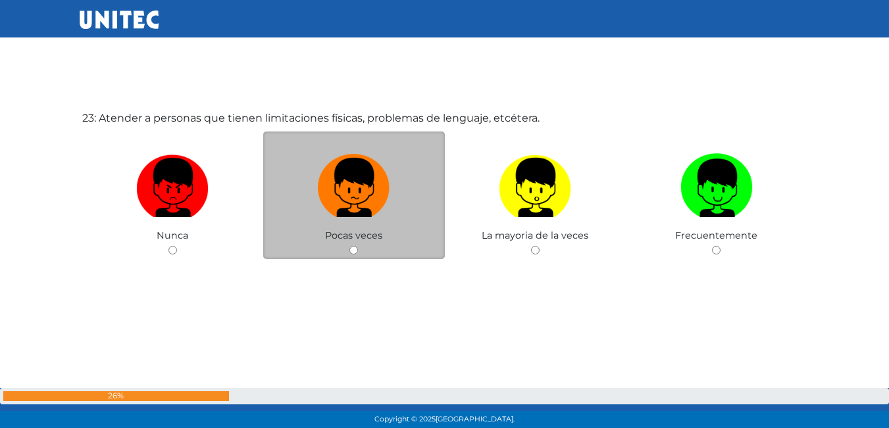
scroll to position [9514, 0]
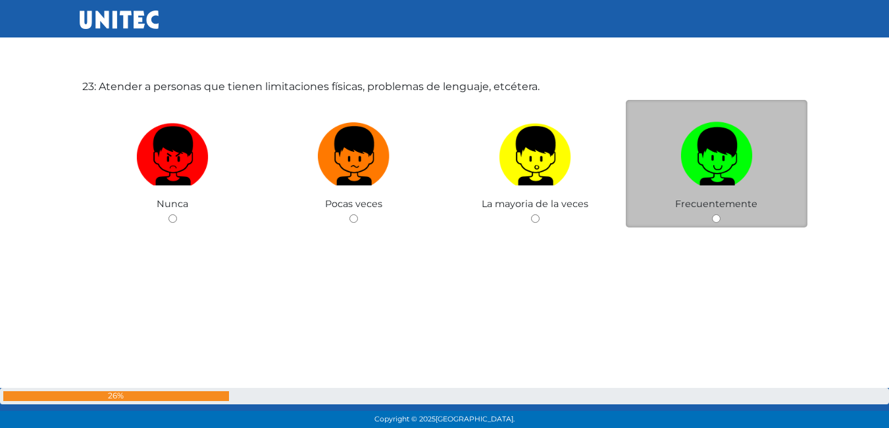
click at [652, 209] on div "Frecuentemente" at bounding box center [717, 164] width 182 height 128
click at [649, 159] on label at bounding box center [717, 156] width 182 height 80
click at [712, 214] on input "radio" at bounding box center [716, 218] width 9 height 9
radio input "true"
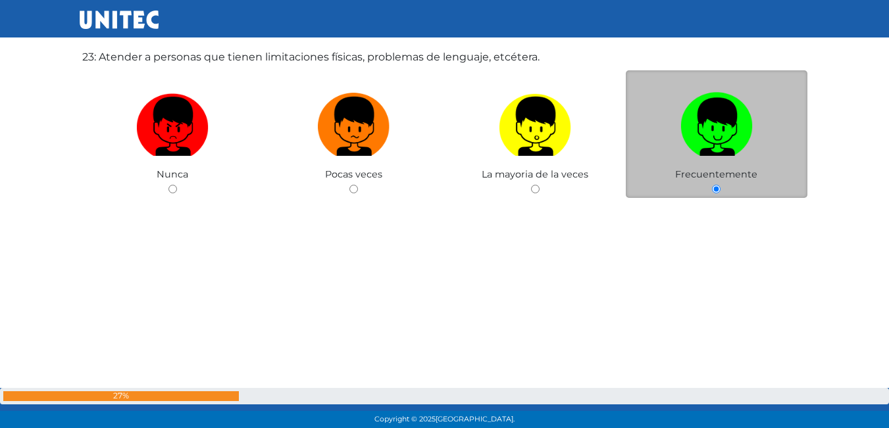
click at [649, 159] on label at bounding box center [717, 127] width 182 height 80
click at [712, 185] on input "radio" at bounding box center [716, 189] width 9 height 9
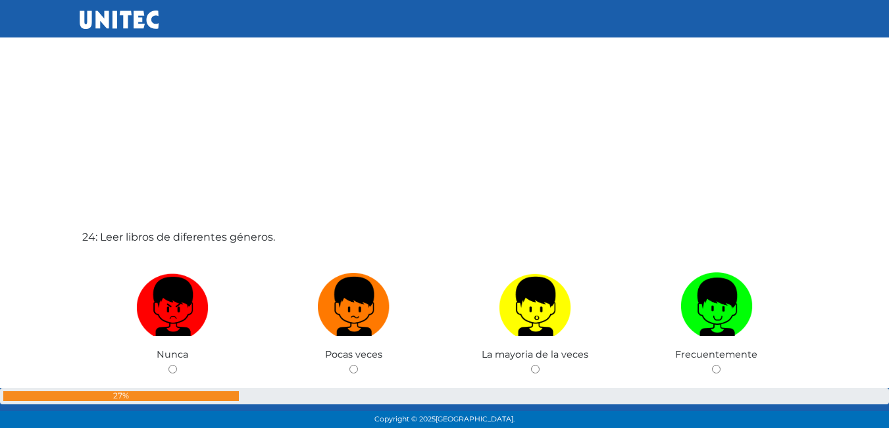
scroll to position [9855, 0]
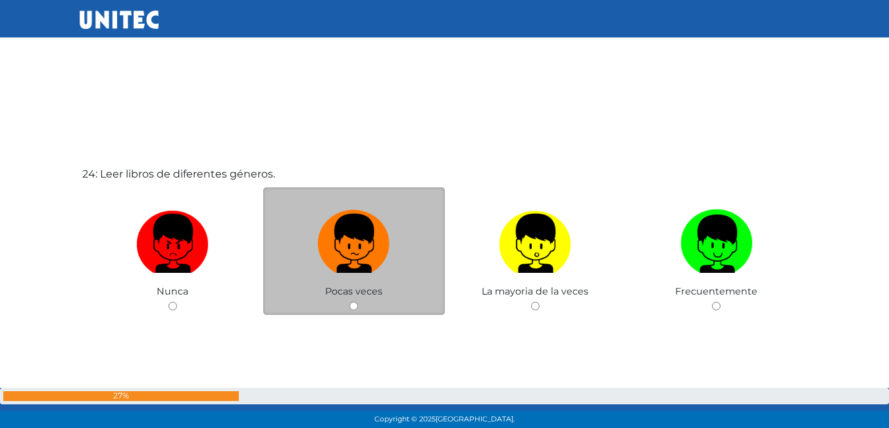
click at [404, 248] on label at bounding box center [354, 244] width 182 height 80
click at [358, 302] on input "radio" at bounding box center [353, 306] width 9 height 9
radio input "true"
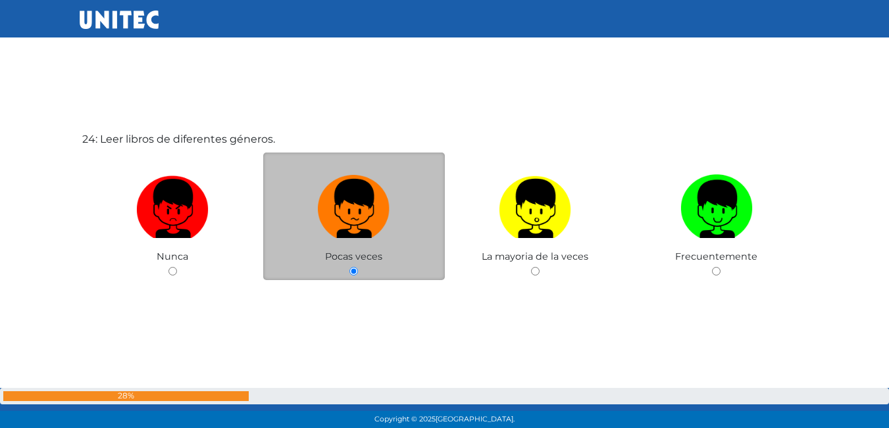
click at [404, 248] on div "Pocas veces" at bounding box center [354, 217] width 182 height 128
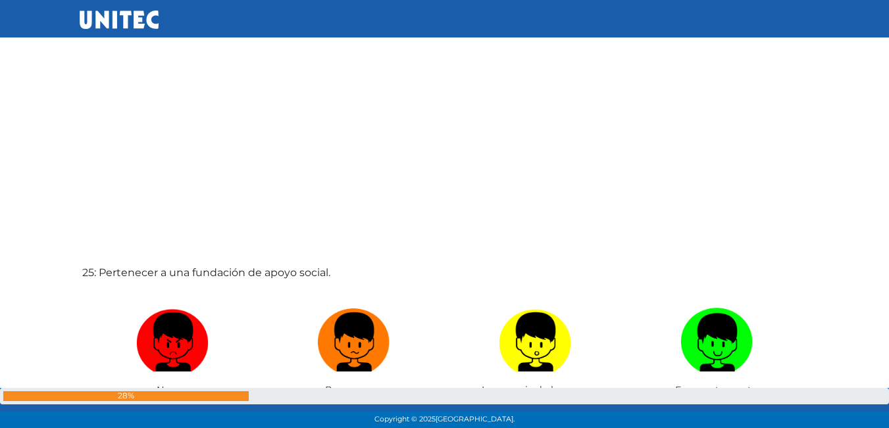
scroll to position [10250, 0]
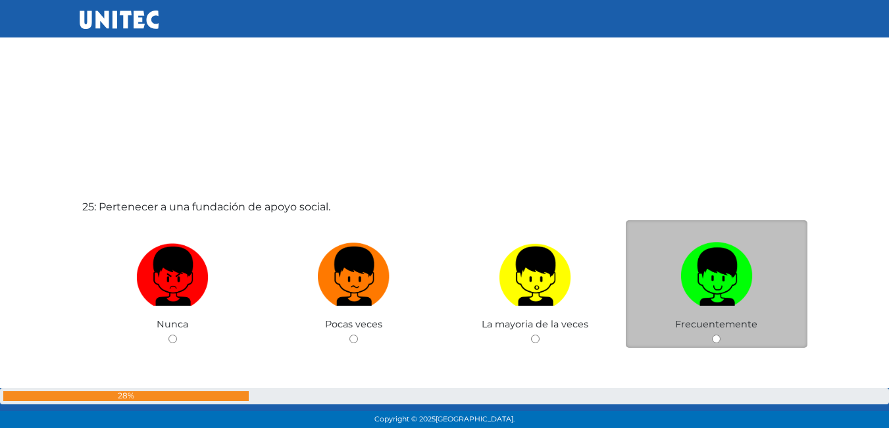
click at [653, 292] on label at bounding box center [717, 277] width 182 height 80
click at [712, 335] on input "radio" at bounding box center [716, 339] width 9 height 9
radio input "true"
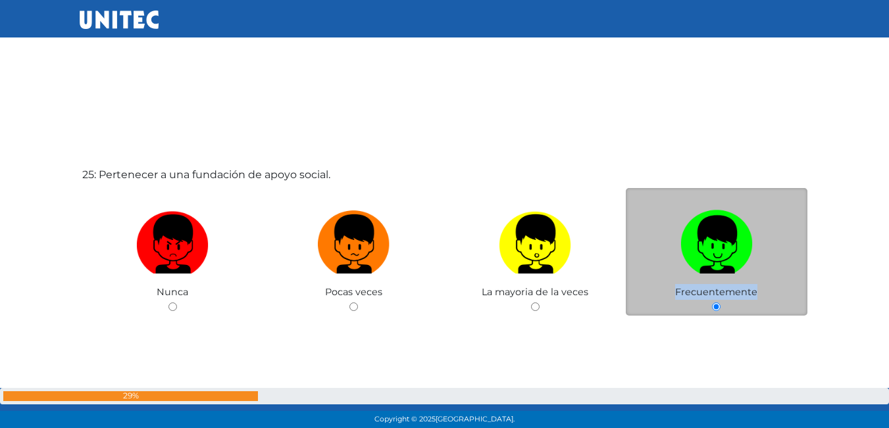
click at [653, 292] on div "Frecuentemente" at bounding box center [717, 252] width 182 height 128
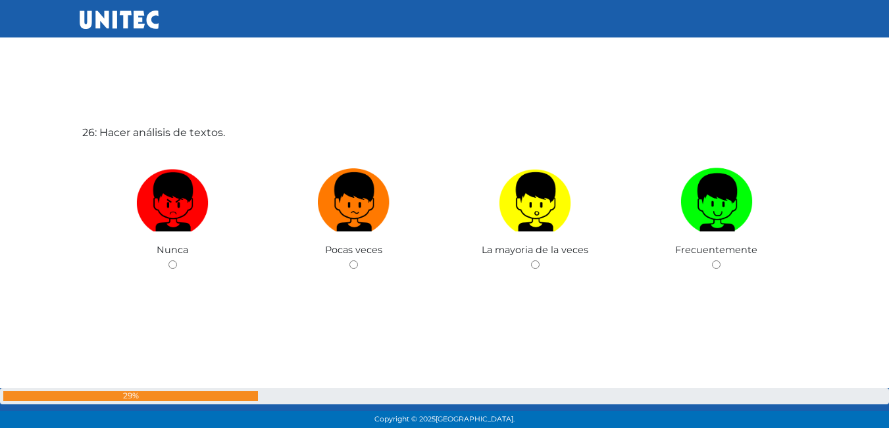
scroll to position [10776, 0]
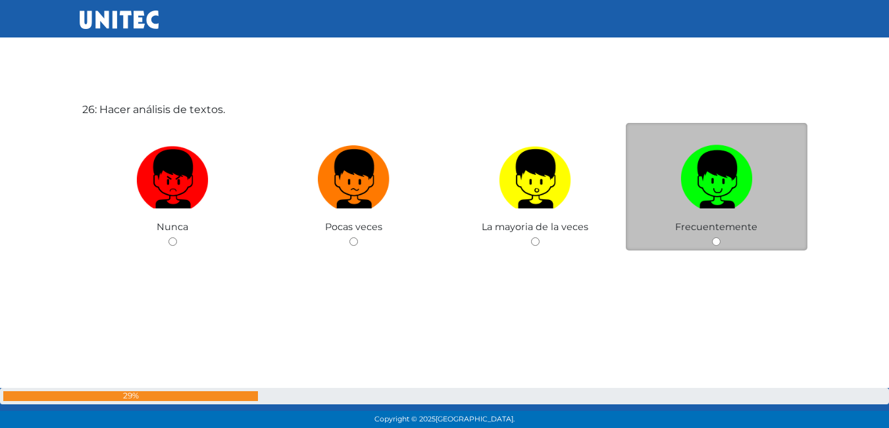
click at [668, 231] on div "Frecuentemente" at bounding box center [717, 187] width 182 height 128
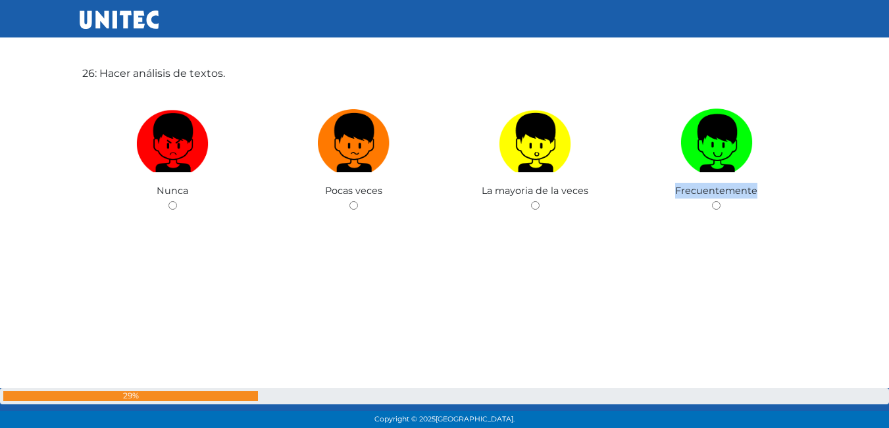
scroll to position [10842, 0]
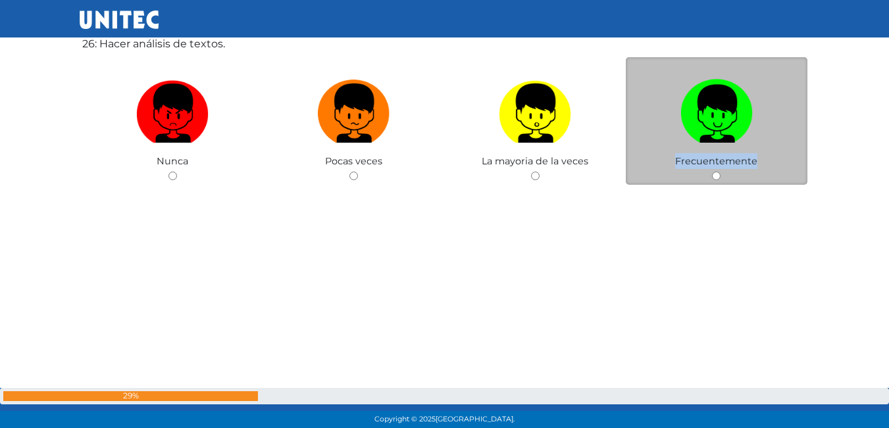
click at [632, 160] on div "Frecuentemente" at bounding box center [717, 121] width 182 height 128
click at [626, 183] on div "Frecuentemente" at bounding box center [717, 121] width 182 height 128
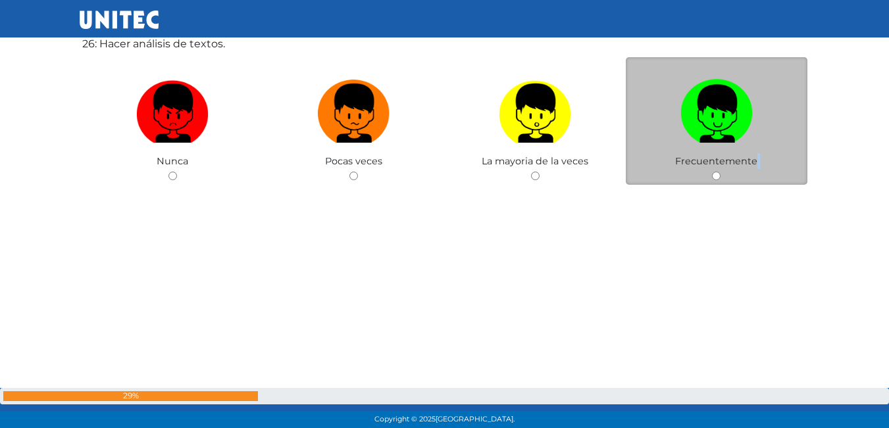
click at [647, 171] on div "Frecuentemente" at bounding box center [717, 121] width 182 height 128
click at [648, 170] on div "Frecuentemente" at bounding box center [717, 121] width 182 height 128
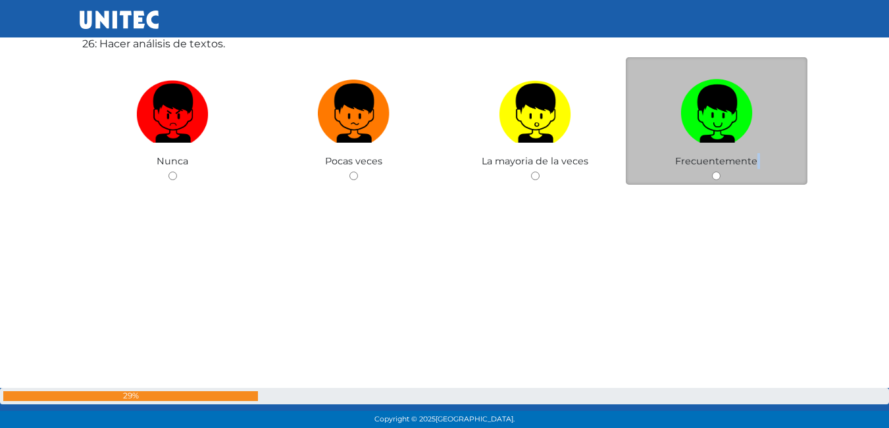
click at [650, 170] on div "Frecuentemente" at bounding box center [717, 121] width 182 height 128
click at [652, 167] on div "Frecuentemente" at bounding box center [717, 121] width 182 height 128
click at [653, 167] on div "Frecuentemente" at bounding box center [717, 121] width 182 height 128
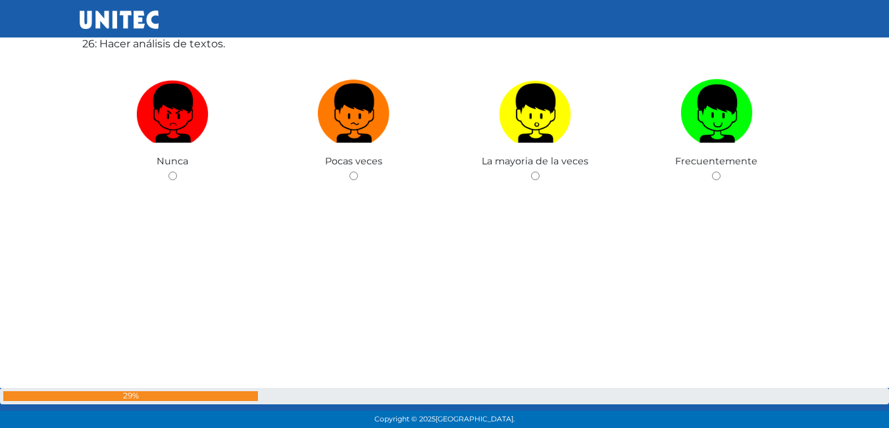
click at [636, 215] on div "26: Hacer análisis de textos. Nunca Pocas veces La mayoria de la veces Frecuent…" at bounding box center [445, 143] width 730 height 428
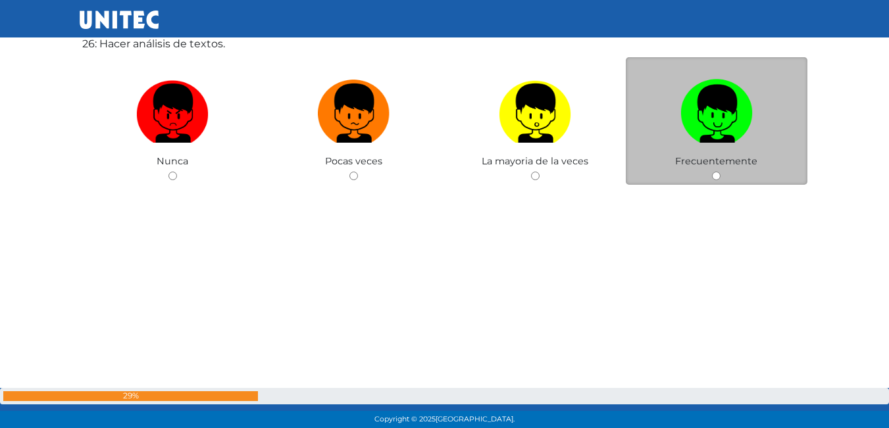
drag, startPoint x: 756, startPoint y: 161, endPoint x: 765, endPoint y: 161, distance: 8.6
click at [759, 162] on div "Frecuentemente" at bounding box center [717, 121] width 182 height 128
click at [766, 161] on div "Frecuentemente" at bounding box center [717, 121] width 182 height 128
click at [769, 161] on div "Frecuentemente" at bounding box center [717, 121] width 182 height 128
click at [718, 174] on input "radio" at bounding box center [716, 176] width 9 height 9
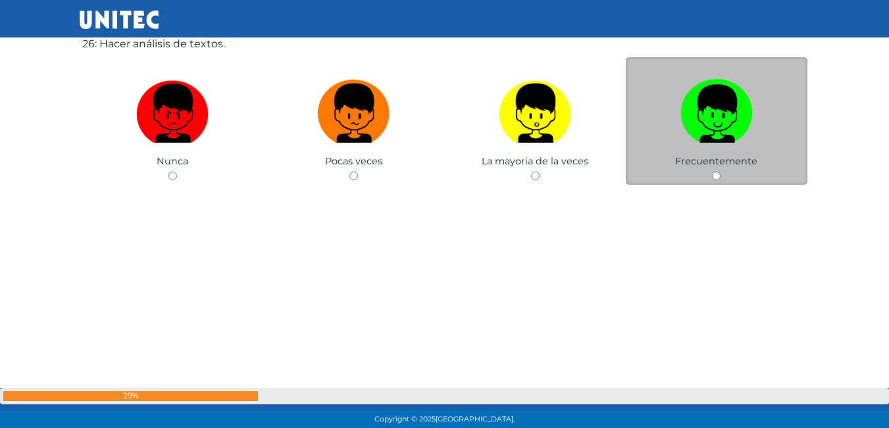
radio input "true"
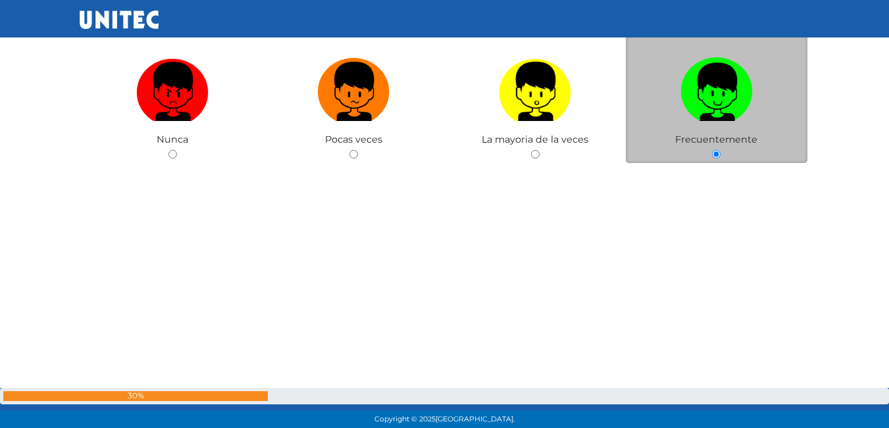
click at [718, 174] on div "26: Hacer análisis de textos. Nunca Pocas veces La mayoria de la veces Frecuent…" at bounding box center [445, 121] width 730 height 428
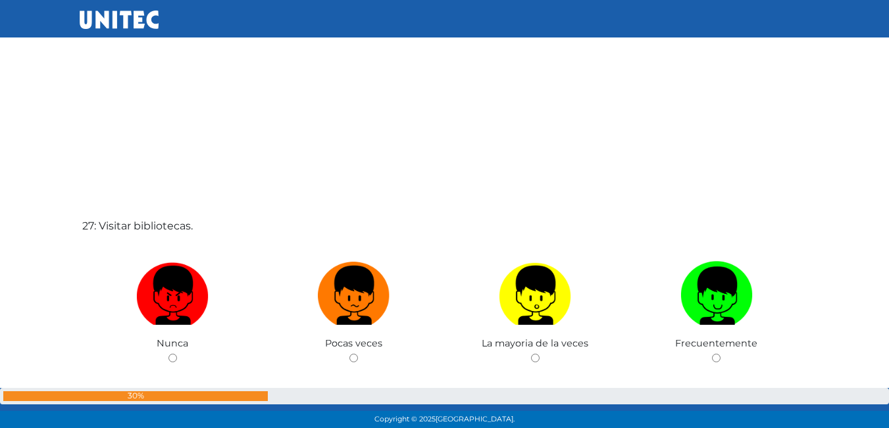
scroll to position [11110, 0]
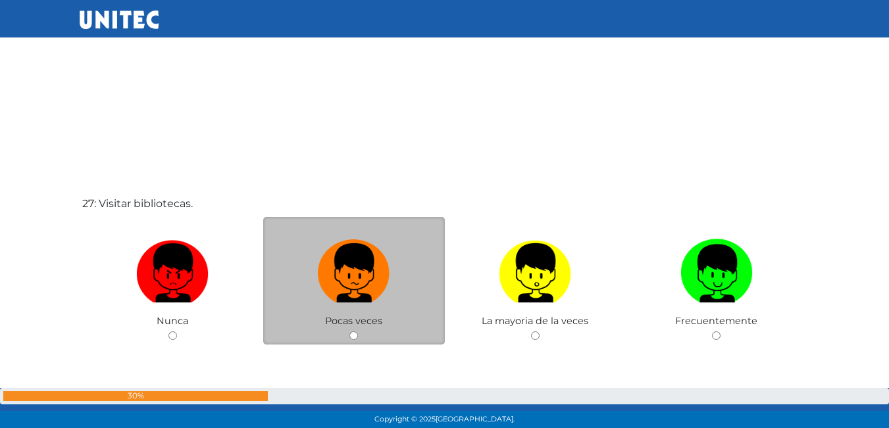
click at [352, 337] on input "radio" at bounding box center [353, 336] width 9 height 9
radio input "true"
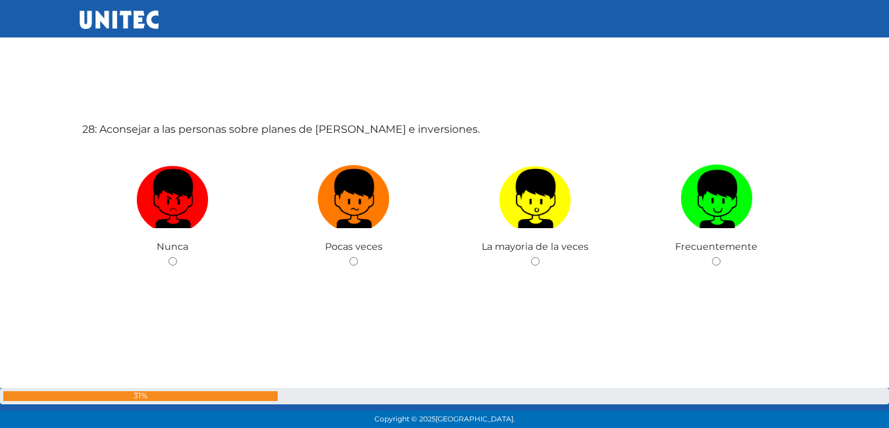
scroll to position [11627, 0]
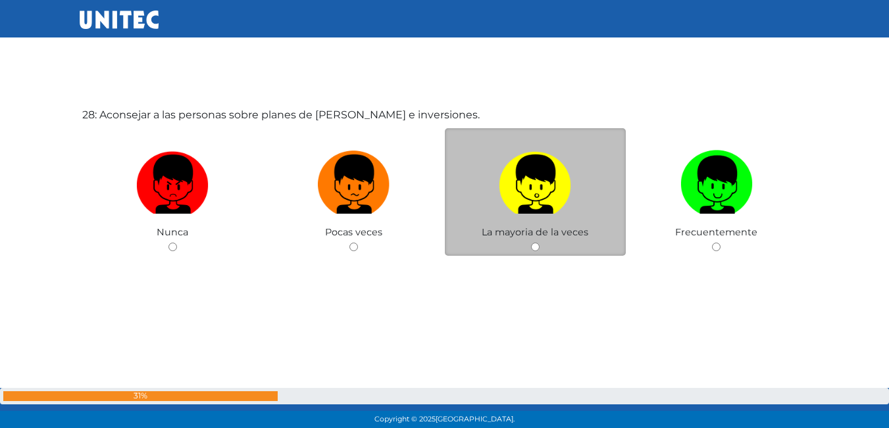
click at [537, 247] on input "radio" at bounding box center [535, 247] width 9 height 9
radio input "true"
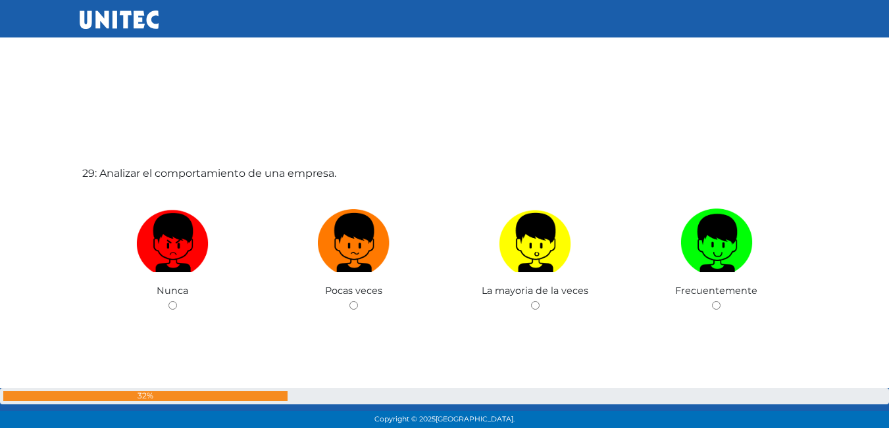
scroll to position [12055, 0]
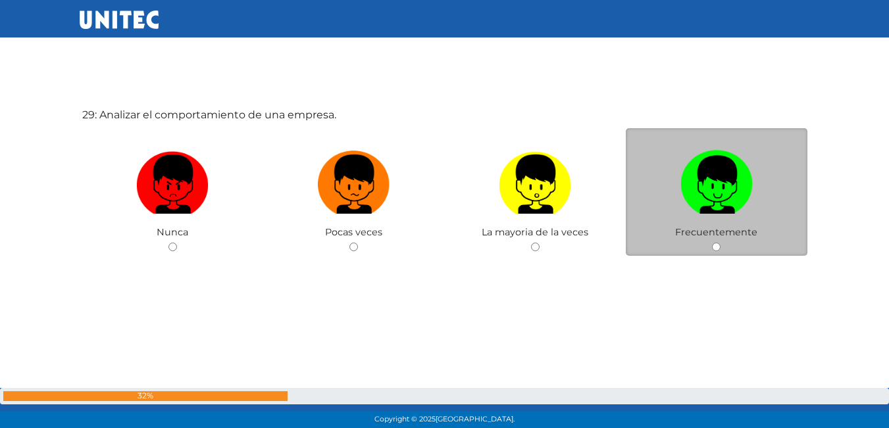
click at [716, 249] on input "radio" at bounding box center [716, 247] width 9 height 9
radio input "true"
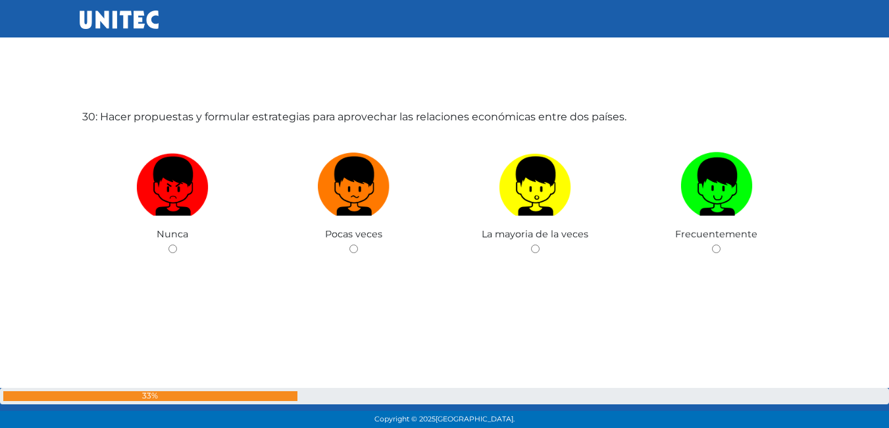
scroll to position [12536, 0]
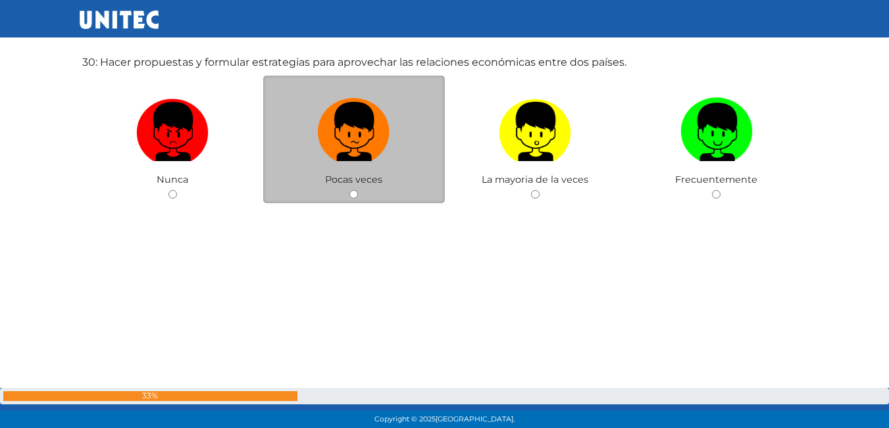
click at [361, 196] on div "Pocas veces" at bounding box center [354, 140] width 182 height 128
click at [356, 192] on input "radio" at bounding box center [353, 194] width 9 height 9
radio input "true"
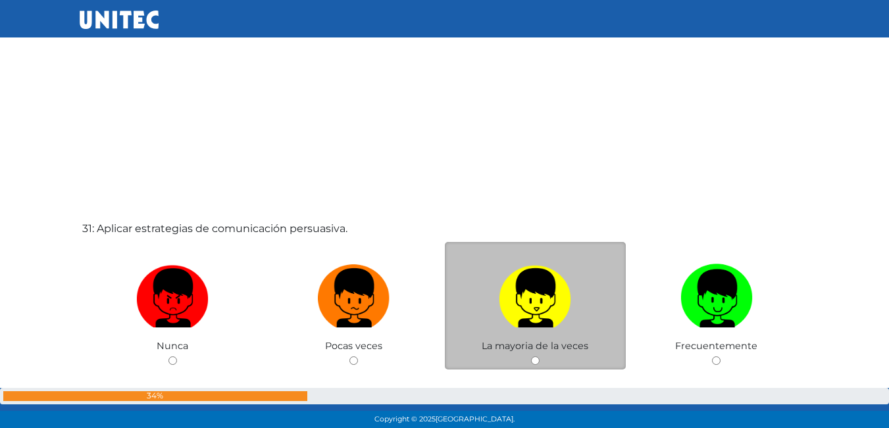
scroll to position [12912, 0]
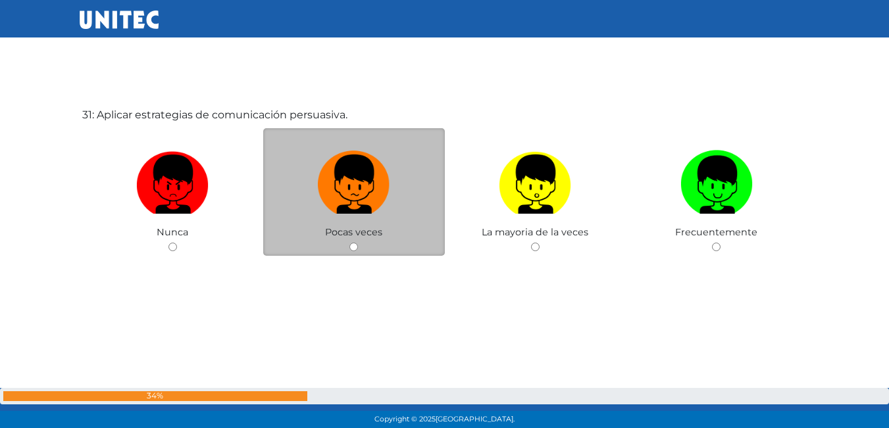
click at [354, 244] on input "radio" at bounding box center [353, 247] width 9 height 9
radio input "true"
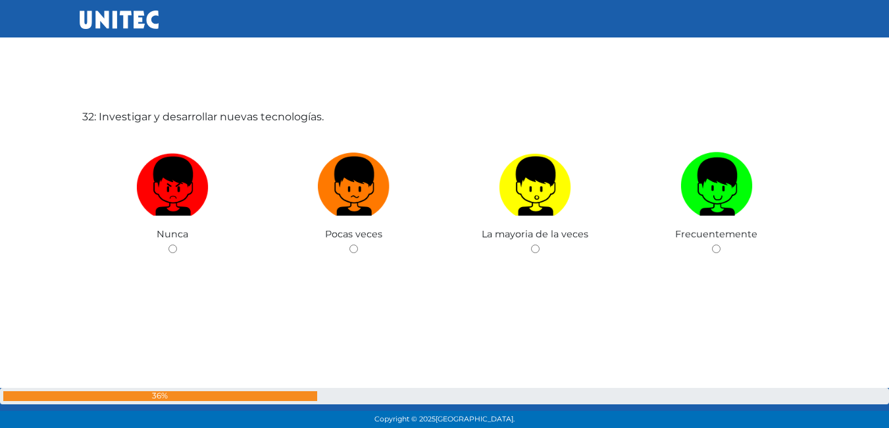
scroll to position [13340, 0]
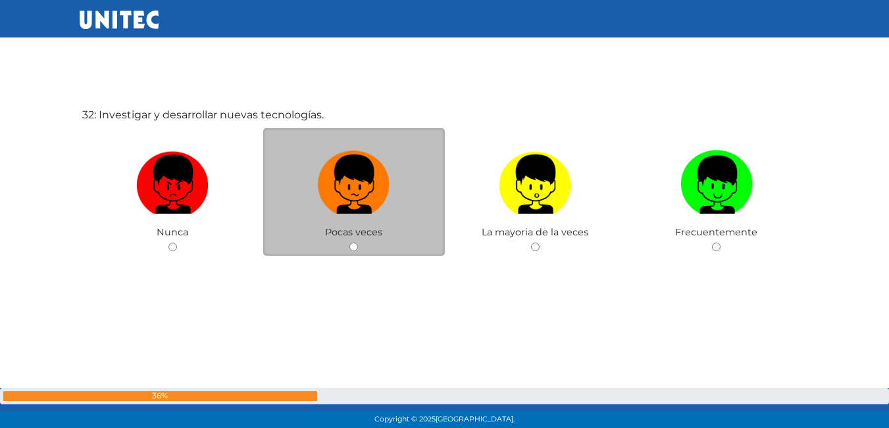
click at [354, 246] on input "radio" at bounding box center [353, 247] width 9 height 9
radio input "true"
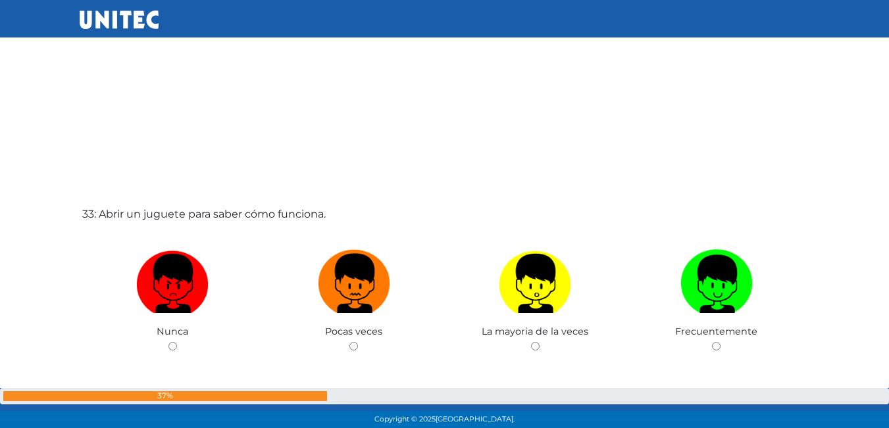
scroll to position [13735, 0]
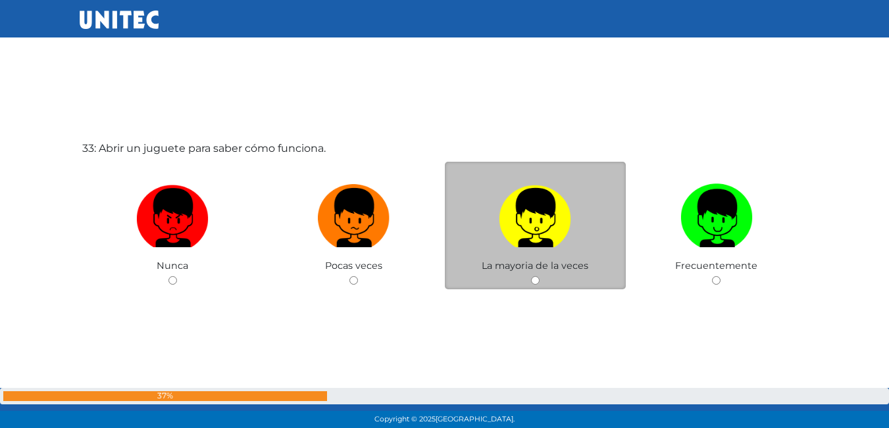
click at [535, 281] on input "radio" at bounding box center [535, 280] width 9 height 9
radio input "true"
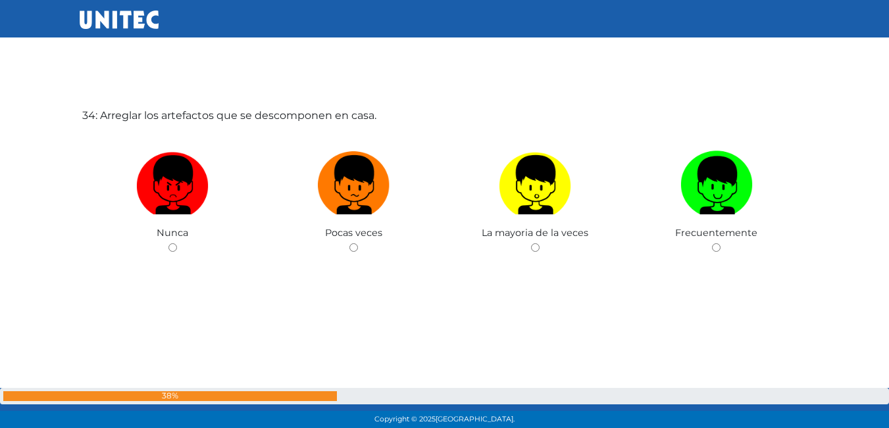
scroll to position [14196, 0]
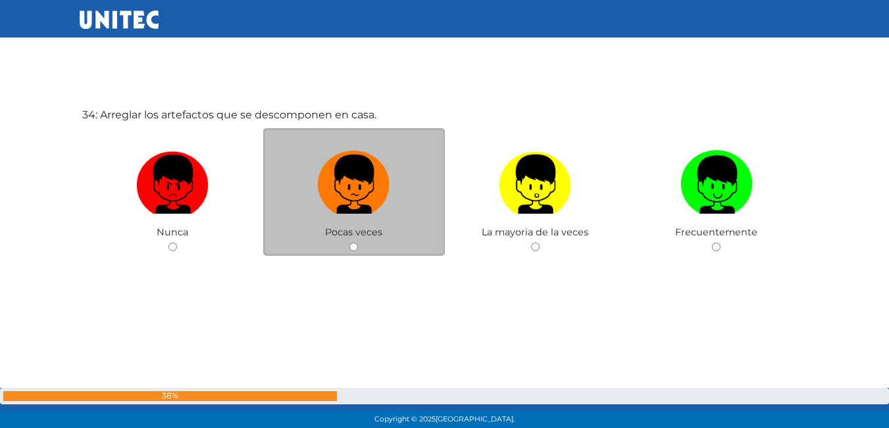
click at [353, 245] on input "radio" at bounding box center [353, 247] width 9 height 9
radio input "true"
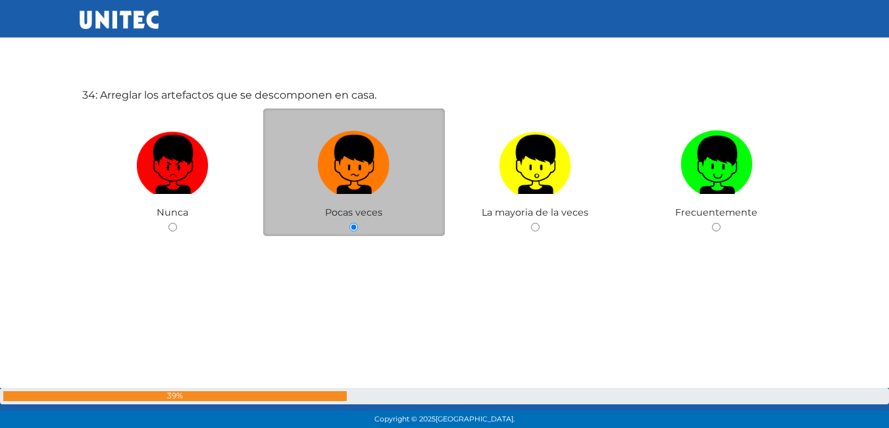
click at [353, 245] on div "34: Arreglar los artefactos que se descomponen en casa. Nunca Pocas veces La ma…" at bounding box center [445, 194] width 730 height 428
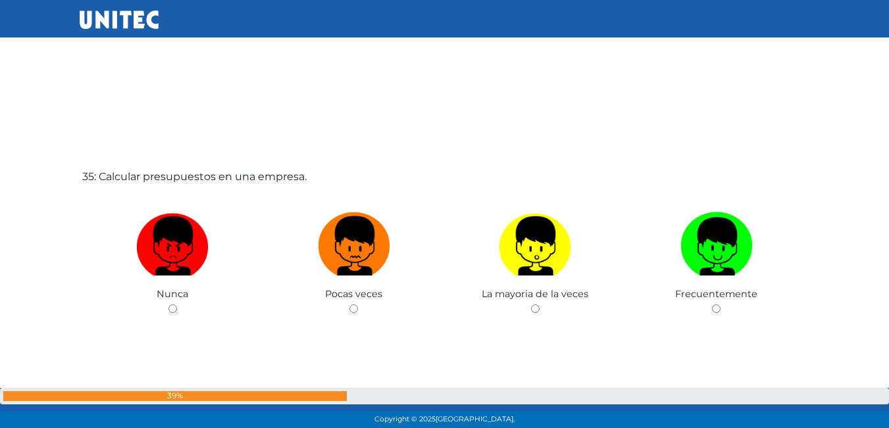
scroll to position [14593, 0]
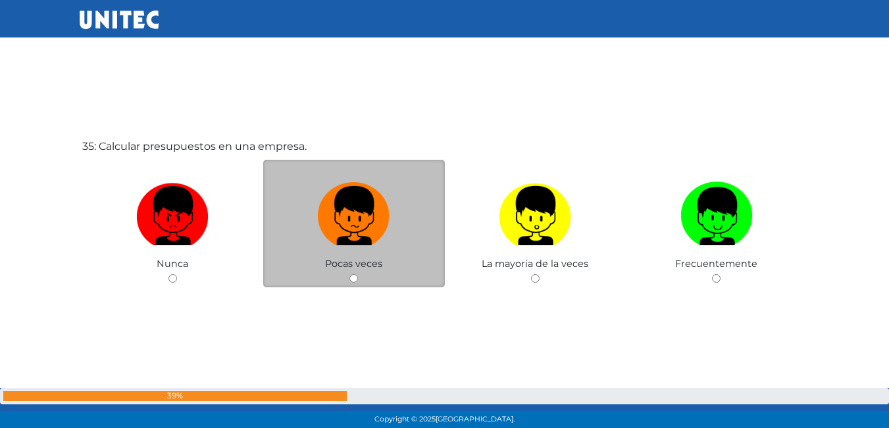
click at [353, 281] on input "radio" at bounding box center [353, 278] width 9 height 9
radio input "true"
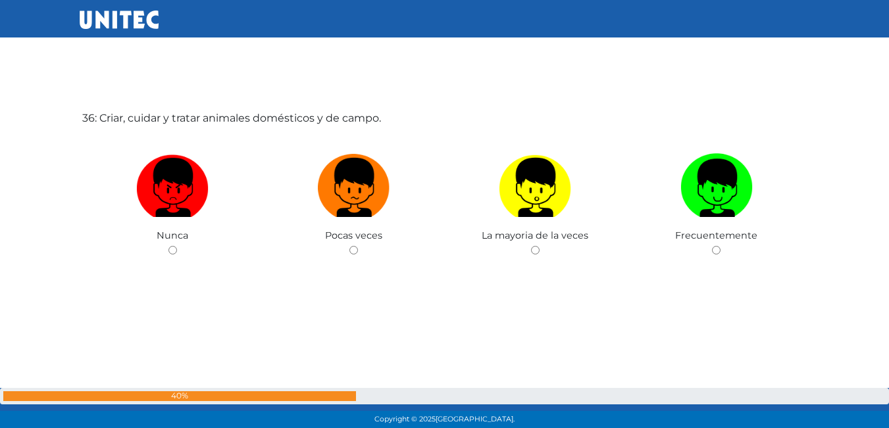
scroll to position [15053, 0]
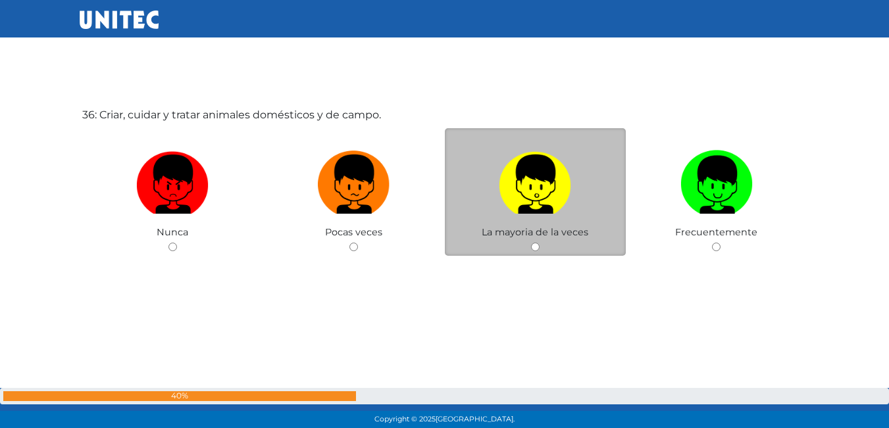
click at [535, 249] on input "radio" at bounding box center [535, 247] width 9 height 9
radio input "true"
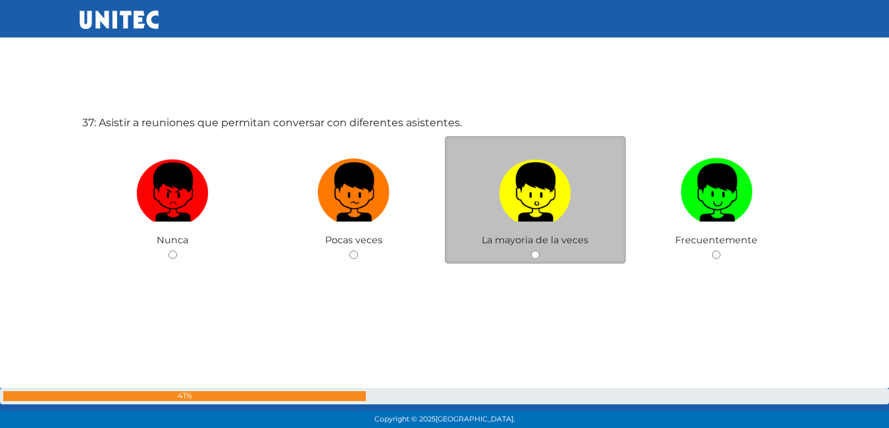
scroll to position [15481, 0]
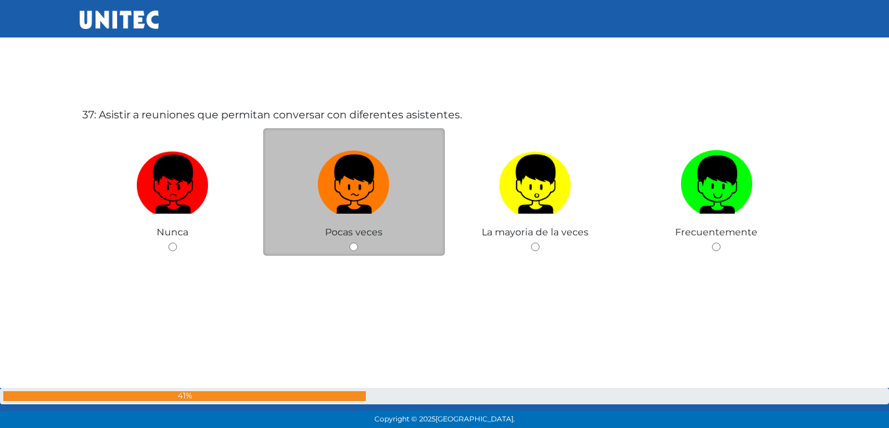
click at [355, 243] on input "radio" at bounding box center [353, 247] width 9 height 9
radio input "true"
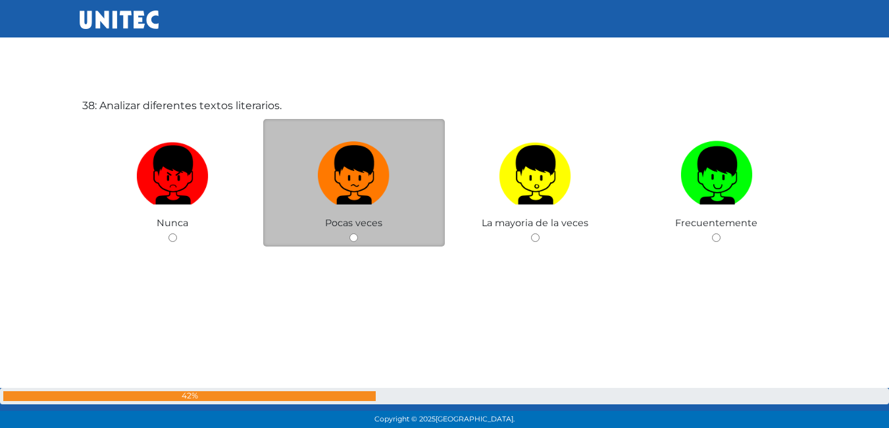
scroll to position [15941, 0]
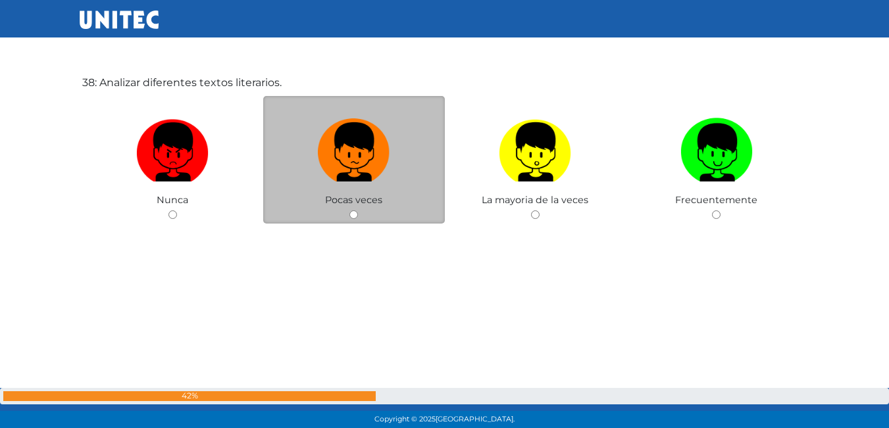
click at [353, 216] on input "radio" at bounding box center [353, 214] width 9 height 9
radio input "true"
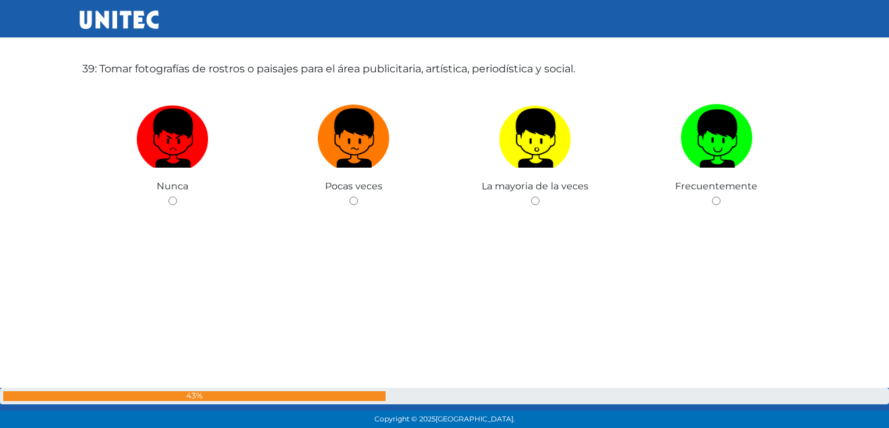
scroll to position [16387, 0]
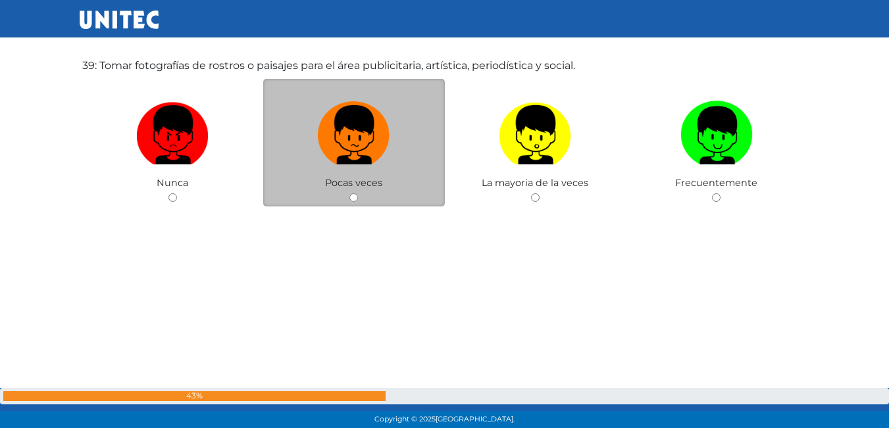
click at [354, 197] on input "radio" at bounding box center [353, 197] width 9 height 9
radio input "true"
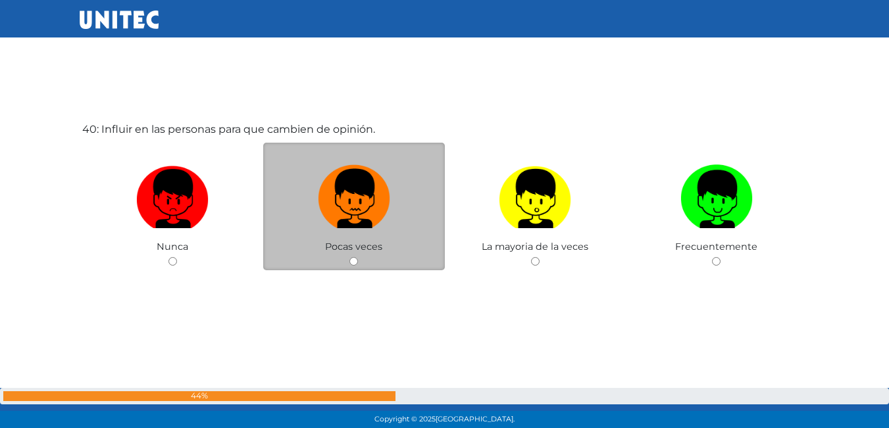
scroll to position [16771, 0]
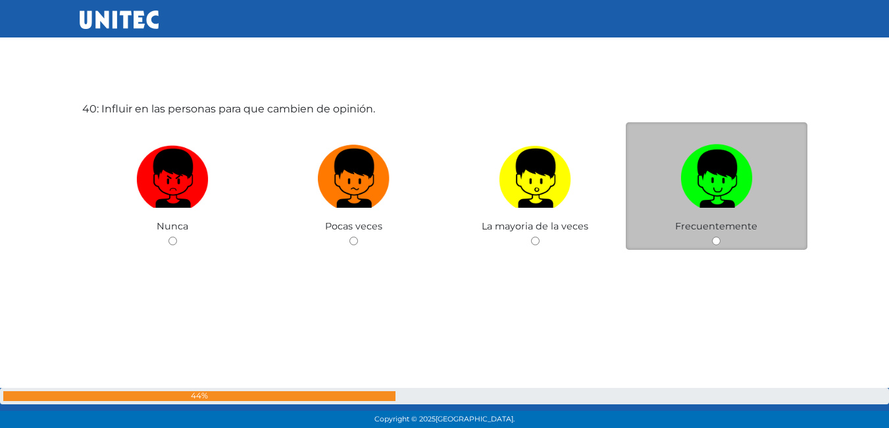
click at [716, 239] on input "radio" at bounding box center [716, 241] width 9 height 9
radio input "true"
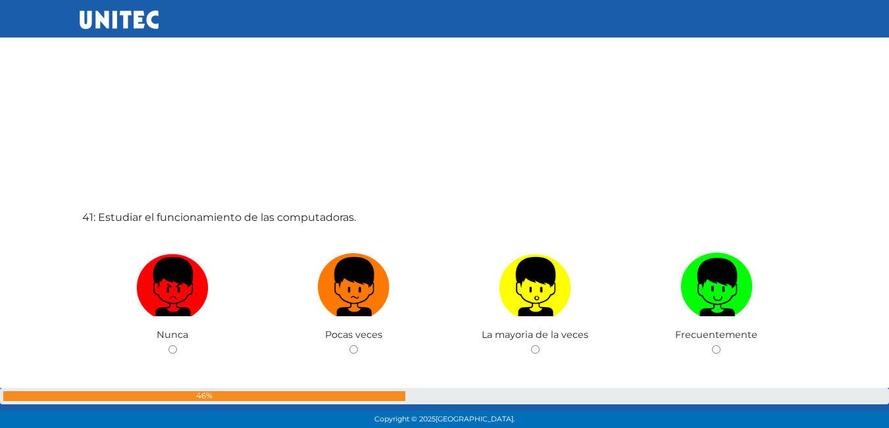
scroll to position [17102, 0]
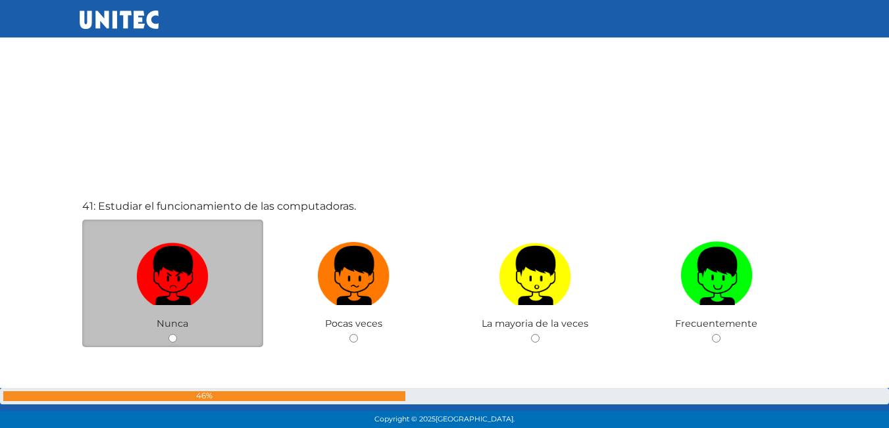
click at [174, 338] on input "radio" at bounding box center [172, 338] width 9 height 9
radio input "true"
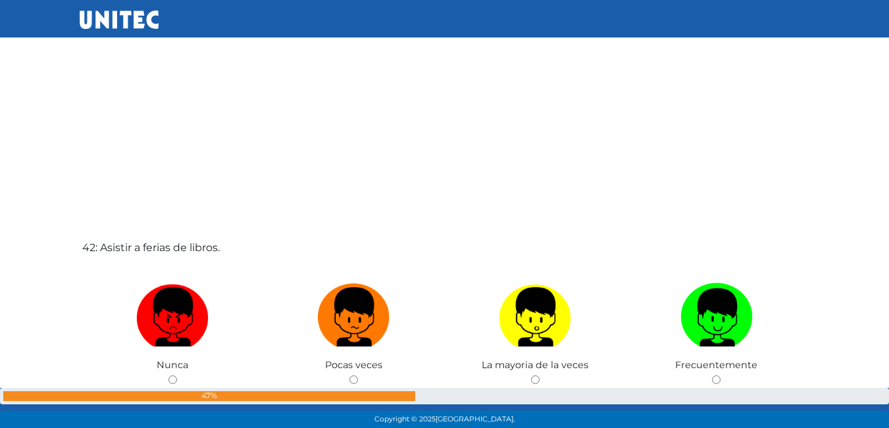
scroll to position [17578, 0]
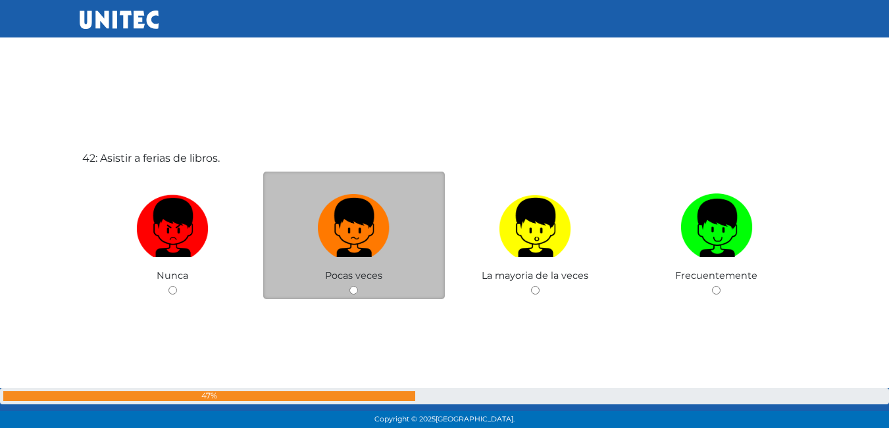
click at [355, 289] on input "radio" at bounding box center [353, 290] width 9 height 9
radio input "true"
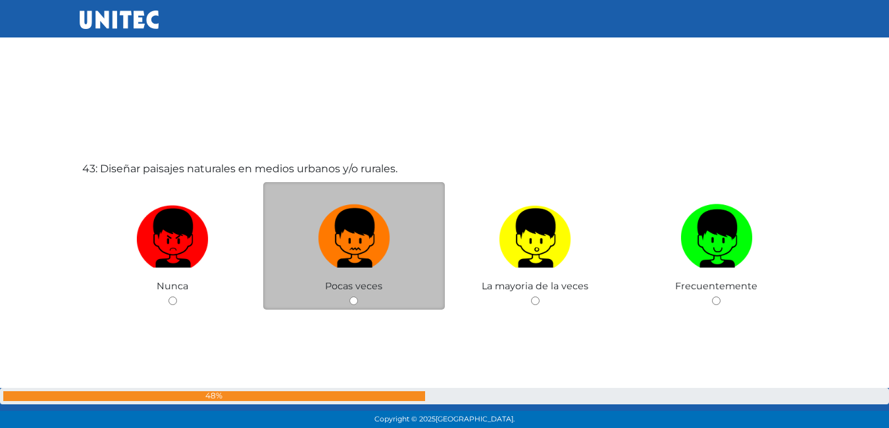
scroll to position [18016, 0]
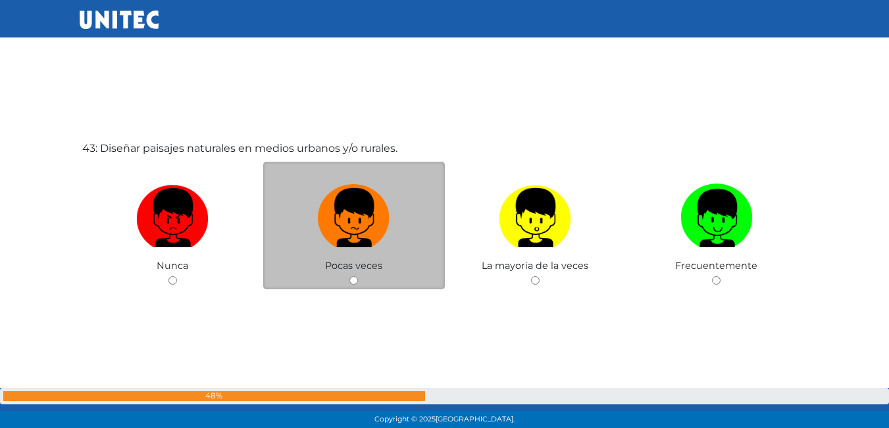
click at [355, 280] on input "radio" at bounding box center [353, 280] width 9 height 9
radio input "true"
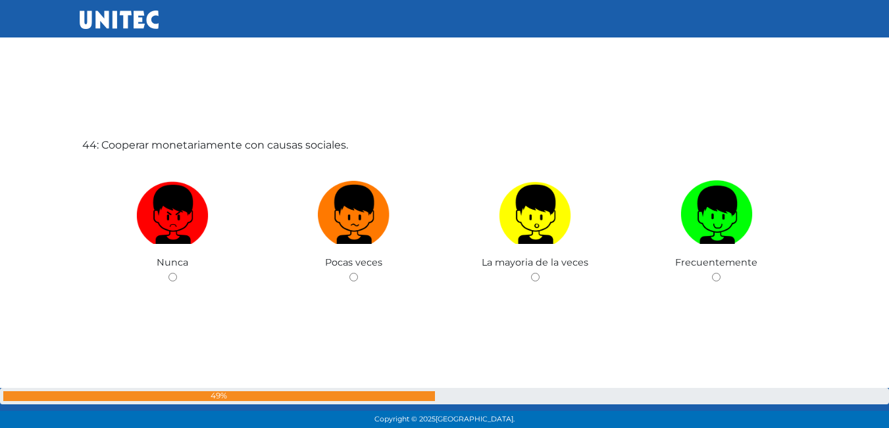
scroll to position [18471, 0]
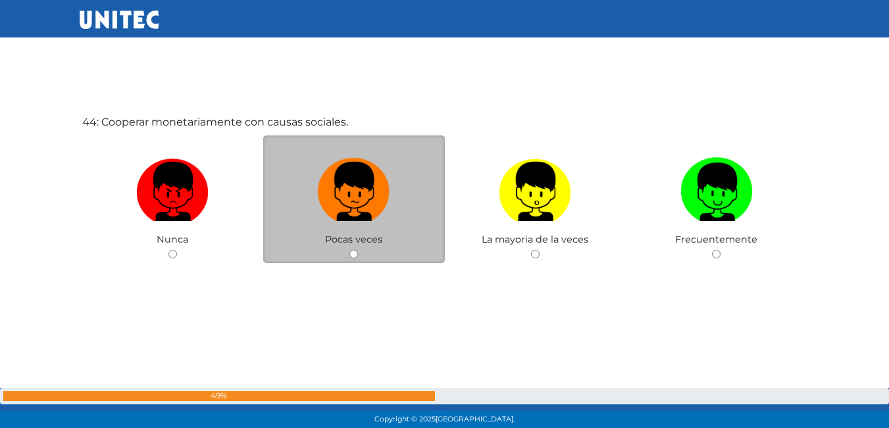
click at [355, 256] on input "radio" at bounding box center [353, 254] width 9 height 9
radio input "true"
click at [355, 256] on input "radio" at bounding box center [353, 254] width 9 height 9
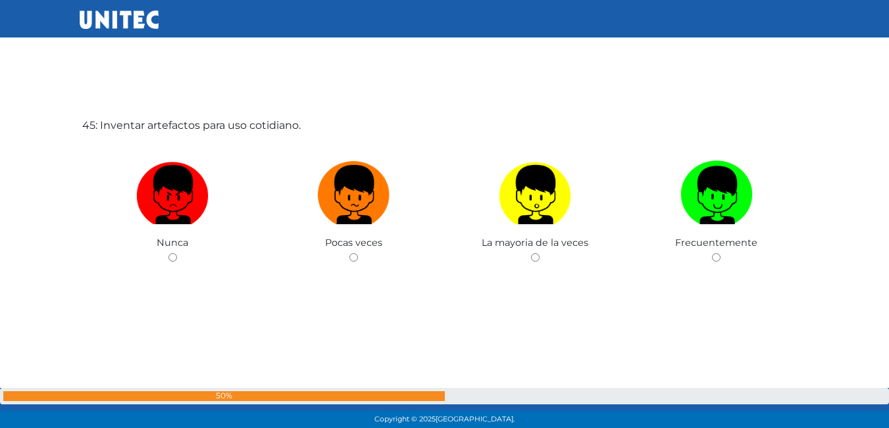
scroll to position [18889, 0]
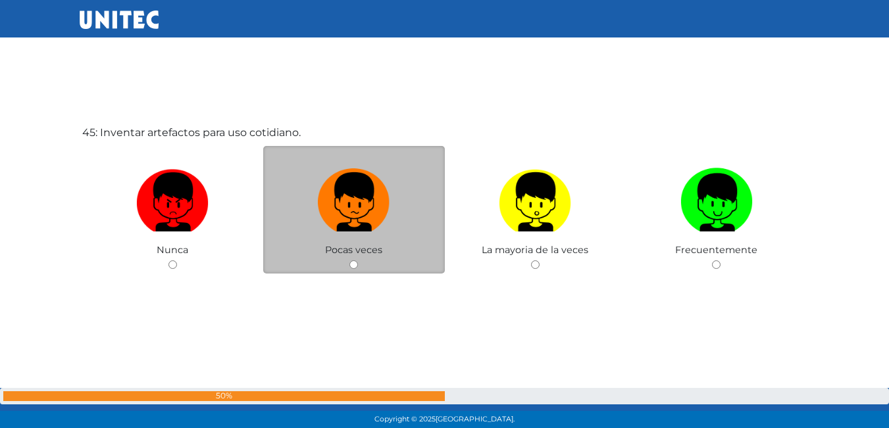
click at [353, 267] on input "radio" at bounding box center [353, 264] width 9 height 9
radio input "true"
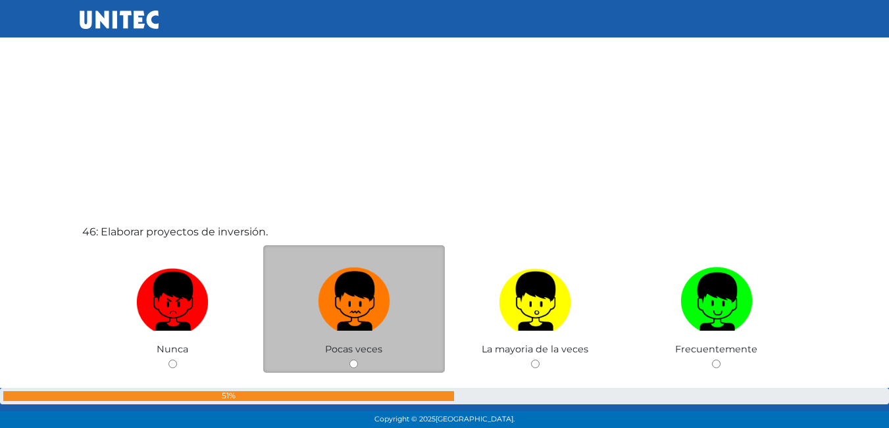
scroll to position [19283, 0]
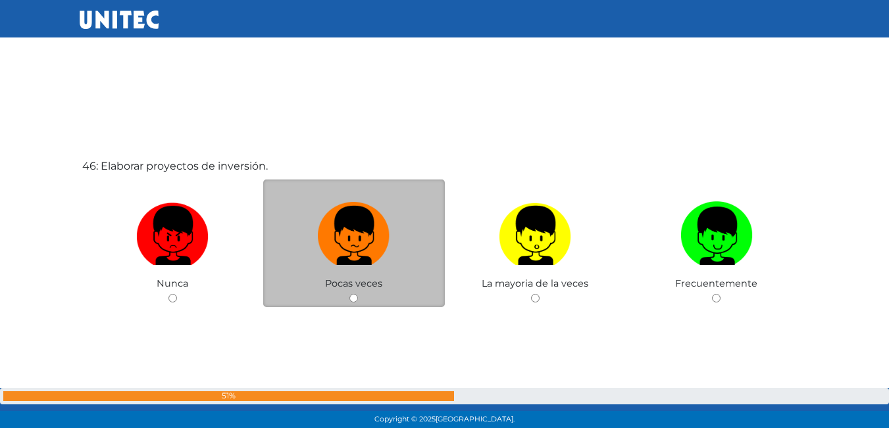
click at [351, 298] on input "radio" at bounding box center [353, 298] width 9 height 9
radio input "true"
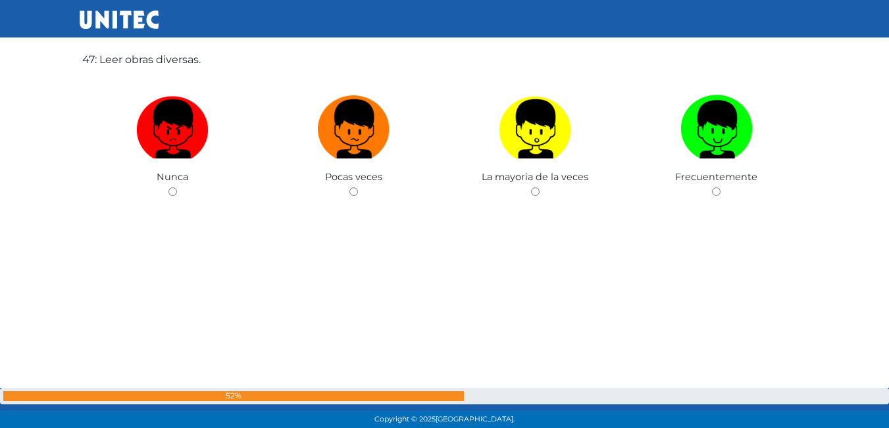
scroll to position [19794, 0]
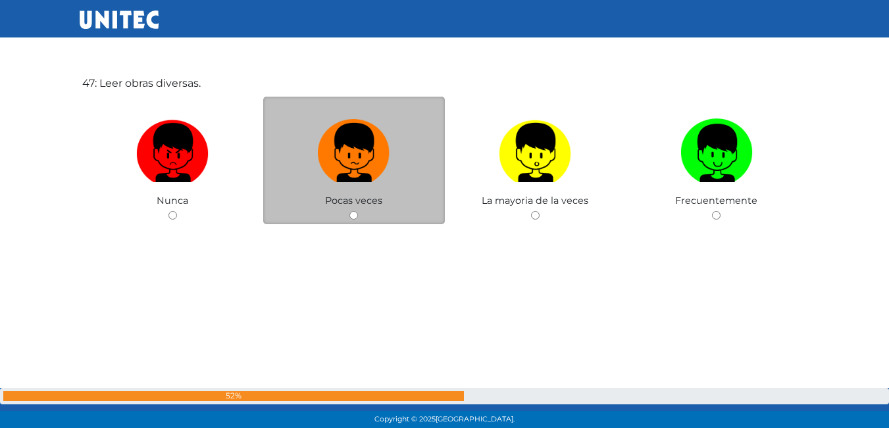
click at [352, 213] on input "radio" at bounding box center [353, 215] width 9 height 9
radio input "true"
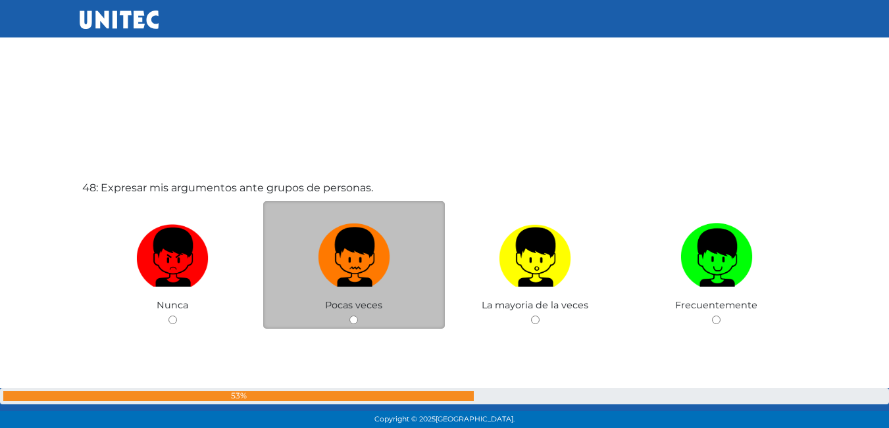
scroll to position [20184, 0]
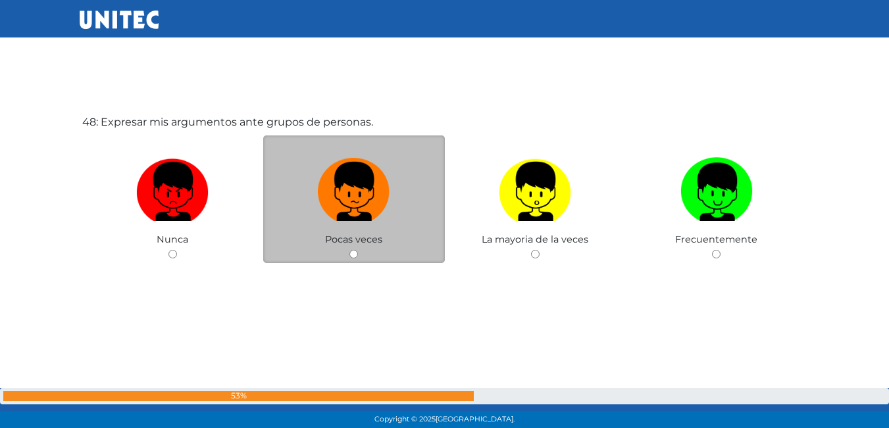
click at [354, 254] on input "radio" at bounding box center [353, 254] width 9 height 9
radio input "true"
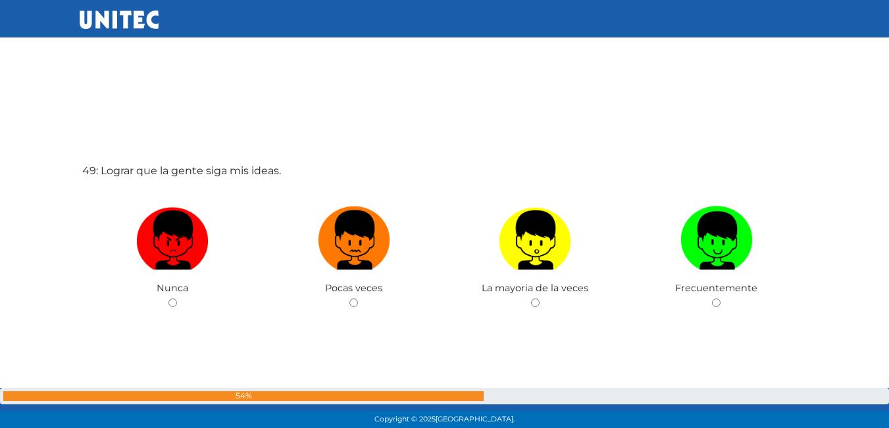
scroll to position [20629, 0]
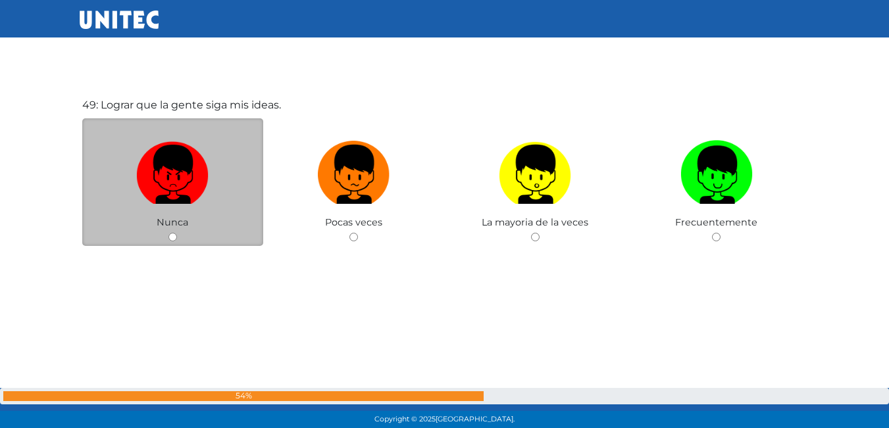
click at [172, 234] on input "radio" at bounding box center [172, 237] width 9 height 9
radio input "true"
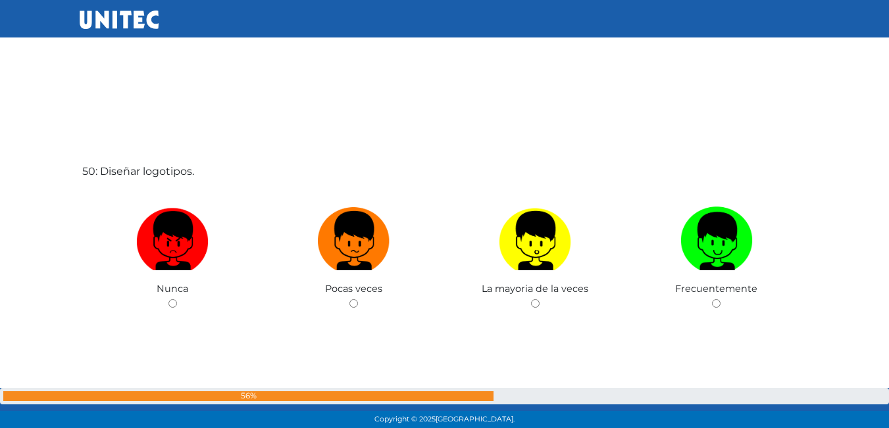
scroll to position [21014, 0]
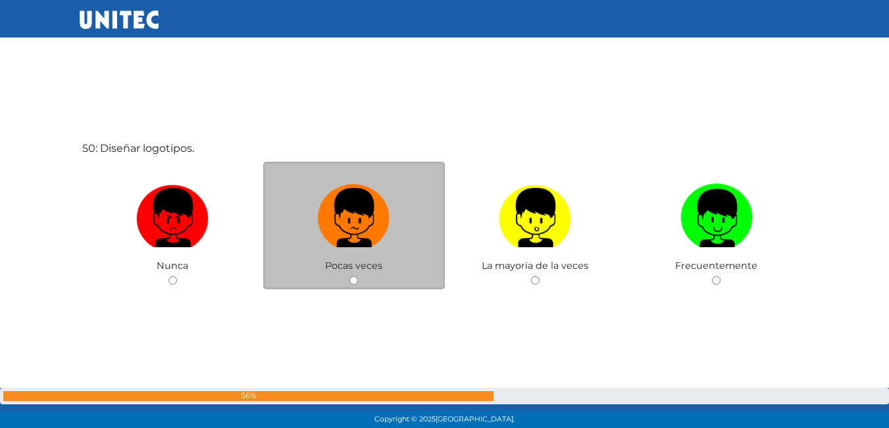
click at [354, 278] on input "radio" at bounding box center [353, 280] width 9 height 9
radio input "true"
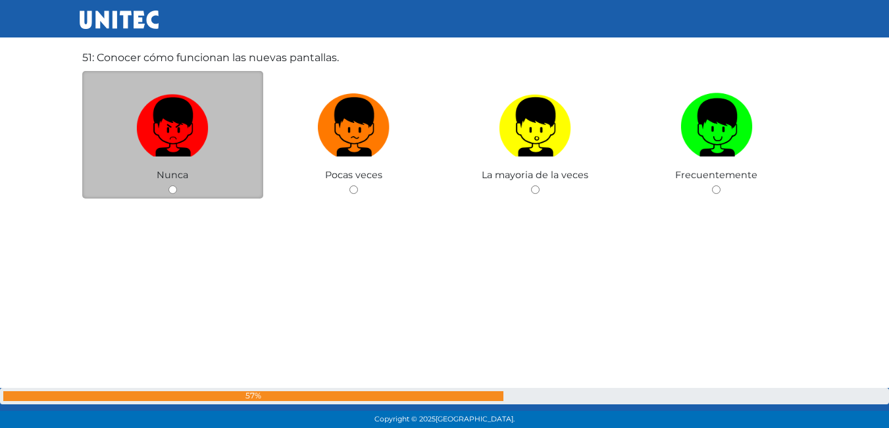
click at [176, 191] on input "radio" at bounding box center [172, 189] width 9 height 9
radio input "true"
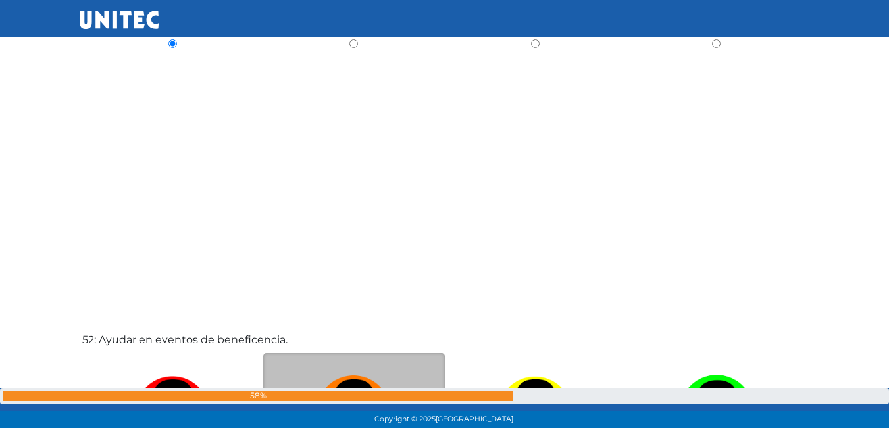
scroll to position [21866, 0]
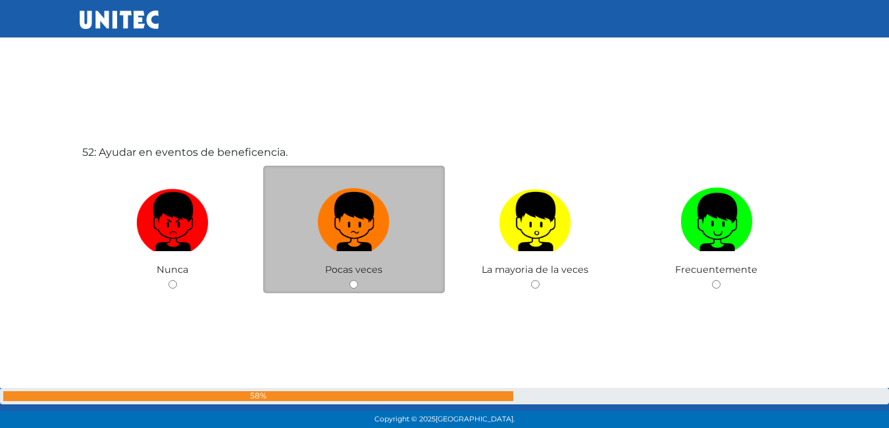
click at [353, 284] on input "radio" at bounding box center [353, 284] width 9 height 9
radio input "true"
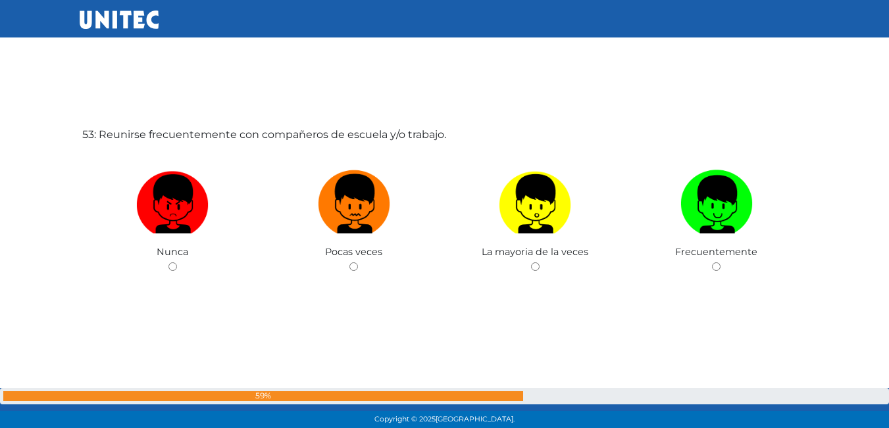
scroll to position [22327, 0]
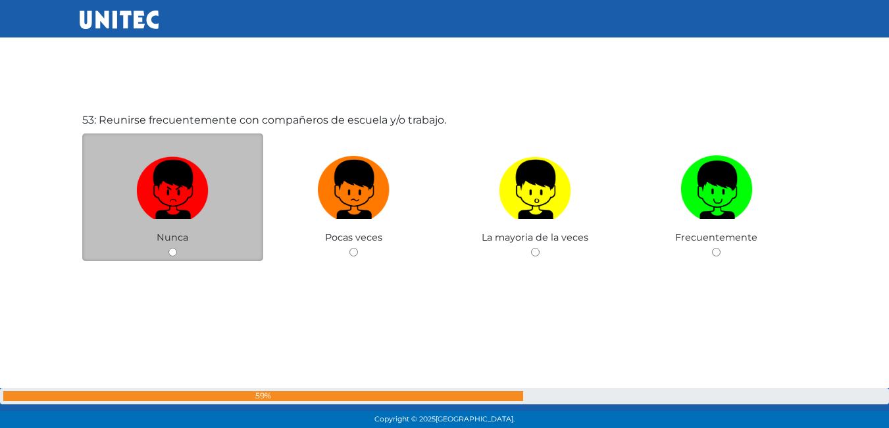
click at [172, 252] on input "radio" at bounding box center [172, 252] width 9 height 9
radio input "true"
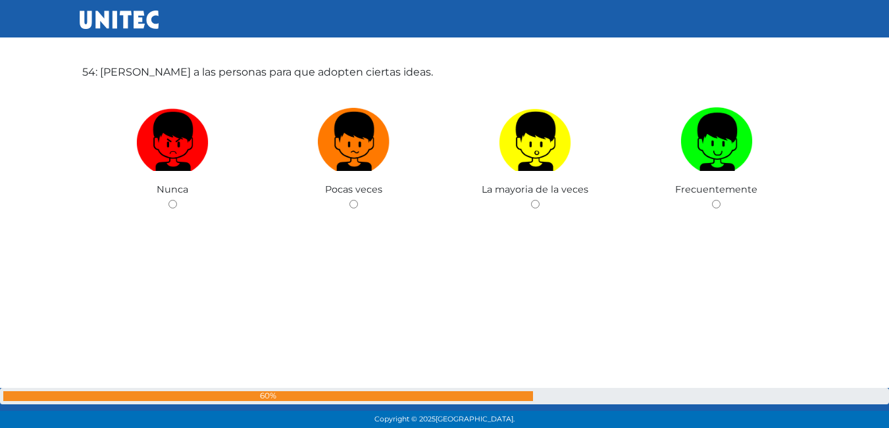
scroll to position [22826, 0]
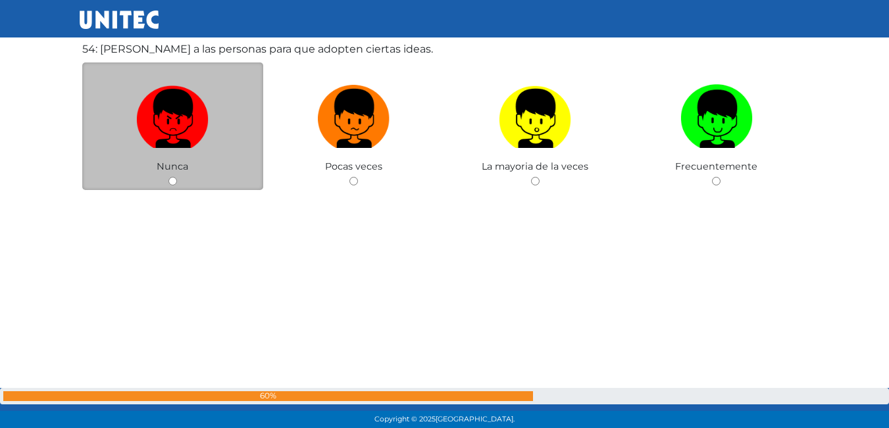
click at [173, 178] on input "radio" at bounding box center [172, 181] width 9 height 9
radio input "true"
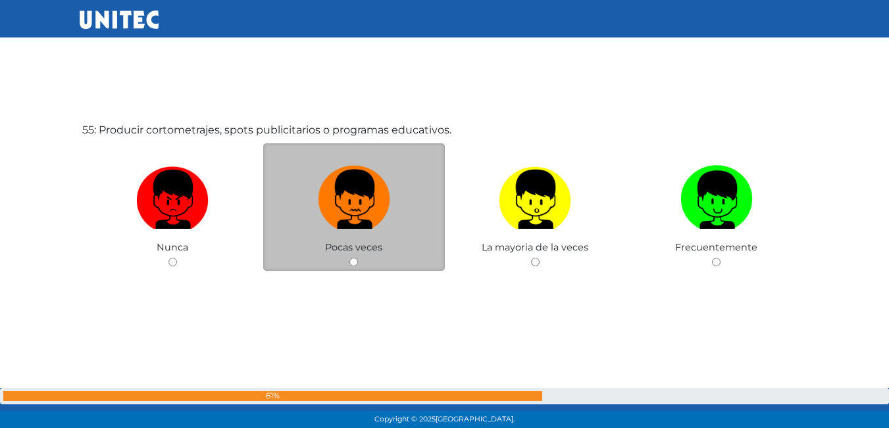
scroll to position [23188, 0]
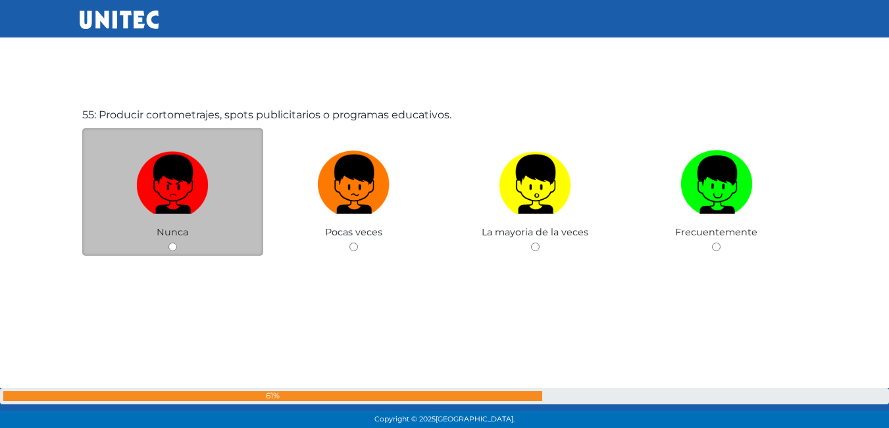
click at [172, 246] on input "radio" at bounding box center [172, 247] width 9 height 9
radio input "true"
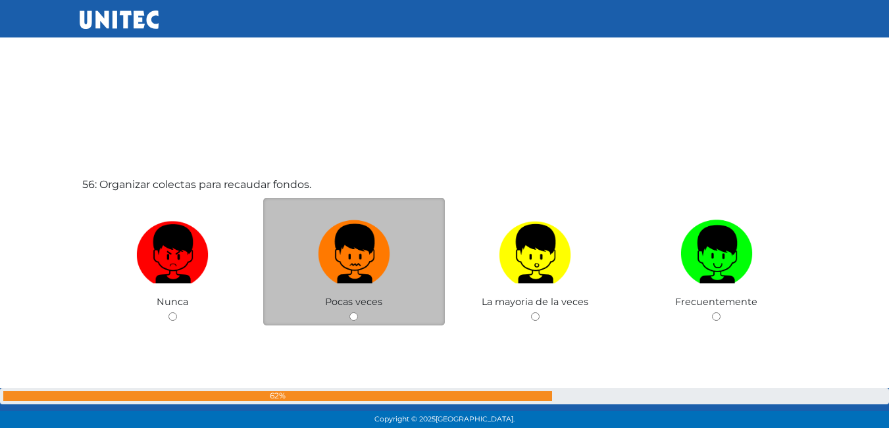
scroll to position [23578, 0]
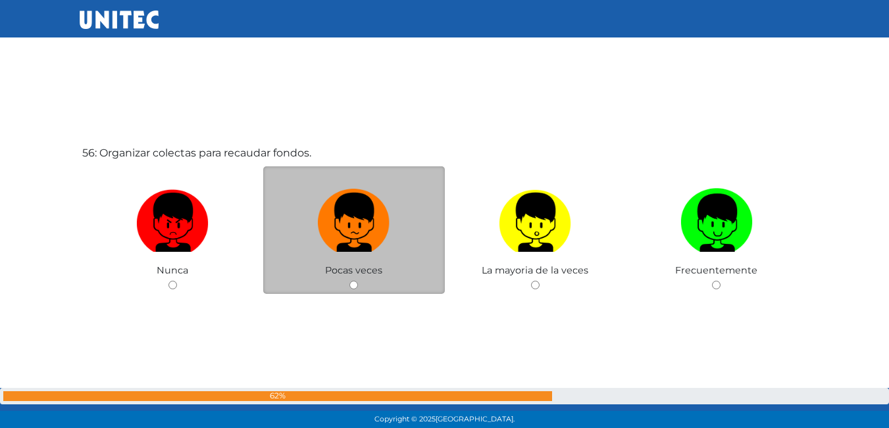
click at [355, 286] on input "radio" at bounding box center [353, 285] width 9 height 9
radio input "true"
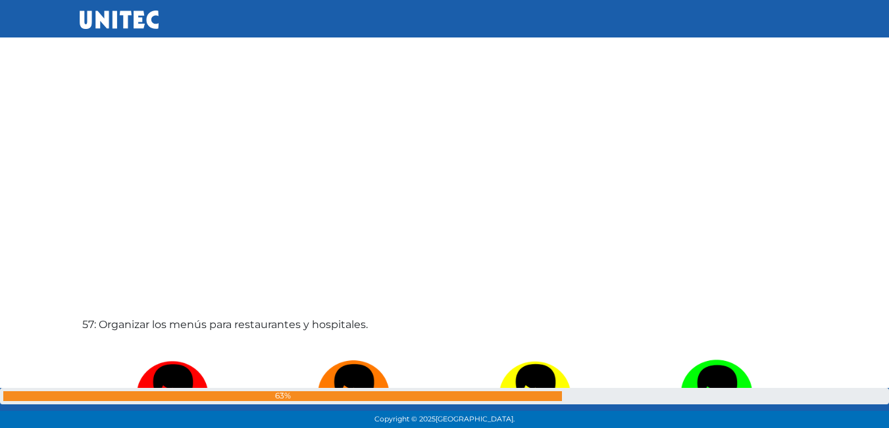
scroll to position [23973, 0]
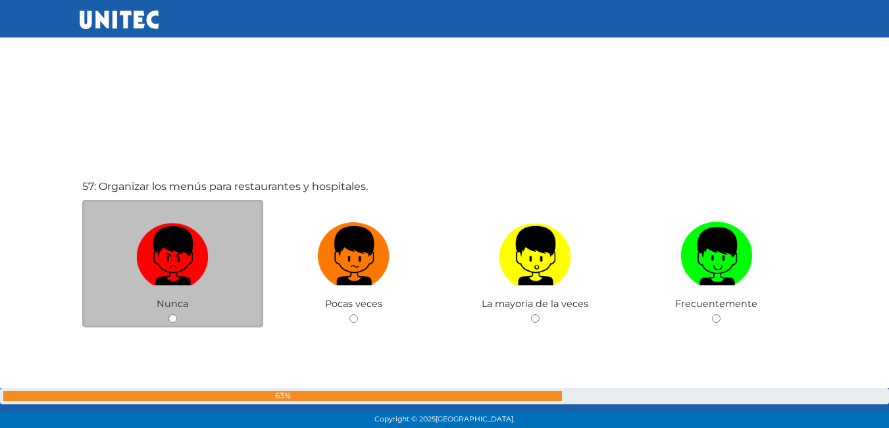
click at [172, 317] on input "radio" at bounding box center [172, 318] width 9 height 9
radio input "true"
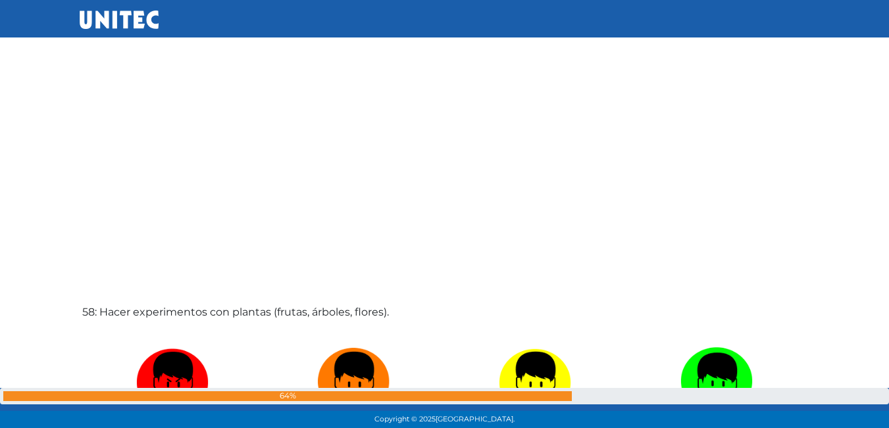
scroll to position [24359, 0]
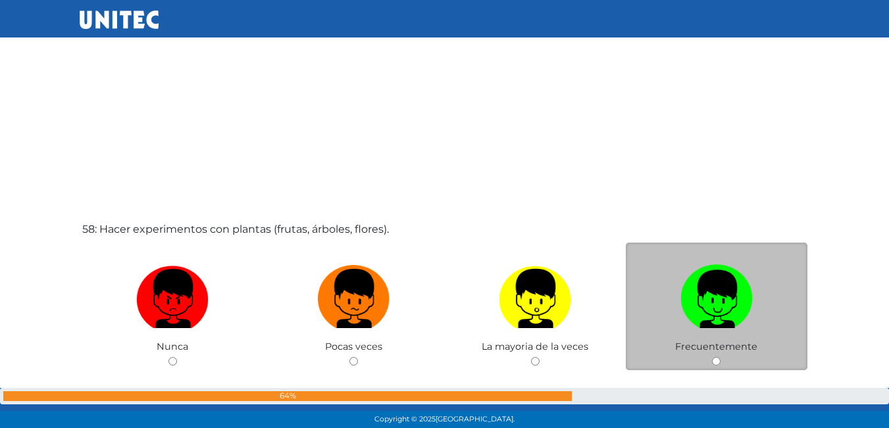
click at [712, 360] on input "radio" at bounding box center [716, 361] width 9 height 9
radio input "true"
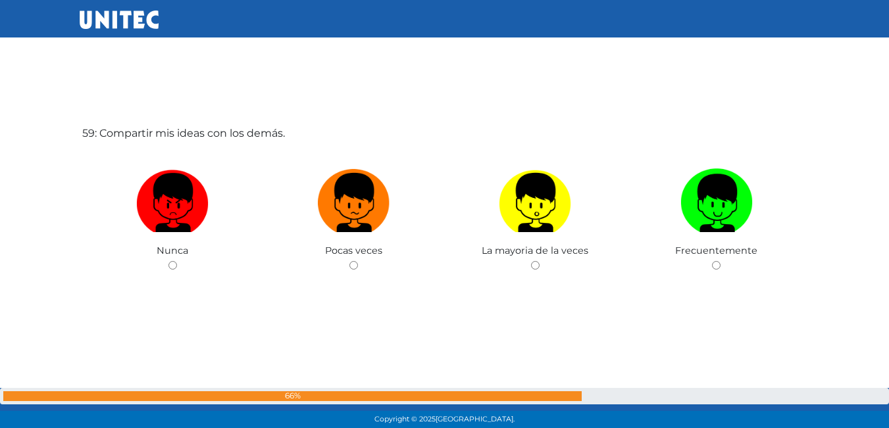
scroll to position [24901, 0]
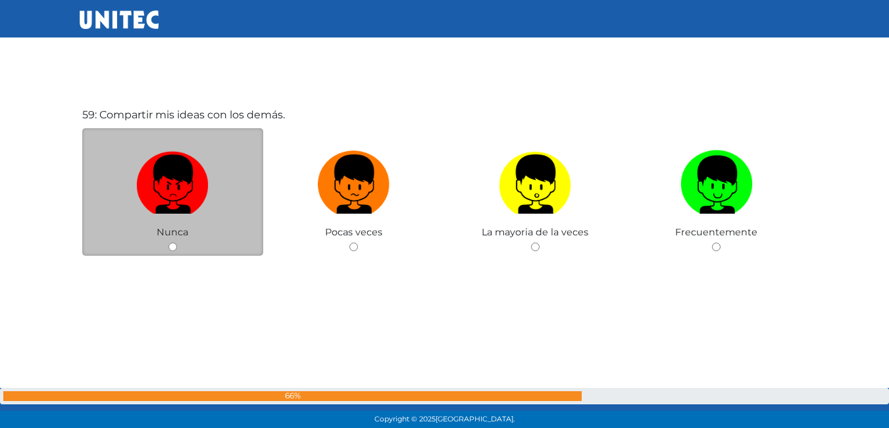
click at [178, 246] on div "Nunca" at bounding box center [173, 192] width 182 height 128
click at [174, 247] on input "radio" at bounding box center [172, 247] width 9 height 9
radio input "true"
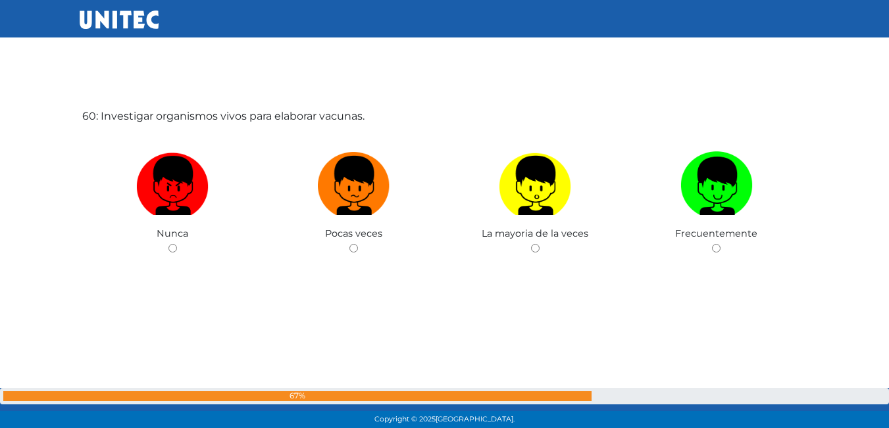
scroll to position [25351, 0]
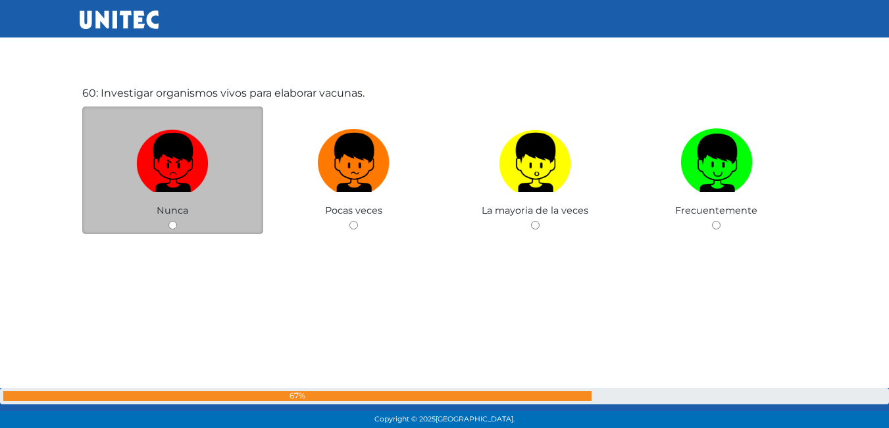
click at [166, 222] on div "Nunca" at bounding box center [173, 171] width 182 height 128
click at [170, 226] on input "radio" at bounding box center [172, 225] width 9 height 9
radio input "true"
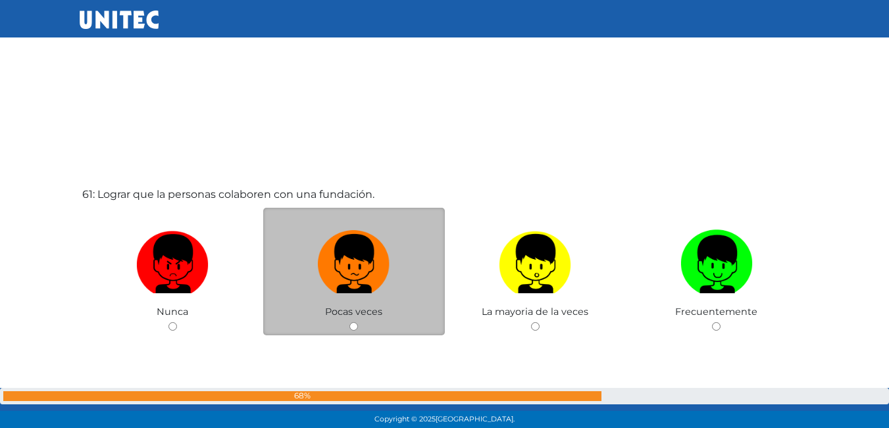
scroll to position [25680, 0]
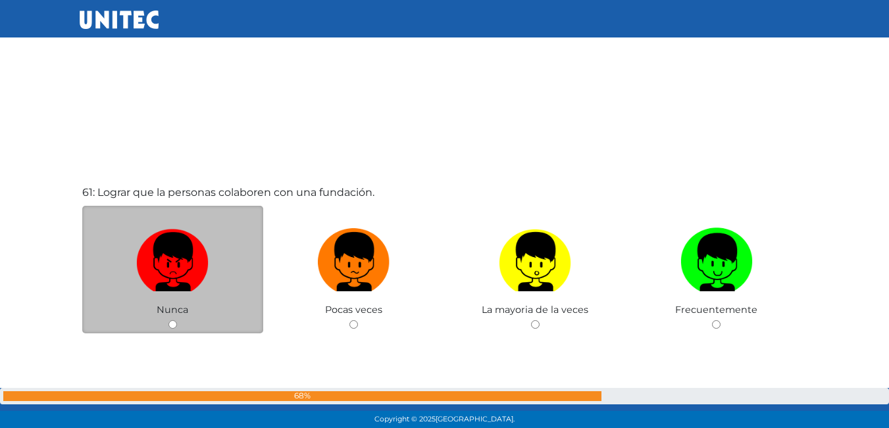
click at [174, 326] on input "radio" at bounding box center [172, 324] width 9 height 9
radio input "true"
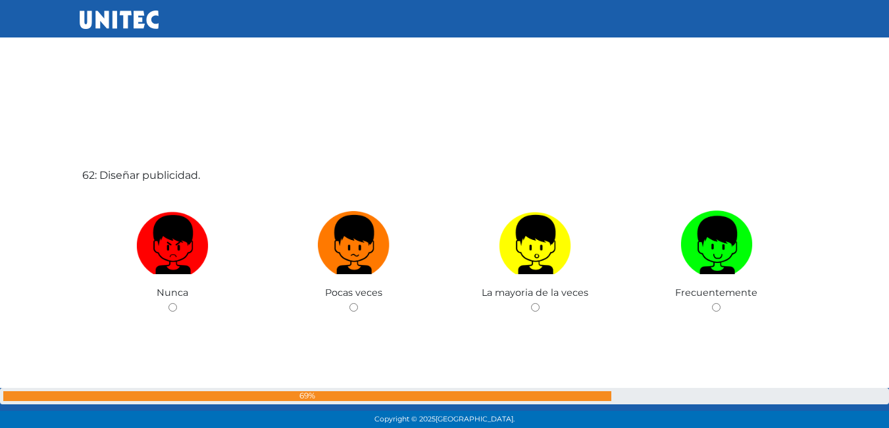
scroll to position [26129, 0]
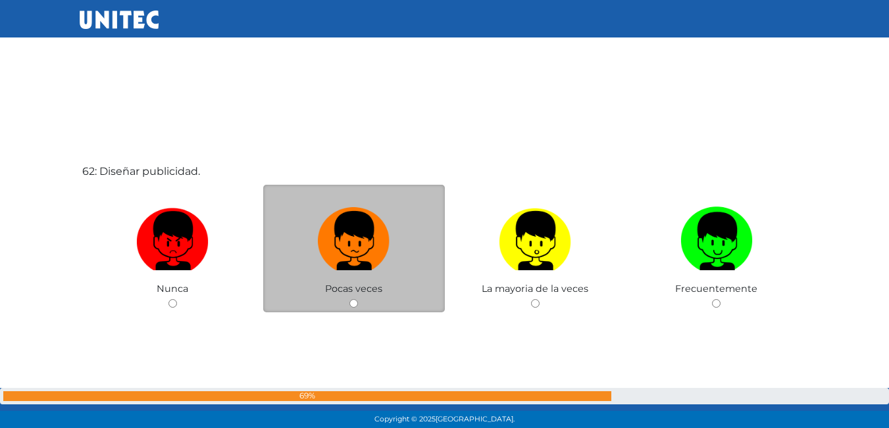
click at [353, 303] on input "radio" at bounding box center [353, 303] width 9 height 9
radio input "true"
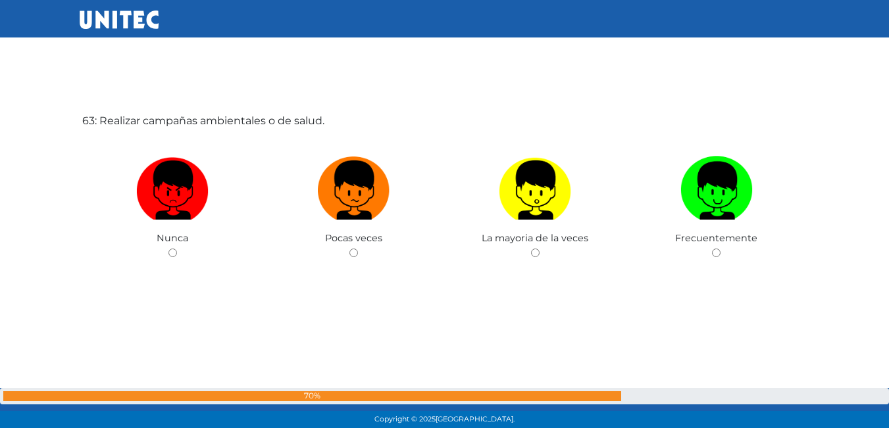
scroll to position [26614, 0]
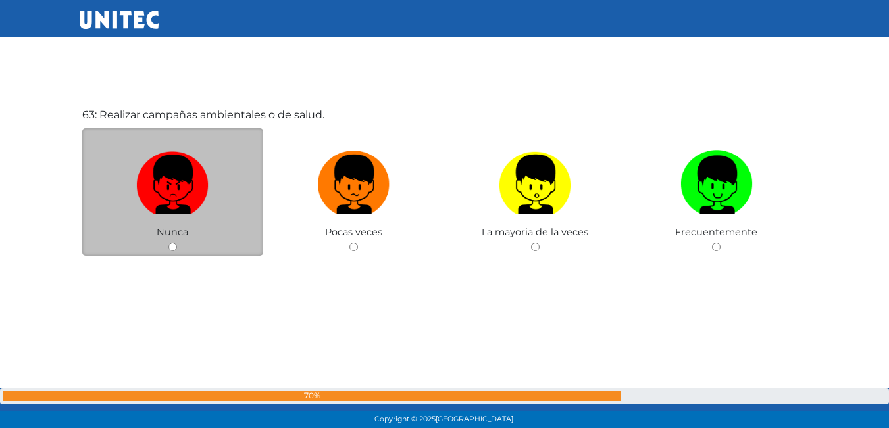
click at [173, 248] on input "radio" at bounding box center [172, 247] width 9 height 9
radio input "true"
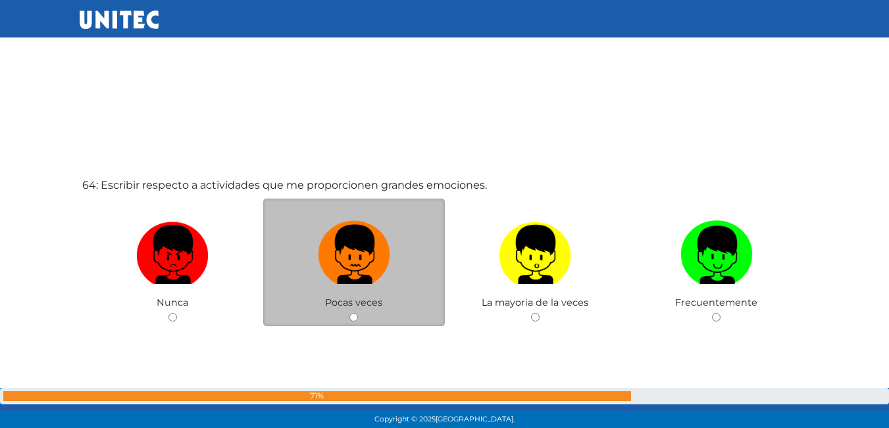
scroll to position [26995, 0]
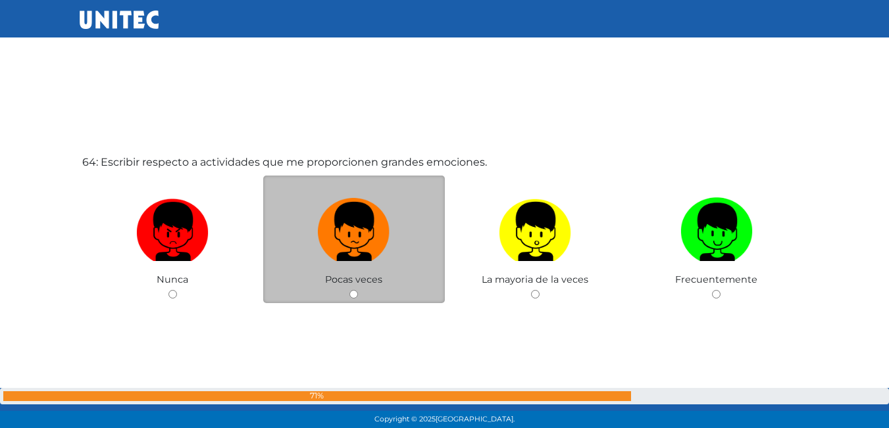
click at [354, 293] on input "radio" at bounding box center [353, 294] width 9 height 9
radio input "true"
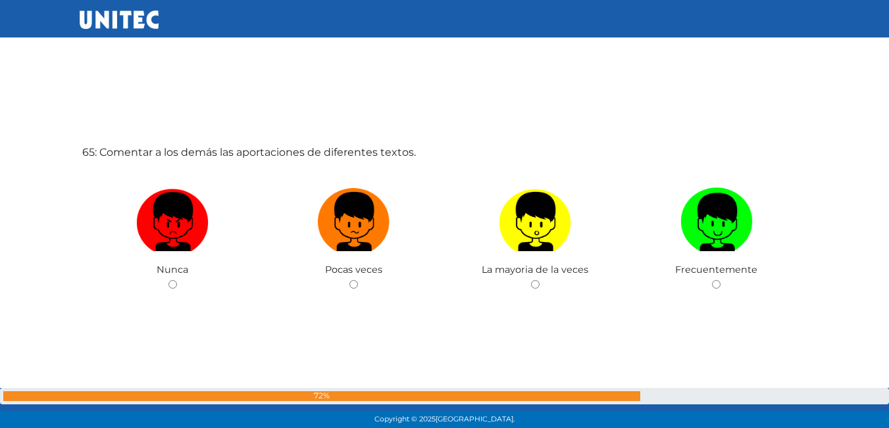
scroll to position [27456, 0]
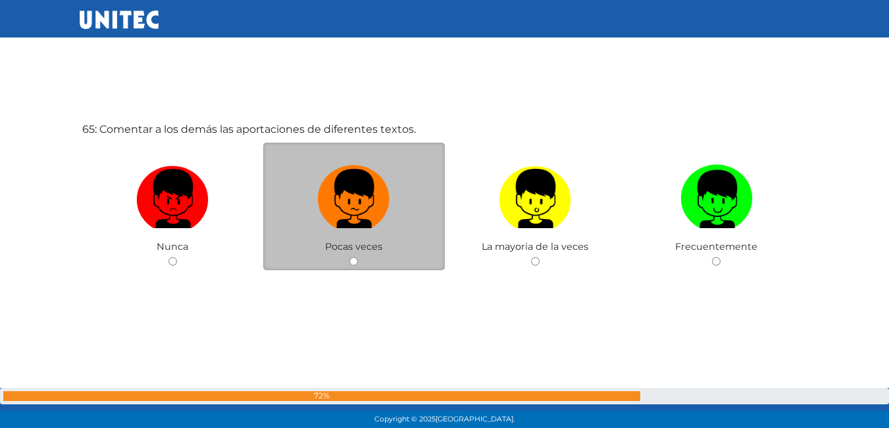
click at [356, 262] on input "radio" at bounding box center [353, 261] width 9 height 9
radio input "true"
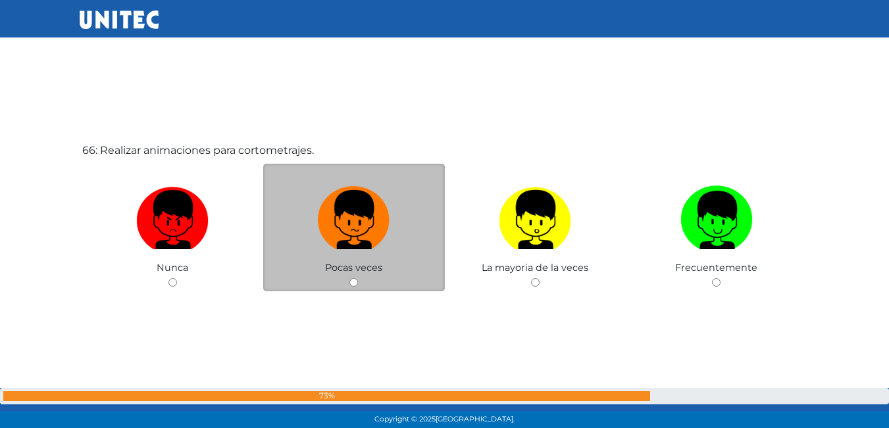
scroll to position [27907, 0]
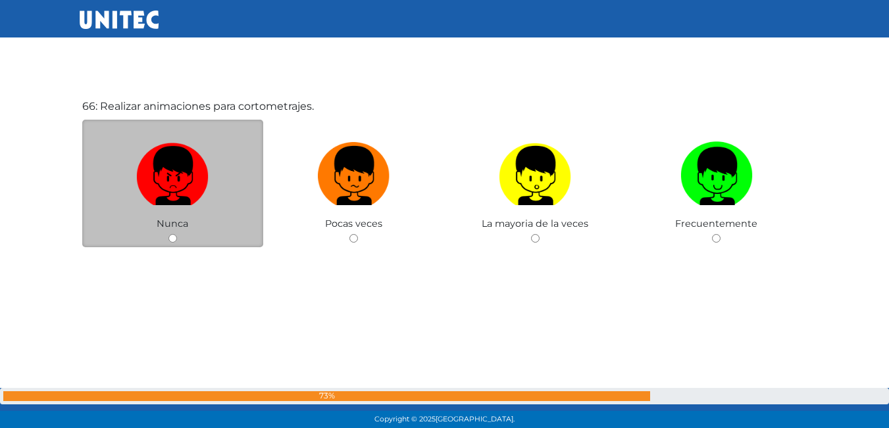
click at [171, 237] on input "radio" at bounding box center [172, 238] width 9 height 9
radio input "true"
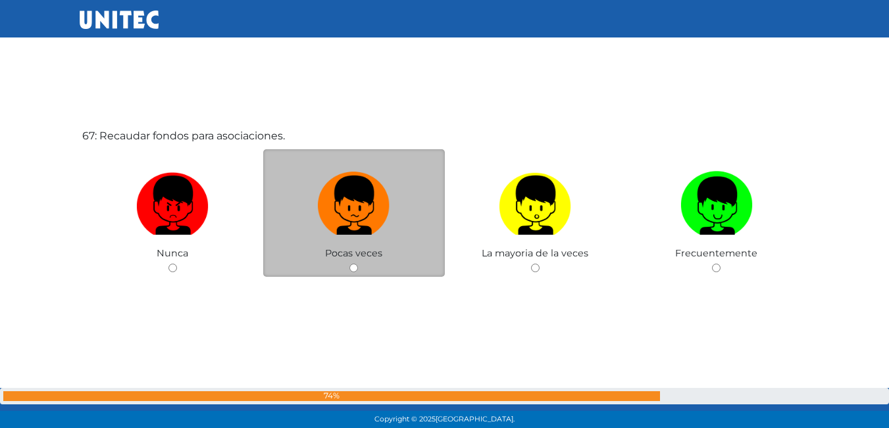
scroll to position [28305, 0]
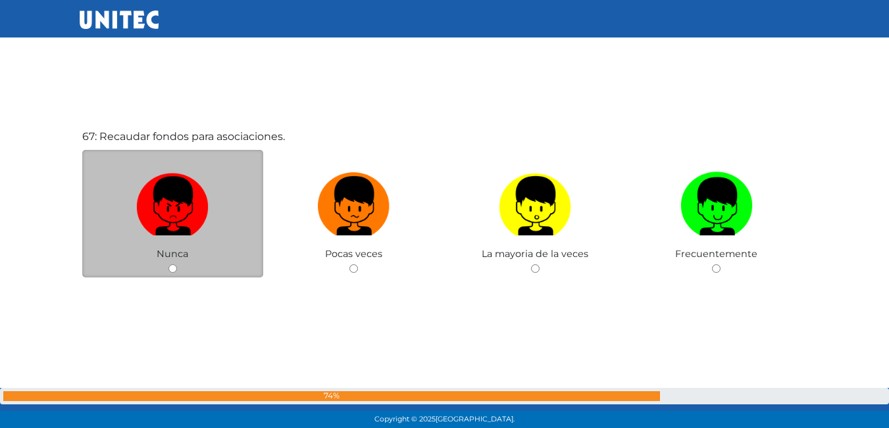
click at [172, 268] on input "radio" at bounding box center [172, 268] width 9 height 9
radio input "true"
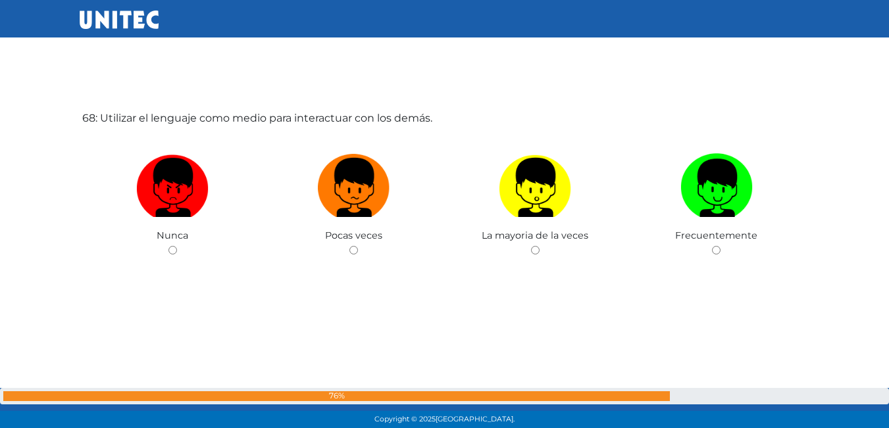
scroll to position [28798, 0]
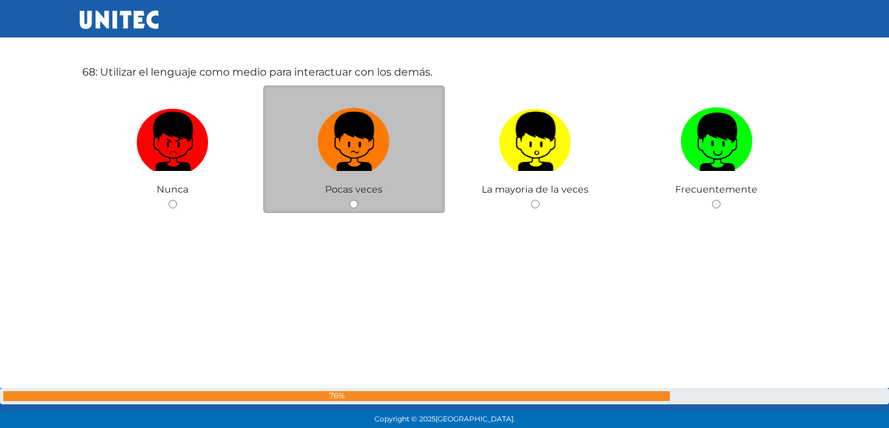
click at [357, 202] on input "radio" at bounding box center [353, 204] width 9 height 9
radio input "true"
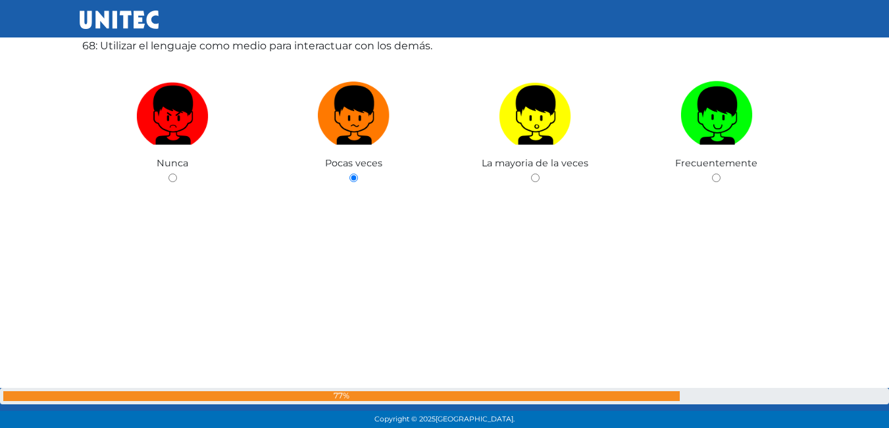
scroll to position [28800, 0]
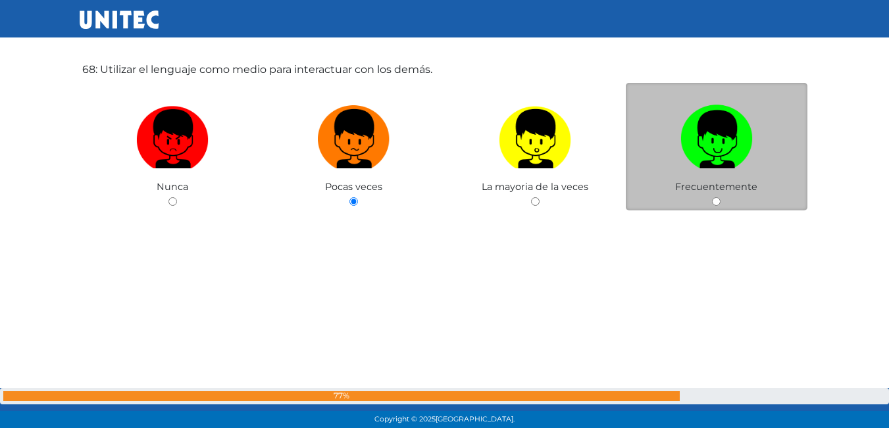
click at [716, 200] on input "radio" at bounding box center [716, 201] width 9 height 9
radio input "true"
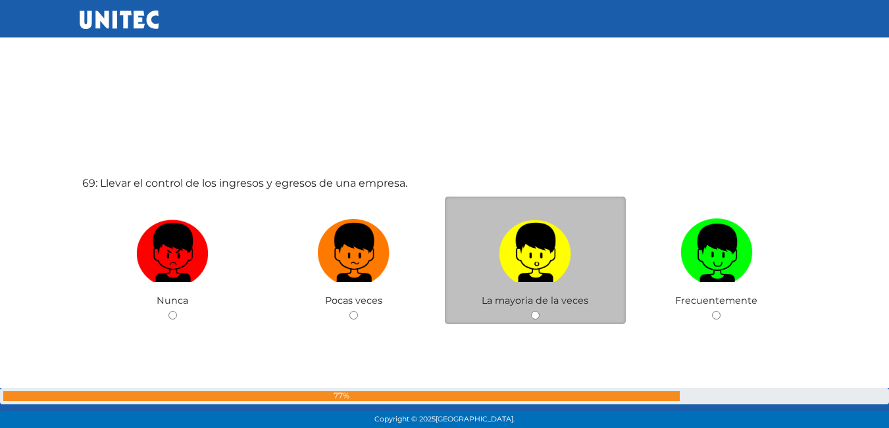
scroll to position [29116, 0]
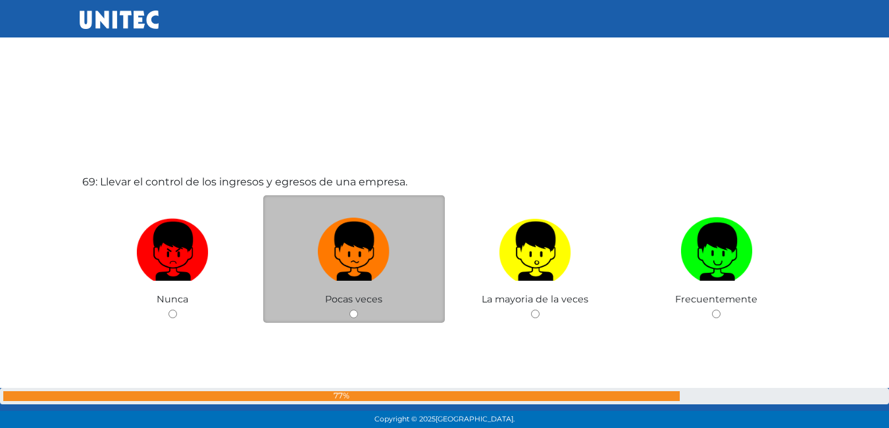
click at [353, 312] on input "radio" at bounding box center [353, 314] width 9 height 9
radio input "true"
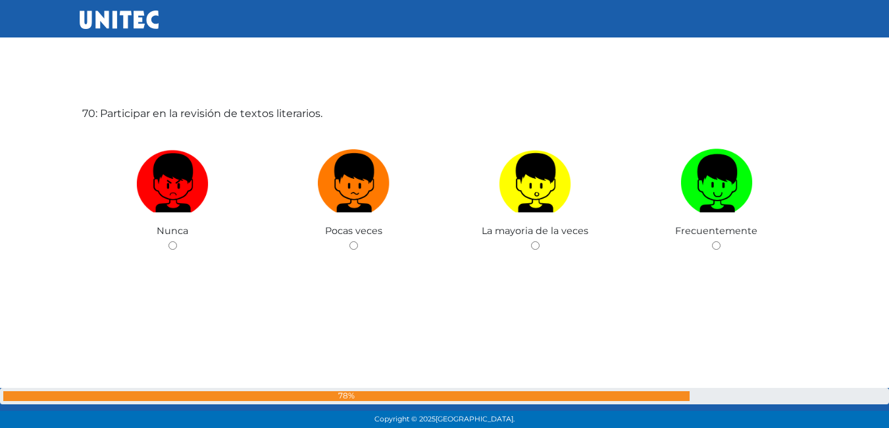
scroll to position [29634, 0]
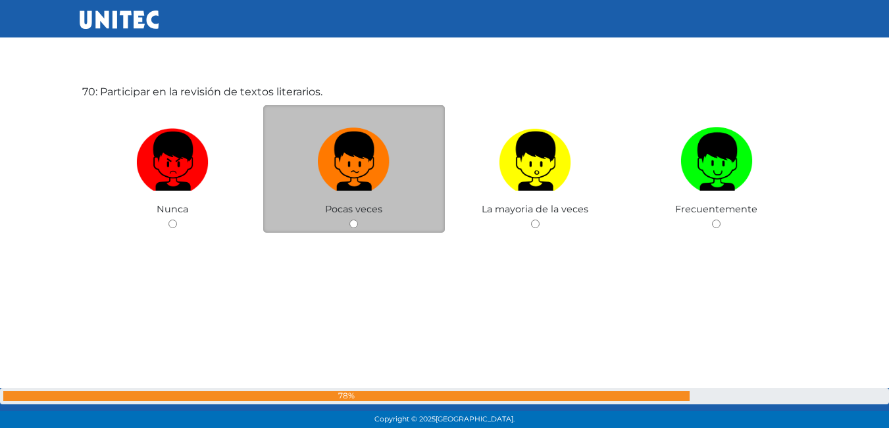
click at [351, 225] on input "radio" at bounding box center [353, 224] width 9 height 9
radio input "true"
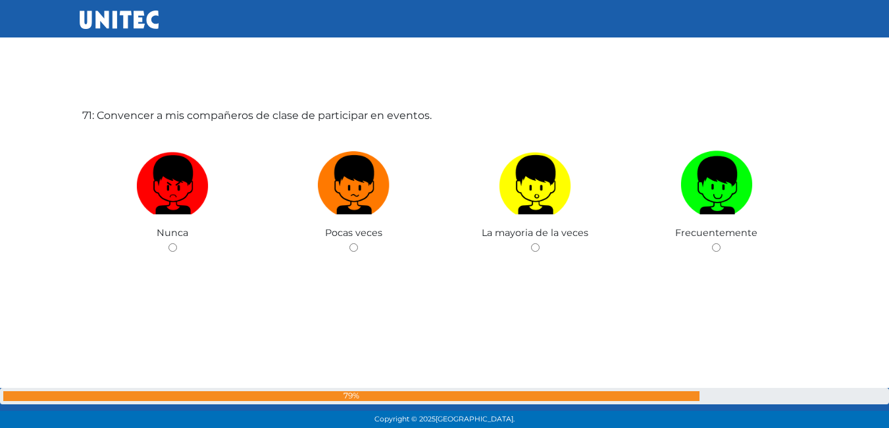
scroll to position [30040, 0]
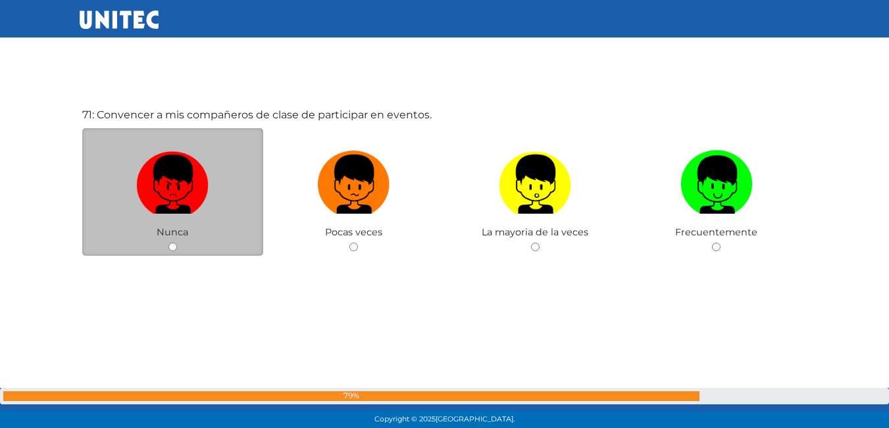
click at [169, 247] on input "radio" at bounding box center [172, 247] width 9 height 9
radio input "true"
click at [168, 247] on input "radio" at bounding box center [172, 247] width 9 height 9
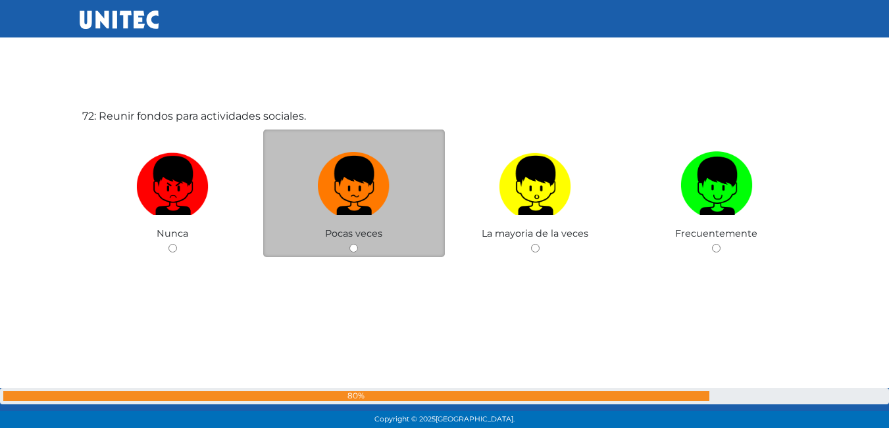
scroll to position [30468, 0]
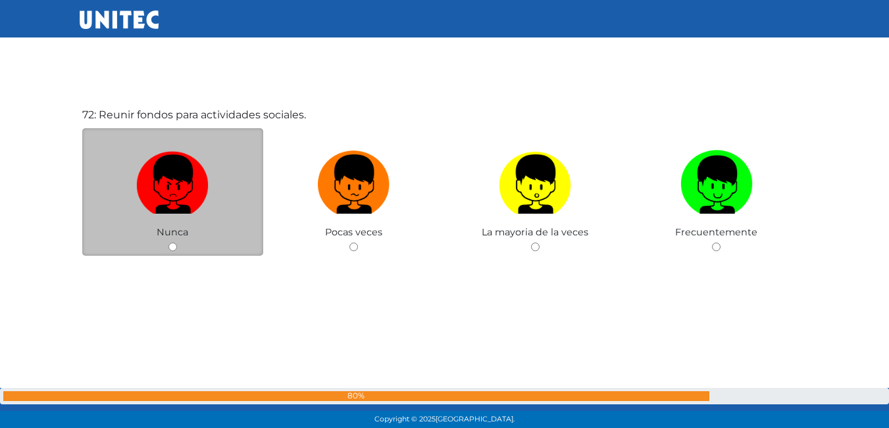
click at [170, 246] on input "radio" at bounding box center [172, 247] width 9 height 9
radio input "true"
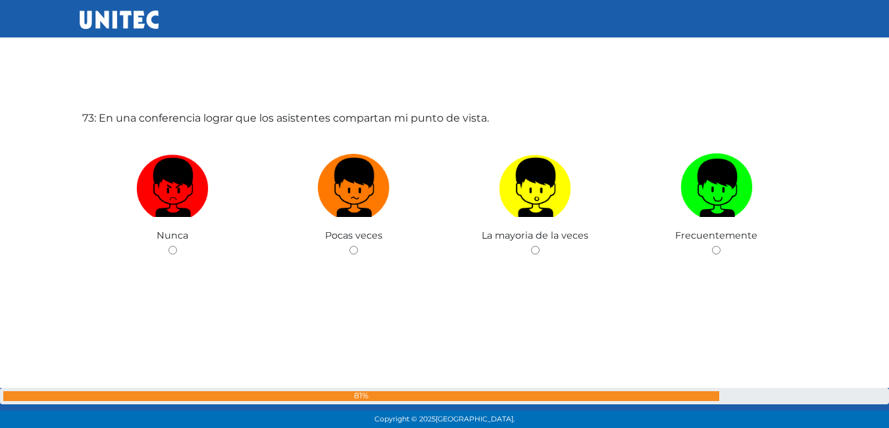
scroll to position [30896, 0]
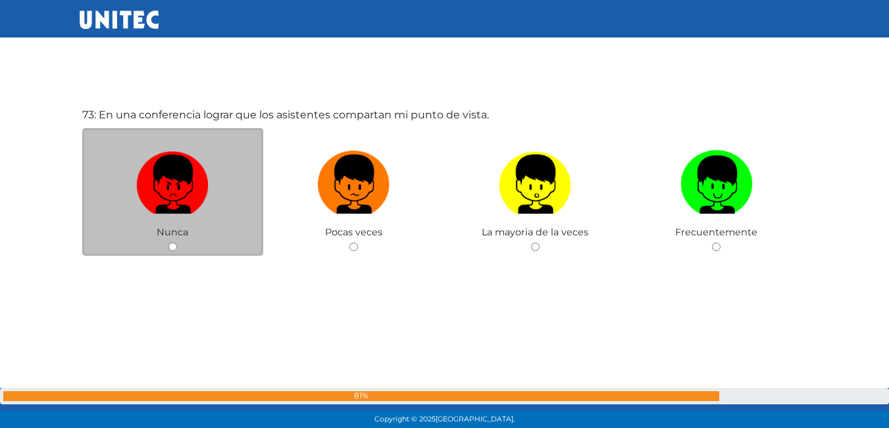
click at [170, 246] on input "radio" at bounding box center [172, 247] width 9 height 9
radio input "true"
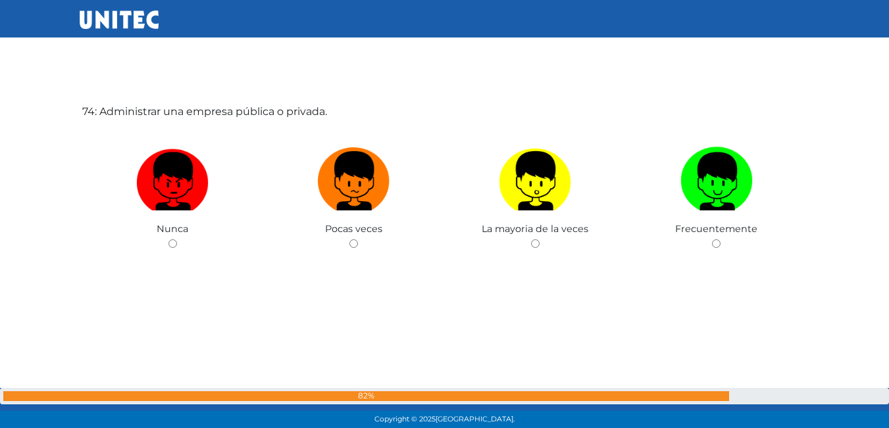
scroll to position [31342, 0]
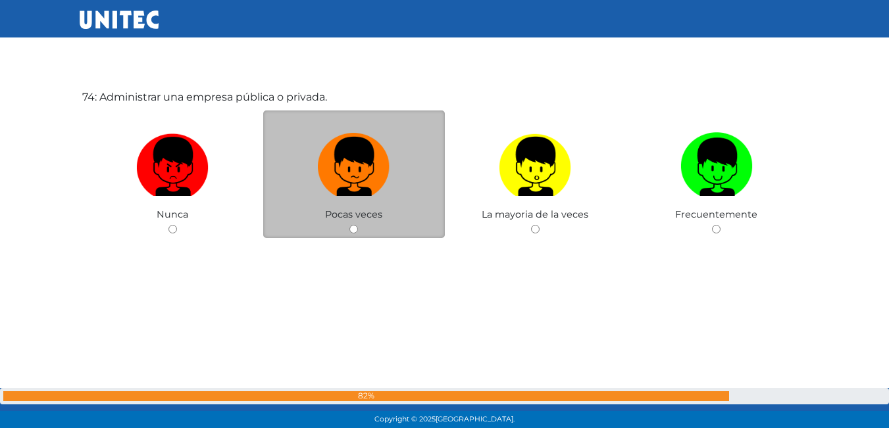
click at [352, 230] on input "radio" at bounding box center [353, 229] width 9 height 9
radio input "true"
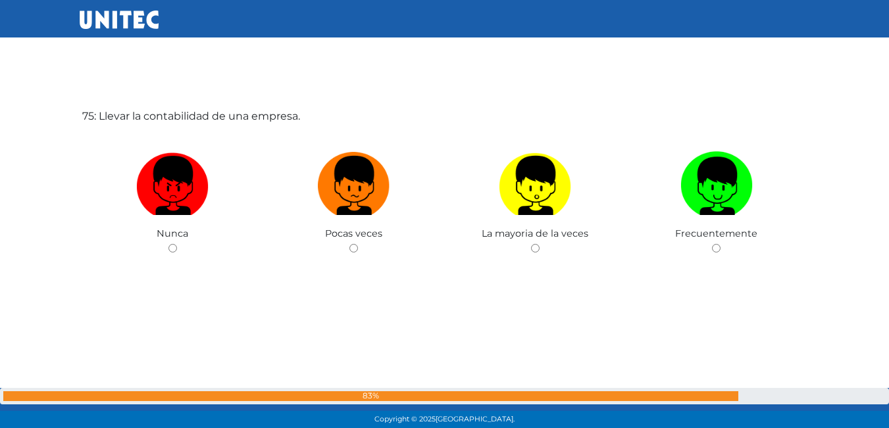
scroll to position [31824, 0]
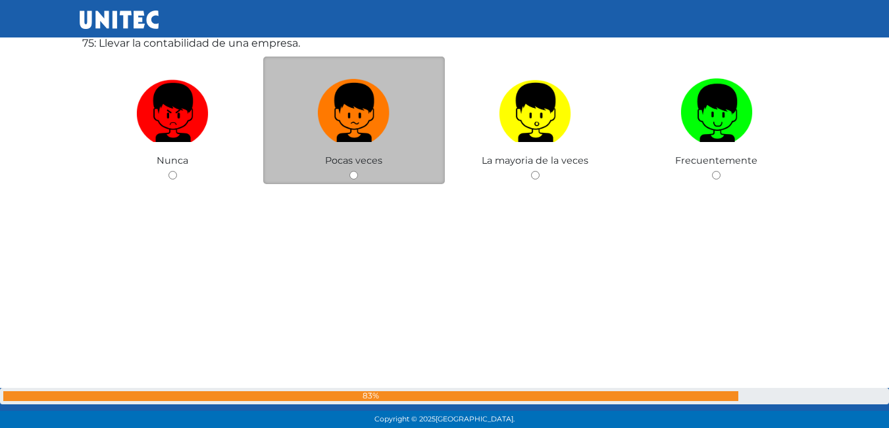
click at [353, 176] on input "radio" at bounding box center [353, 175] width 9 height 9
radio input "true"
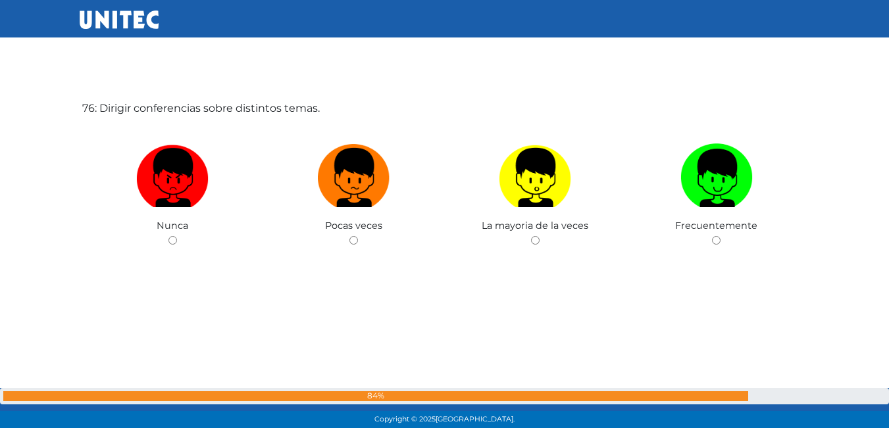
scroll to position [32209, 0]
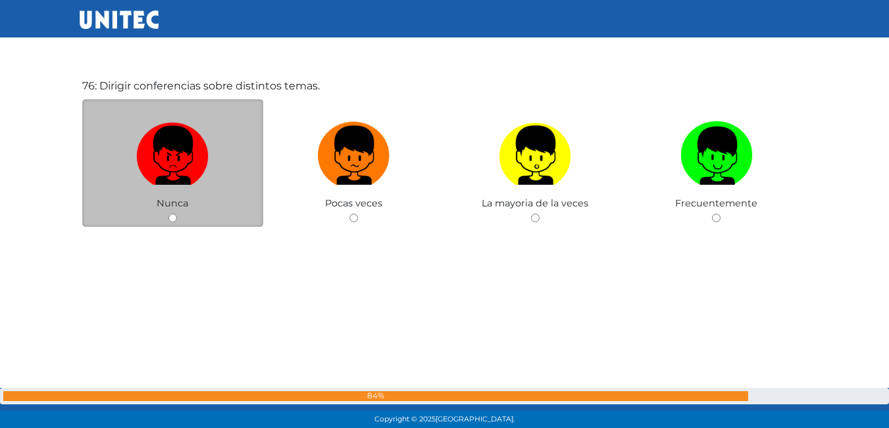
click at [172, 217] on input "radio" at bounding box center [172, 218] width 9 height 9
radio input "true"
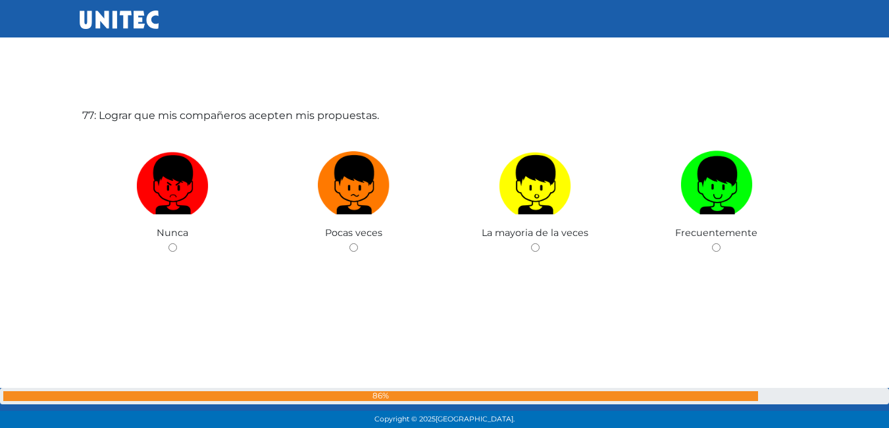
scroll to position [32609, 0]
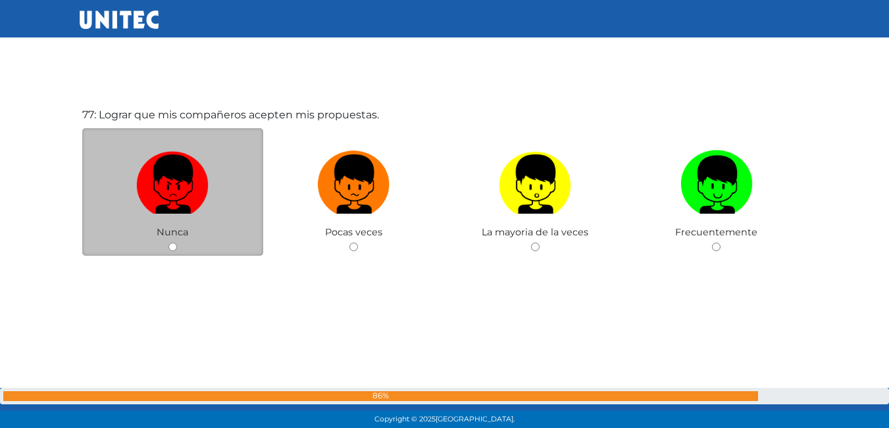
click at [172, 245] on input "radio" at bounding box center [172, 247] width 9 height 9
radio input "true"
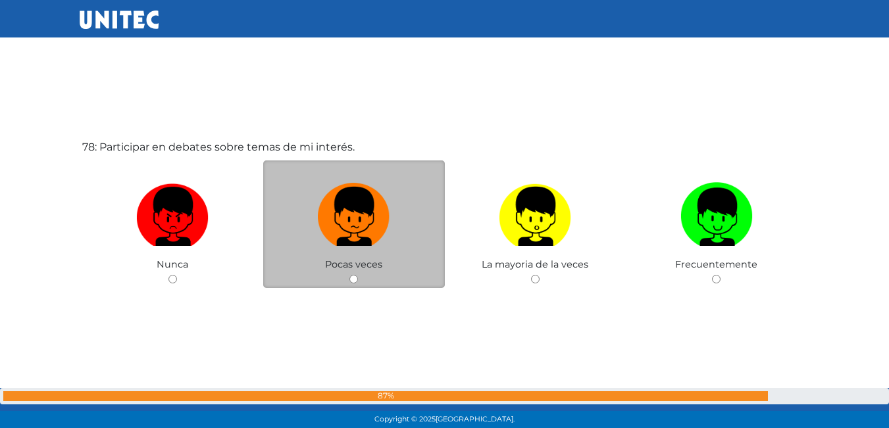
scroll to position [33070, 0]
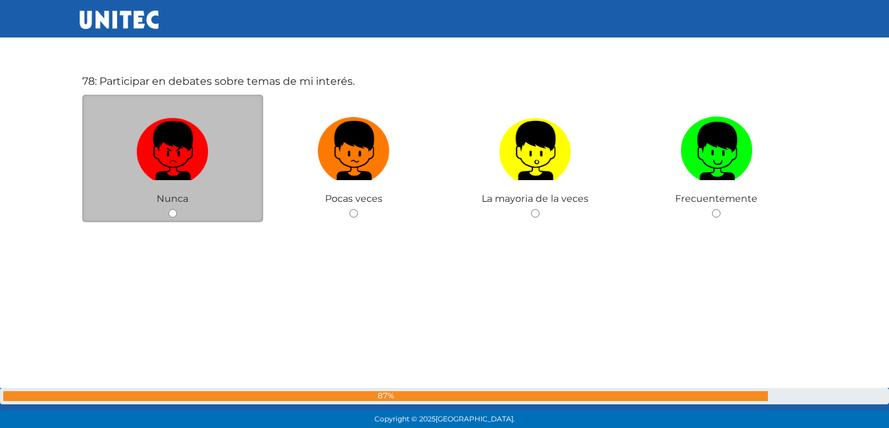
click at [173, 212] on input "radio" at bounding box center [172, 213] width 9 height 9
radio input "true"
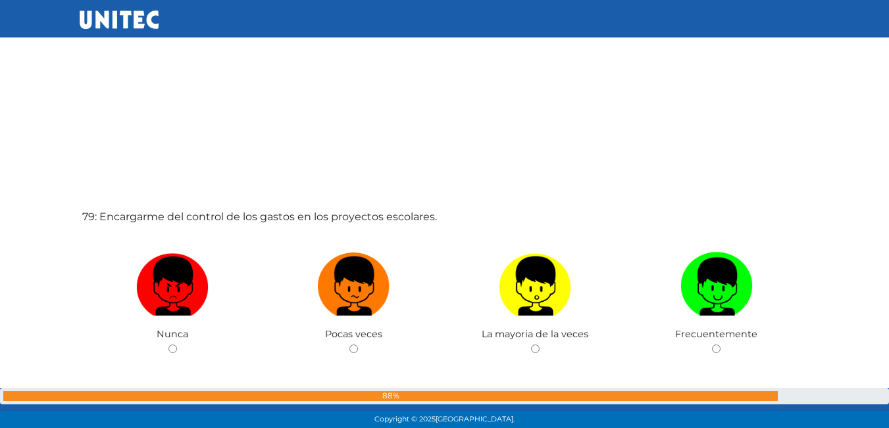
scroll to position [33394, 0]
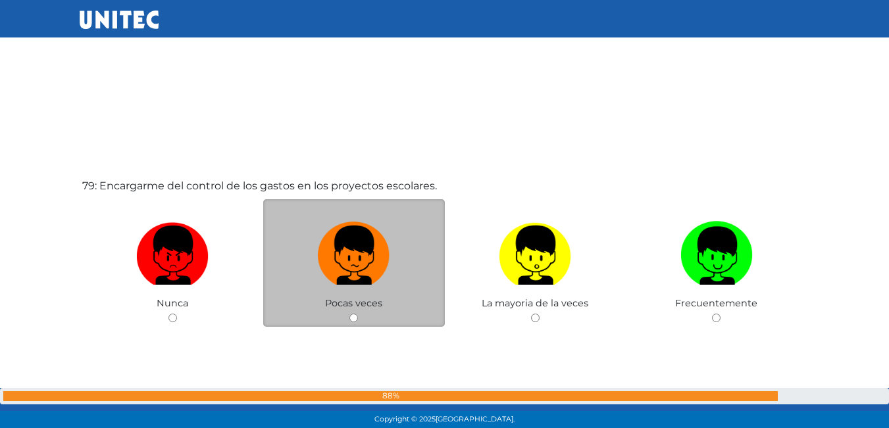
click at [350, 318] on input "radio" at bounding box center [353, 318] width 9 height 9
radio input "true"
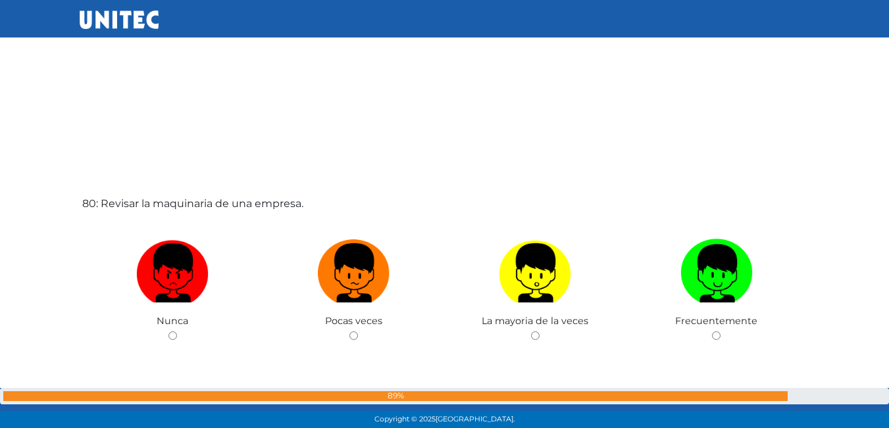
scroll to position [33828, 0]
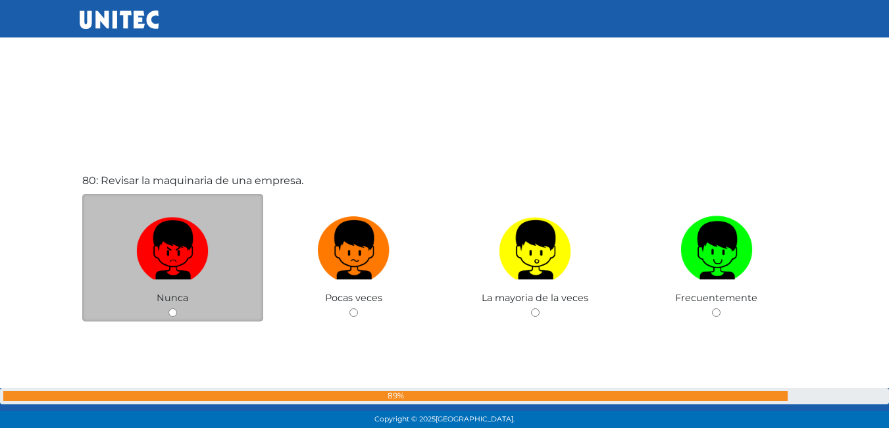
click at [176, 314] on input "radio" at bounding box center [172, 312] width 9 height 9
radio input "true"
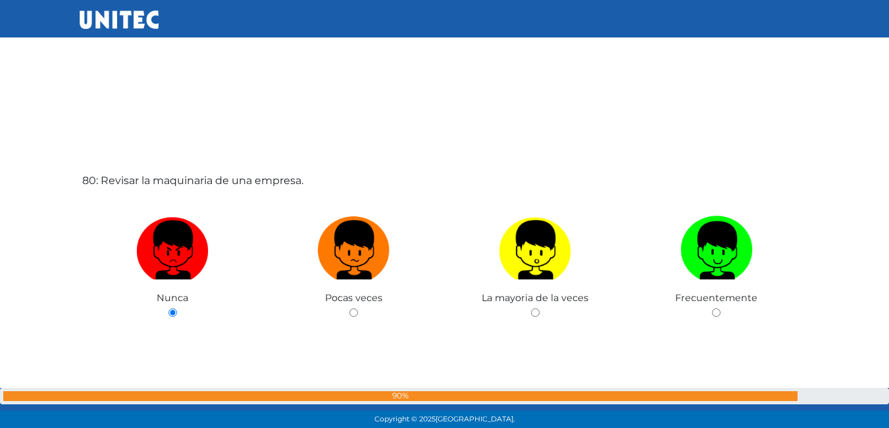
click at [175, 314] on div "80: Revisar la maquinaria de una empresa. Nunca Pocas veces La mayoria de la ve…" at bounding box center [445, 280] width 730 height 428
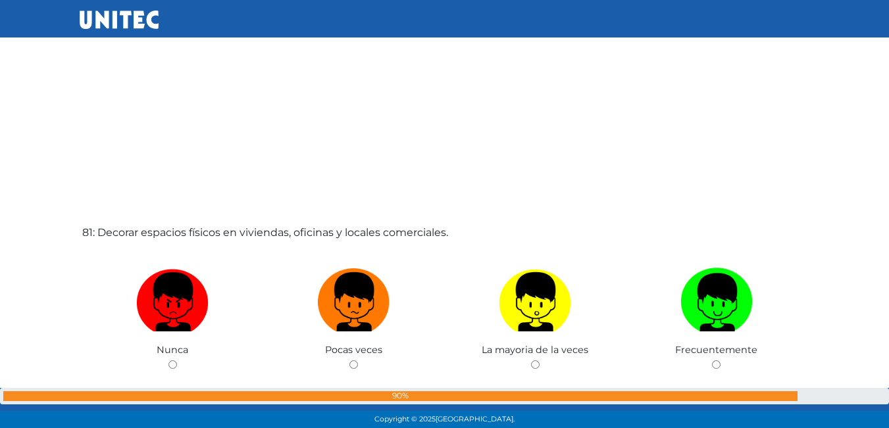
scroll to position [34223, 0]
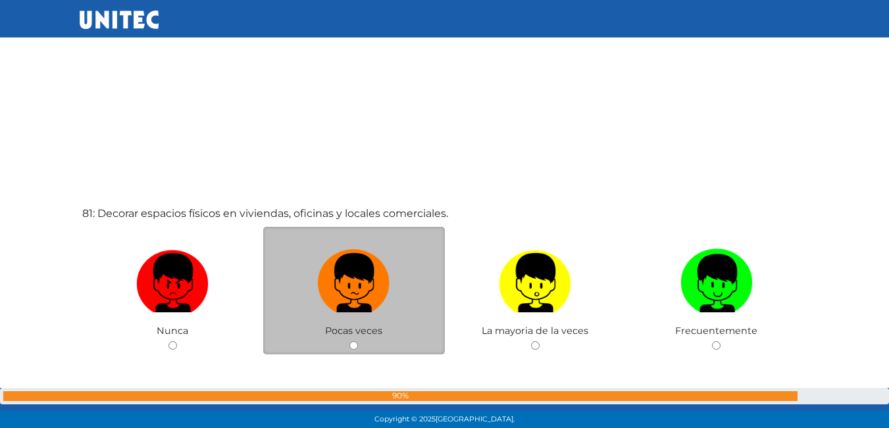
click at [352, 342] on input "radio" at bounding box center [353, 345] width 9 height 9
radio input "true"
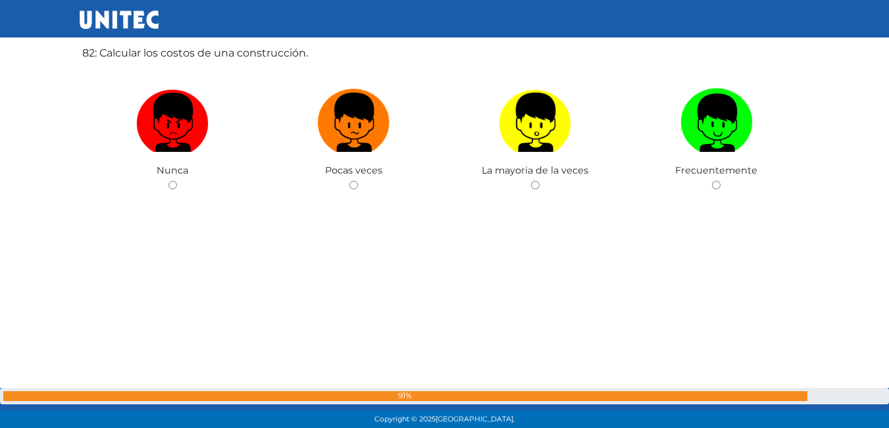
scroll to position [34812, 0]
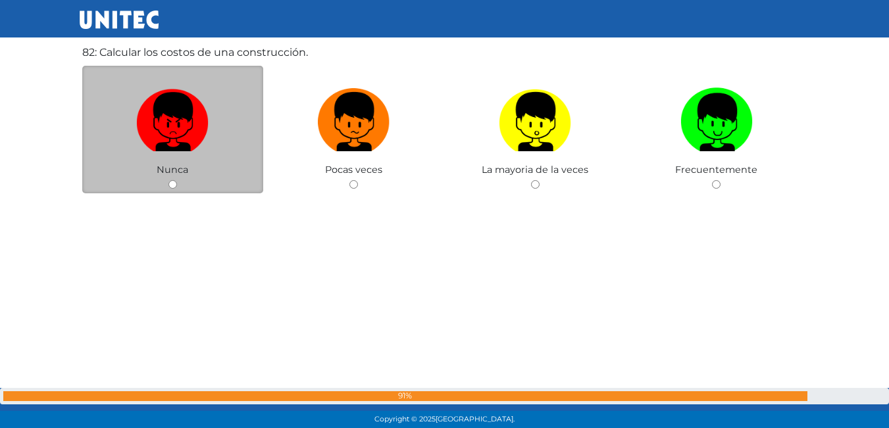
click at [172, 185] on input "radio" at bounding box center [172, 184] width 9 height 9
radio input "true"
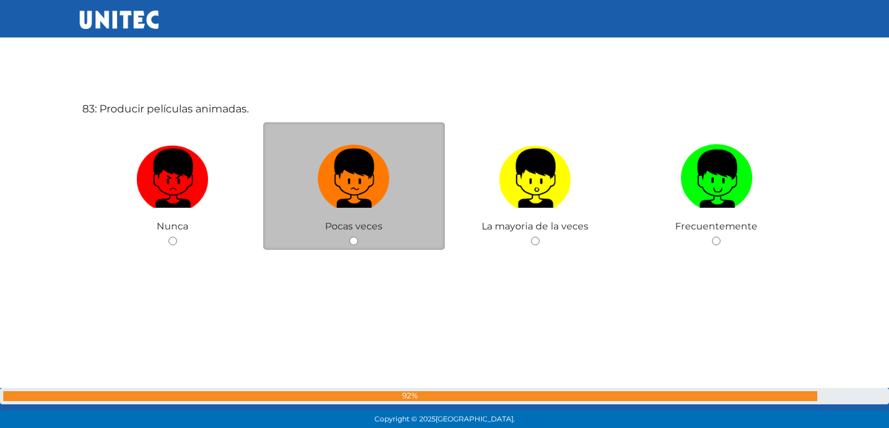
scroll to position [35195, 0]
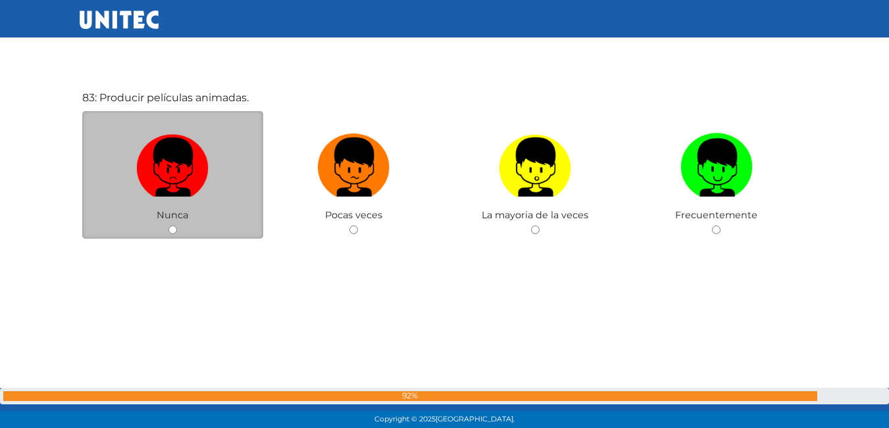
click at [170, 234] on input "radio" at bounding box center [172, 230] width 9 height 9
radio input "true"
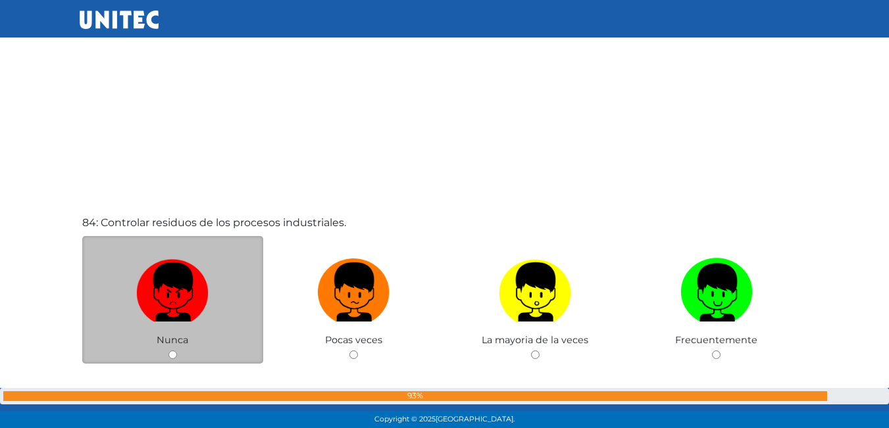
scroll to position [35521, 0]
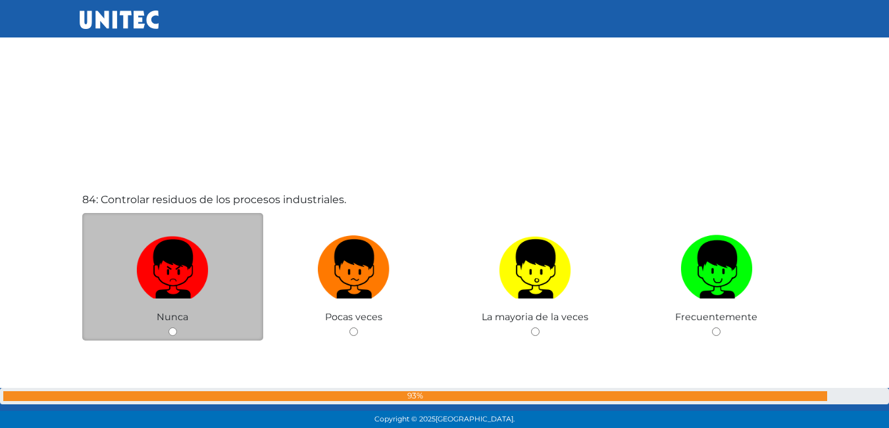
click at [174, 331] on input "radio" at bounding box center [172, 332] width 9 height 9
radio input "true"
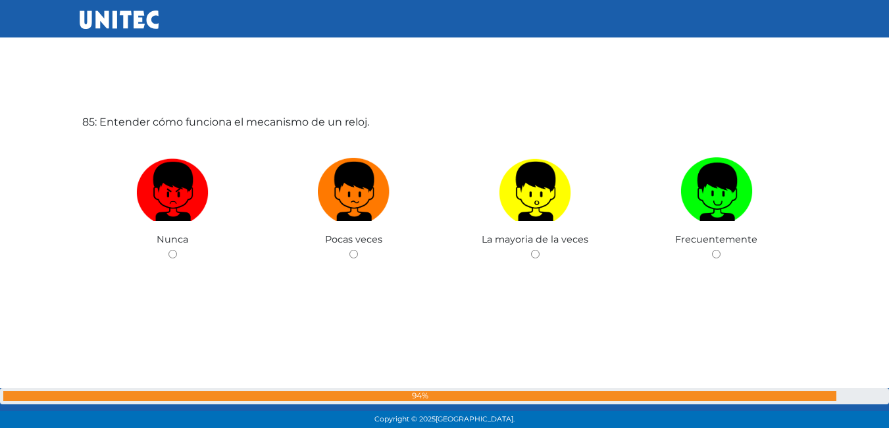
scroll to position [36034, 0]
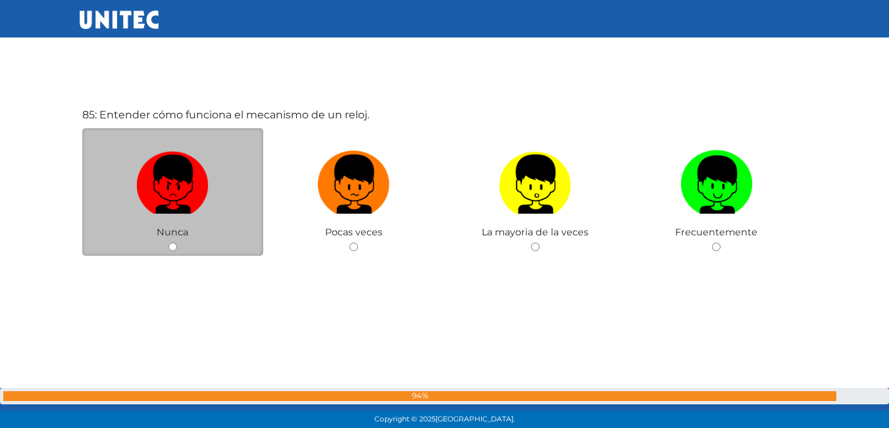
click at [175, 249] on input "radio" at bounding box center [172, 247] width 9 height 9
radio input "true"
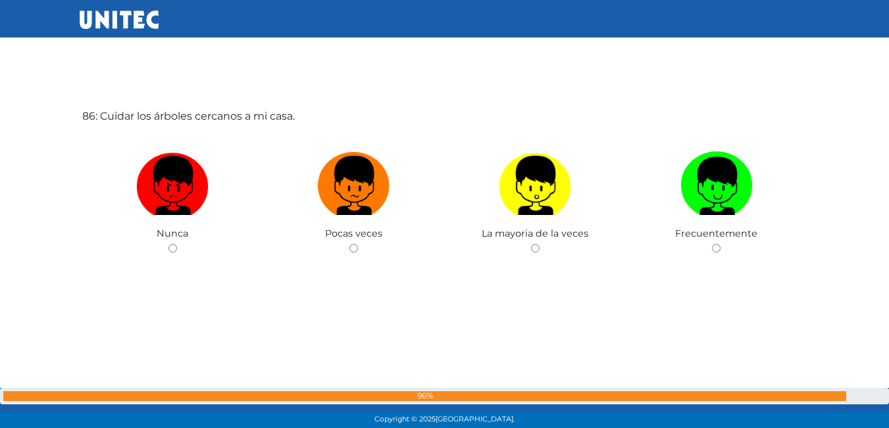
scroll to position [36482, 0]
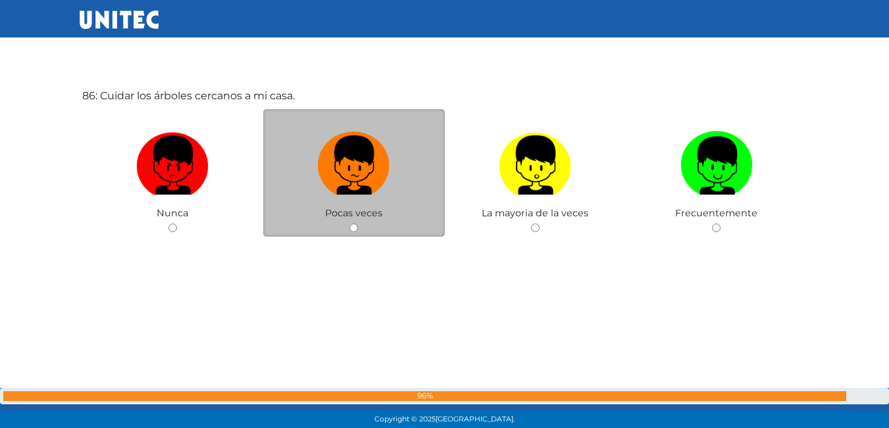
click at [356, 225] on input "radio" at bounding box center [353, 228] width 9 height 9
radio input "true"
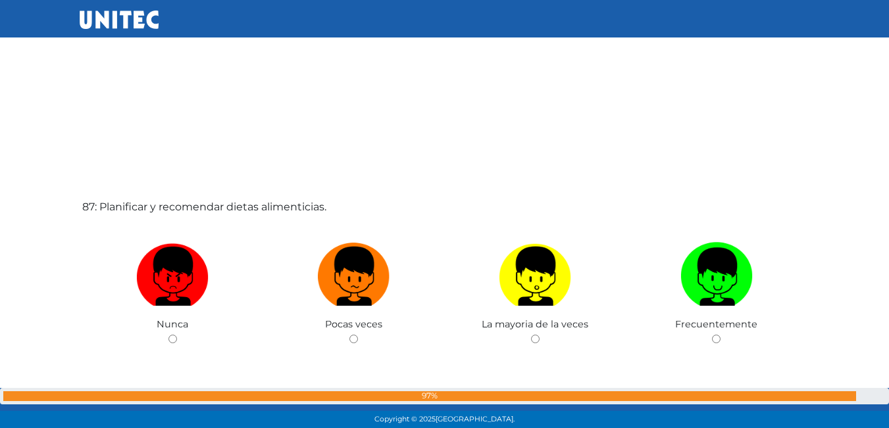
scroll to position [36808, 0]
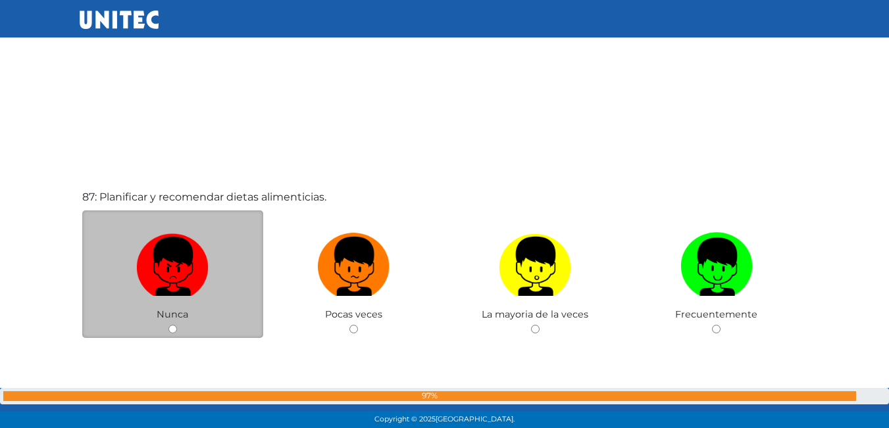
click at [174, 325] on input "radio" at bounding box center [172, 329] width 9 height 9
radio input "true"
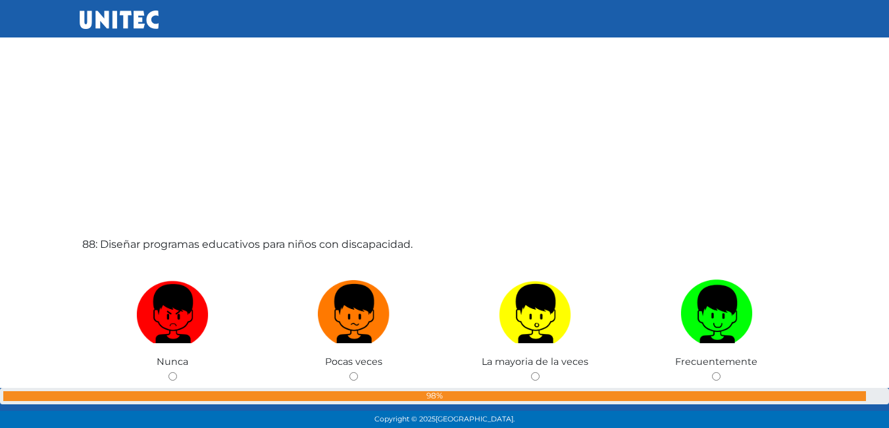
scroll to position [37202, 0]
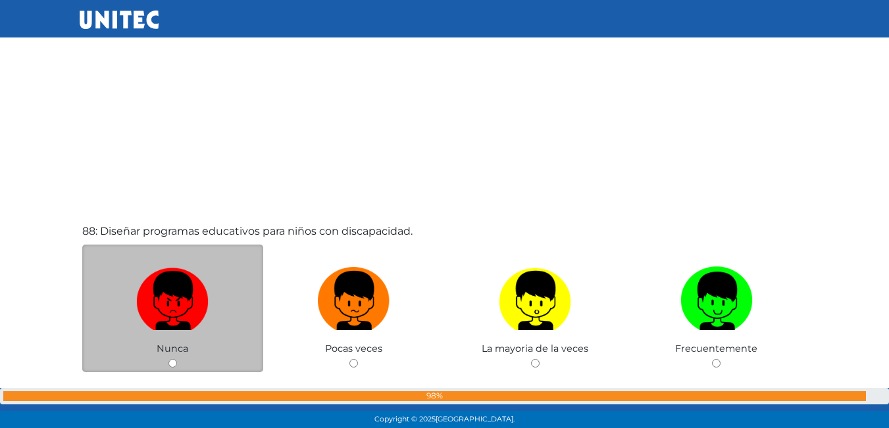
click at [172, 364] on input "radio" at bounding box center [172, 363] width 9 height 9
radio input "true"
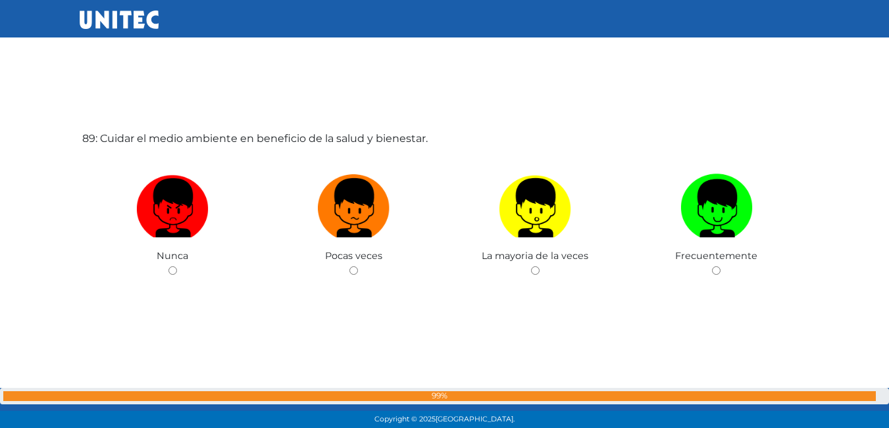
scroll to position [37747, 0]
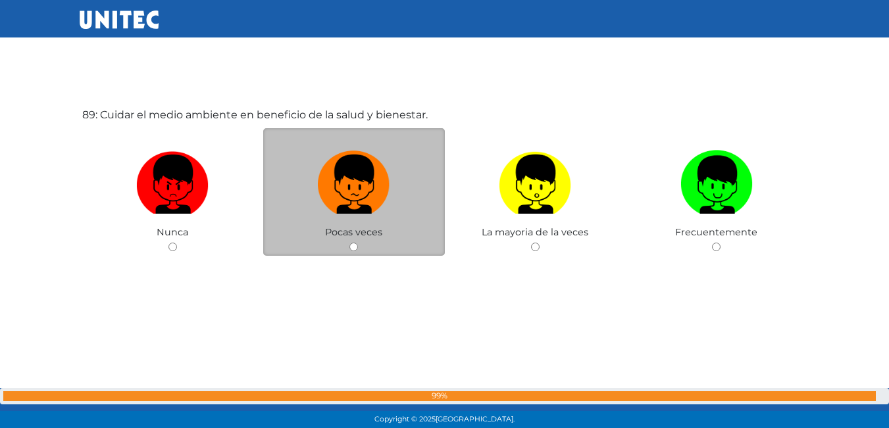
click at [351, 247] on input "radio" at bounding box center [353, 247] width 9 height 9
radio input "true"
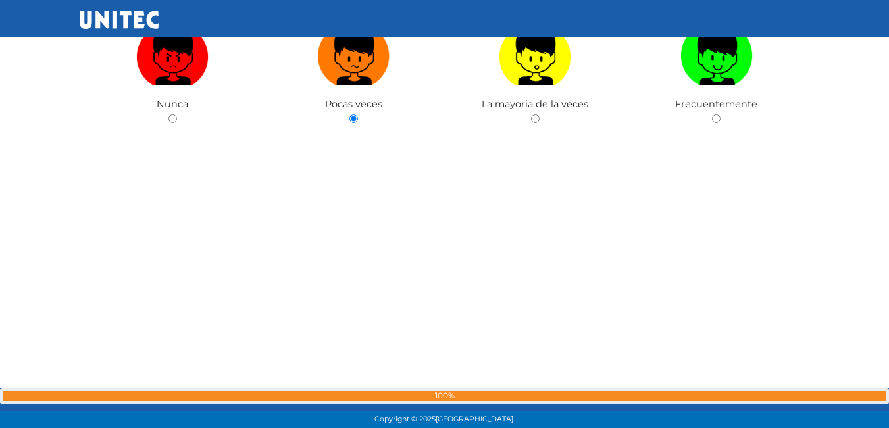
scroll to position [37813, 0]
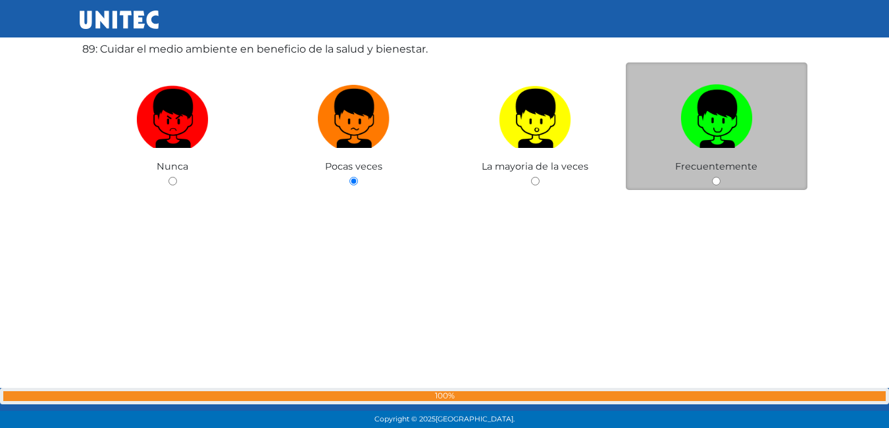
click at [720, 183] on input "radio" at bounding box center [716, 181] width 9 height 9
radio input "true"
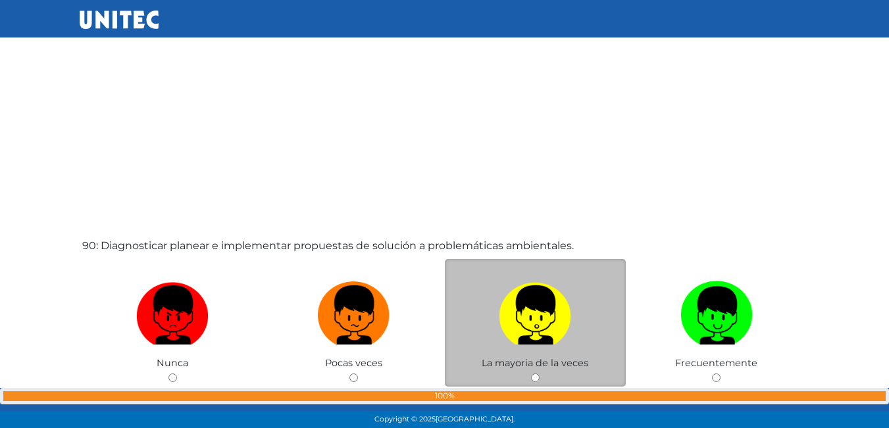
scroll to position [38077, 0]
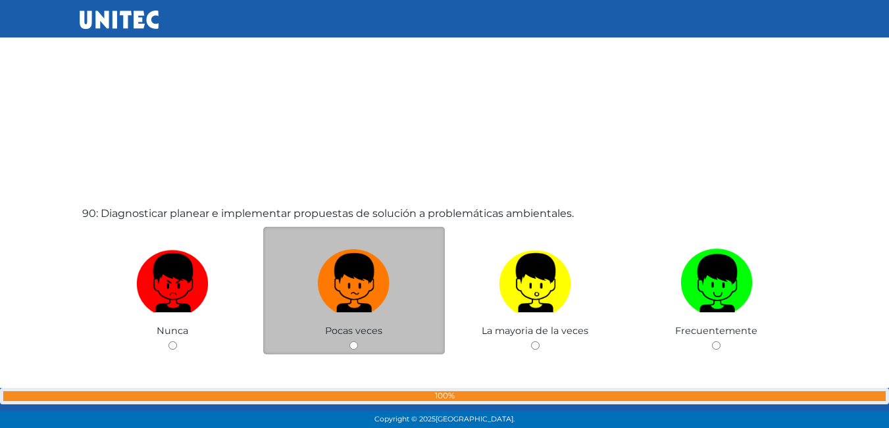
click at [353, 347] on input "radio" at bounding box center [353, 345] width 9 height 9
radio input "true"
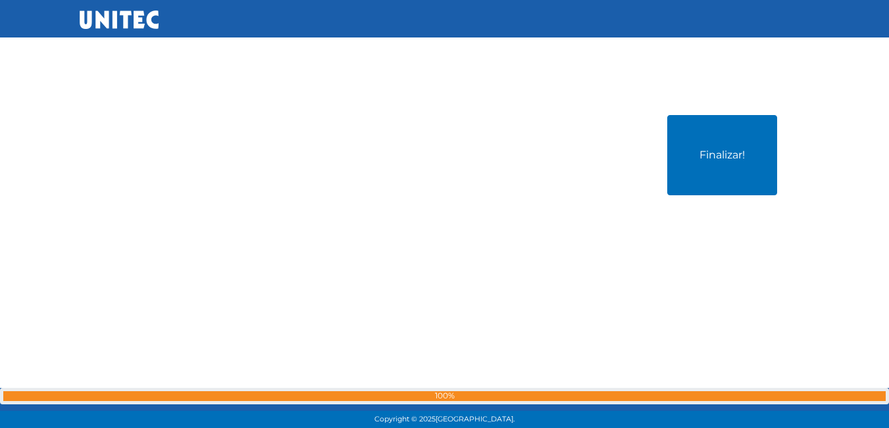
scroll to position [38603, 0]
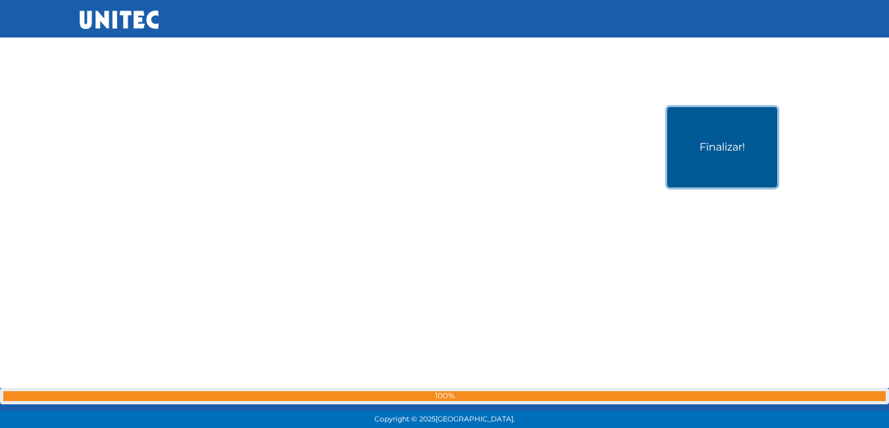
click at [685, 134] on button "Finalizar!" at bounding box center [722, 147] width 110 height 80
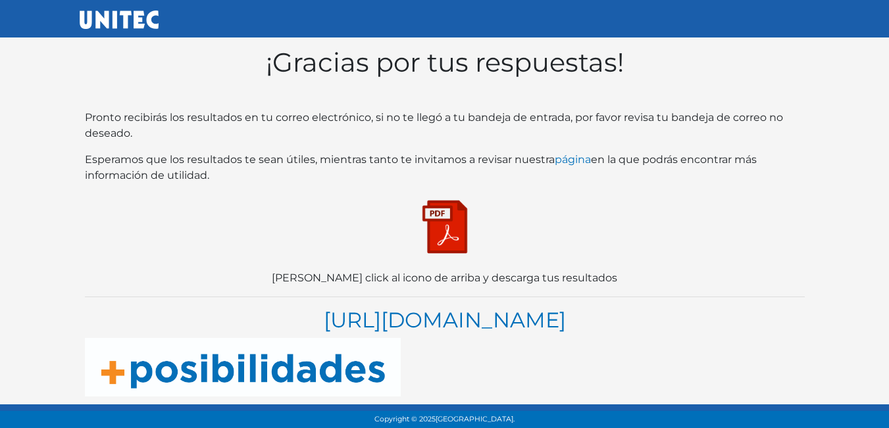
scroll to position [26, 0]
click at [460, 199] on img at bounding box center [445, 227] width 66 height 66
